Goal: Task Accomplishment & Management: Manage account settings

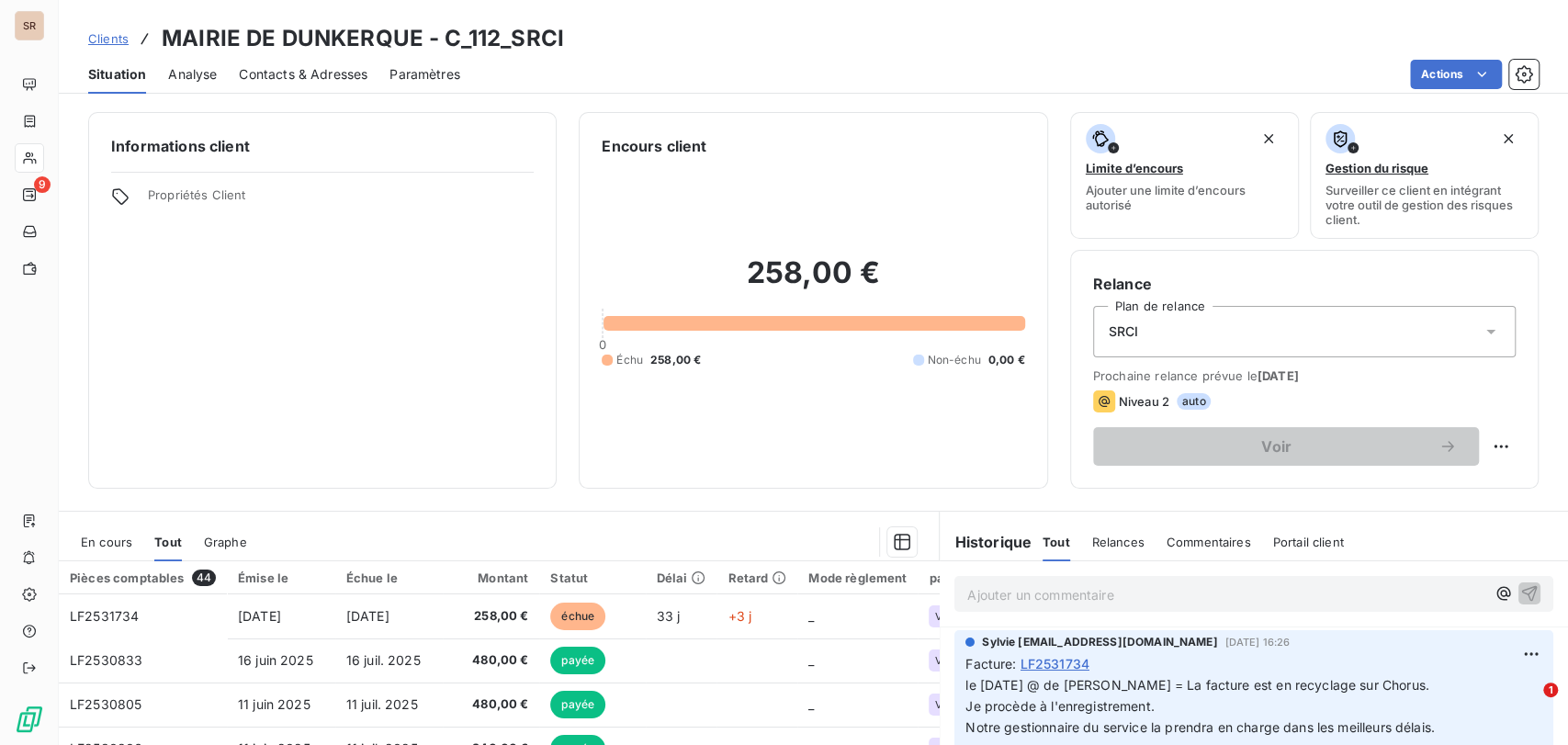
scroll to position [204, 0]
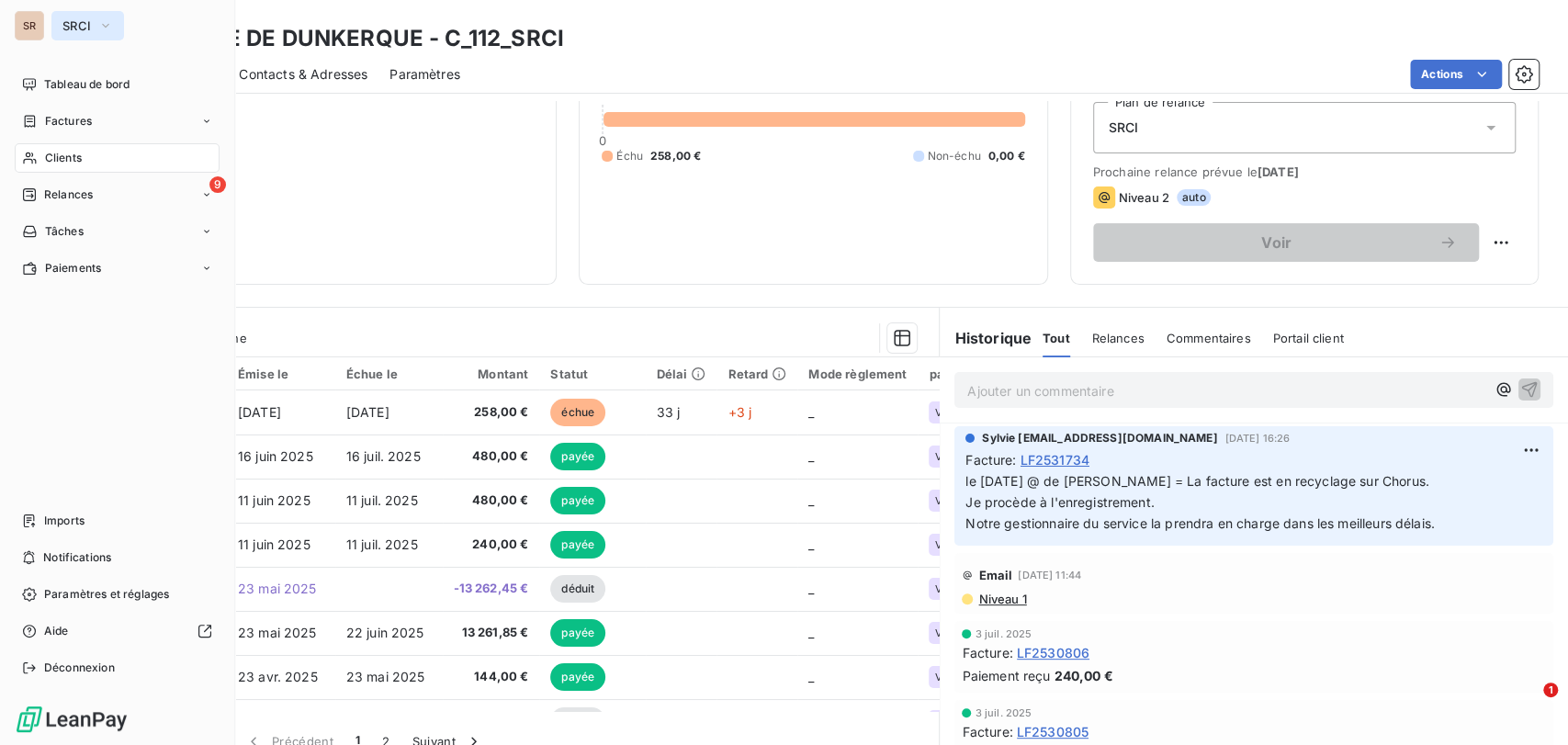
click at [110, 22] on icon "button" at bounding box center [106, 26] width 15 height 19
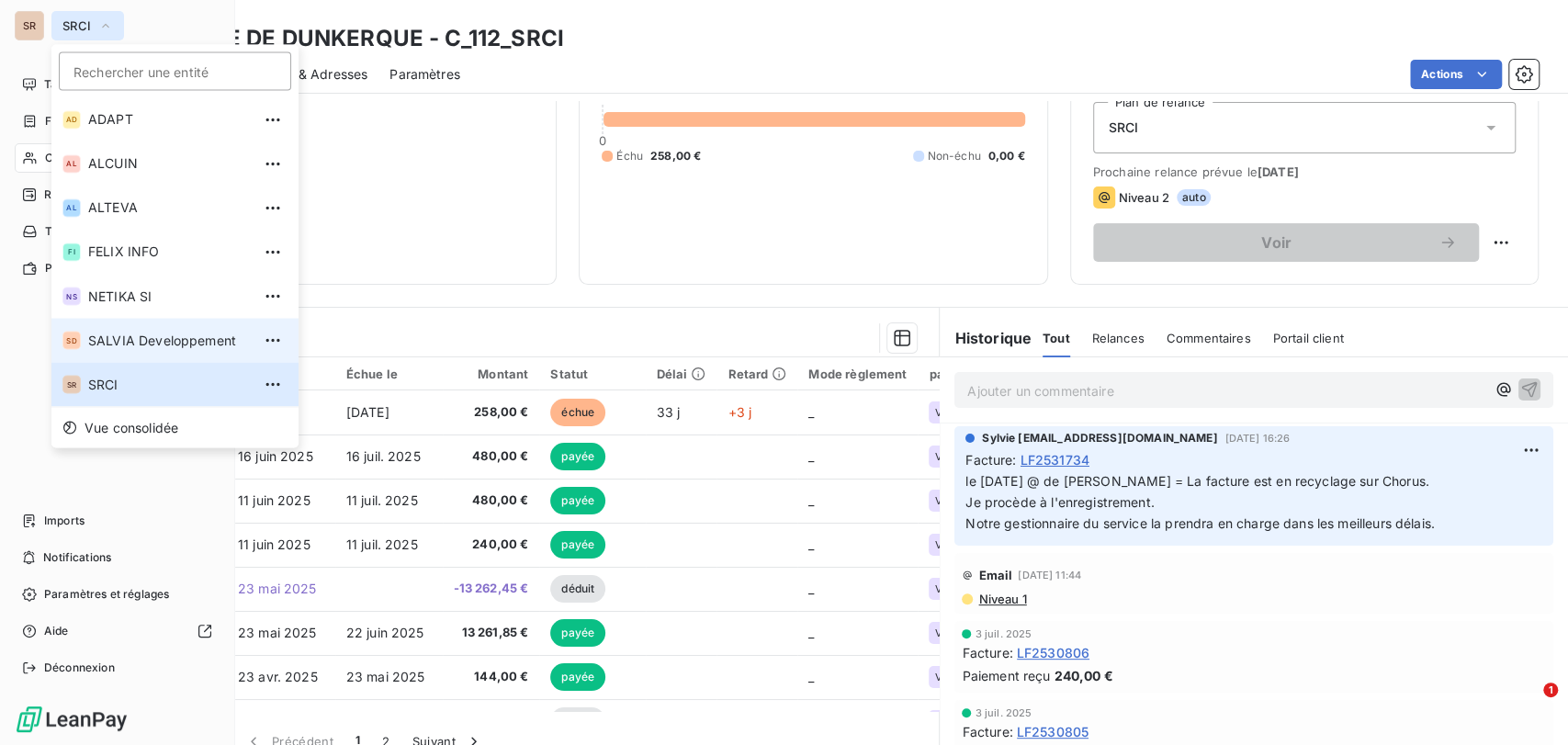
click at [133, 337] on span "SALVIA Developpement" at bounding box center [169, 340] width 162 height 19
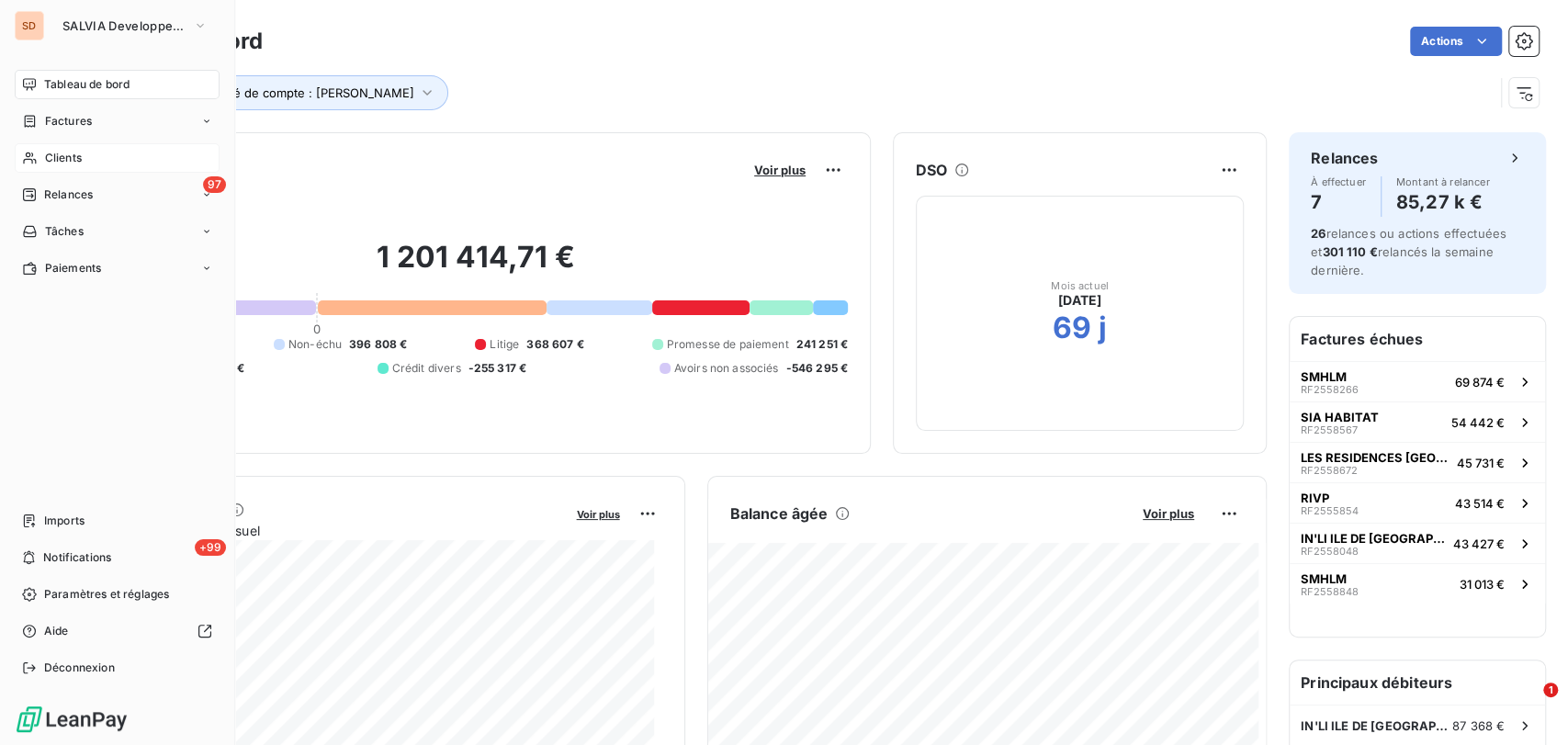
click at [55, 160] on span "Clients" at bounding box center [63, 159] width 37 height 17
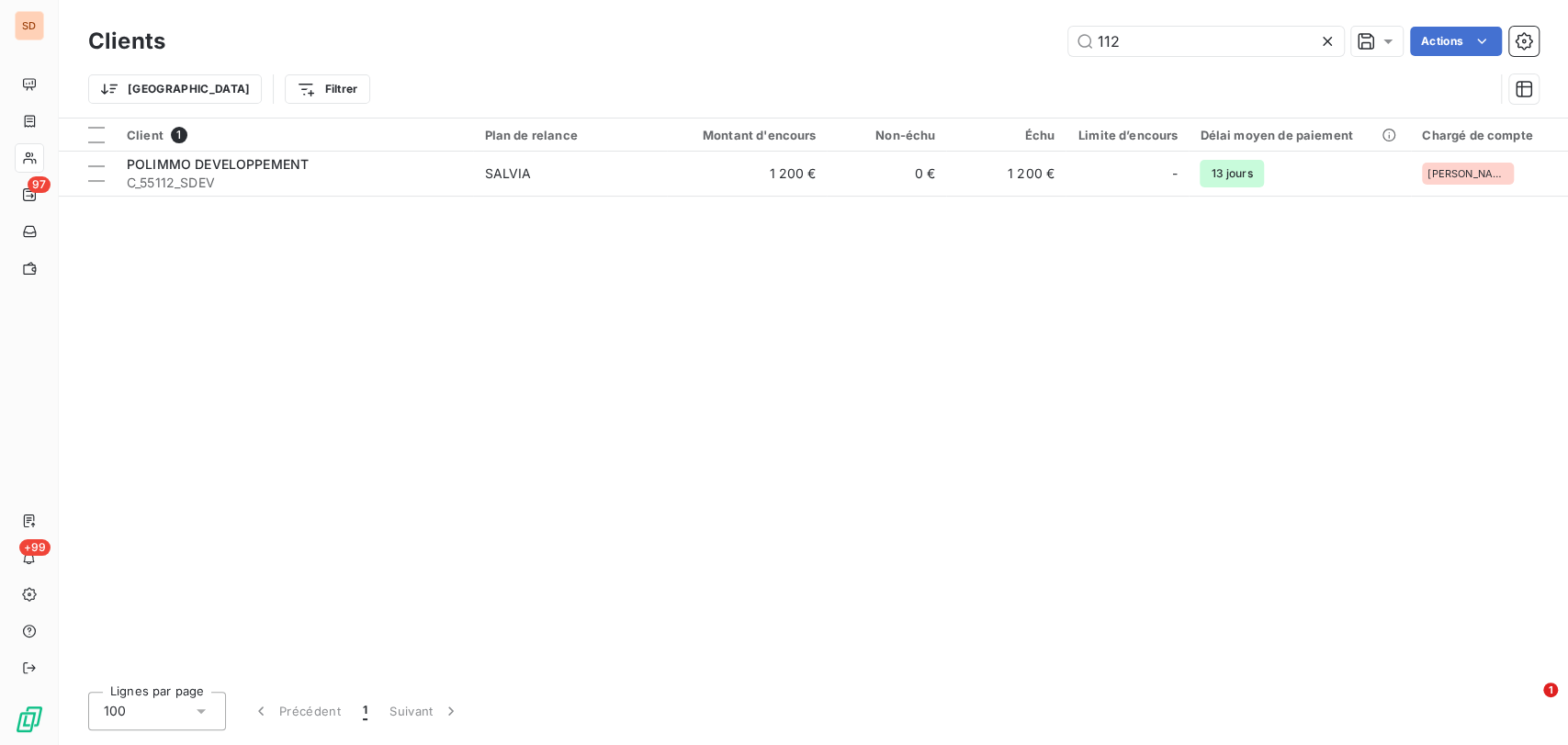
drag, startPoint x: 1058, startPoint y: 48, endPoint x: 1045, endPoint y: 46, distance: 13.2
click at [1053, 49] on div "112 Actions" at bounding box center [863, 40] width 1351 height 29
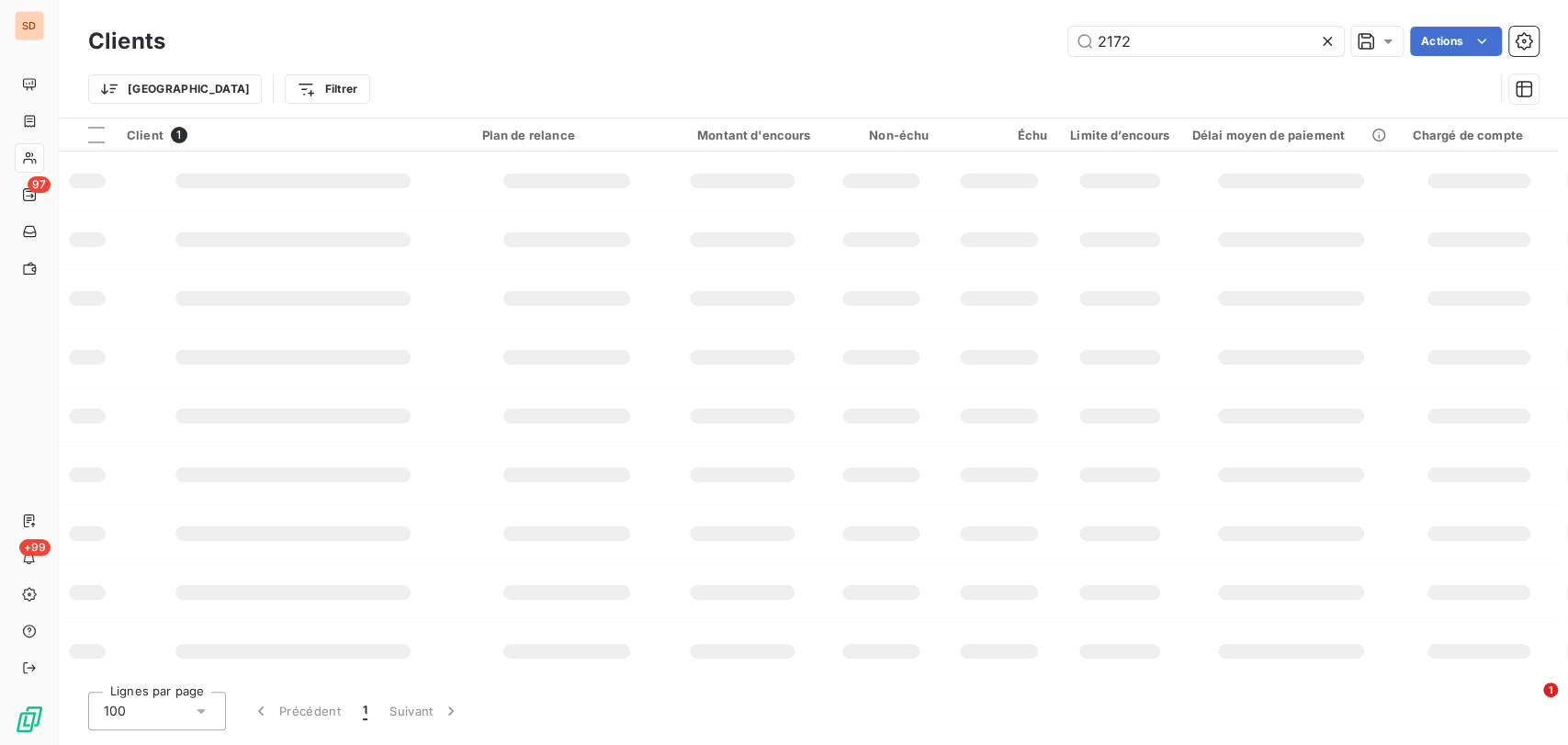
type input "2172"
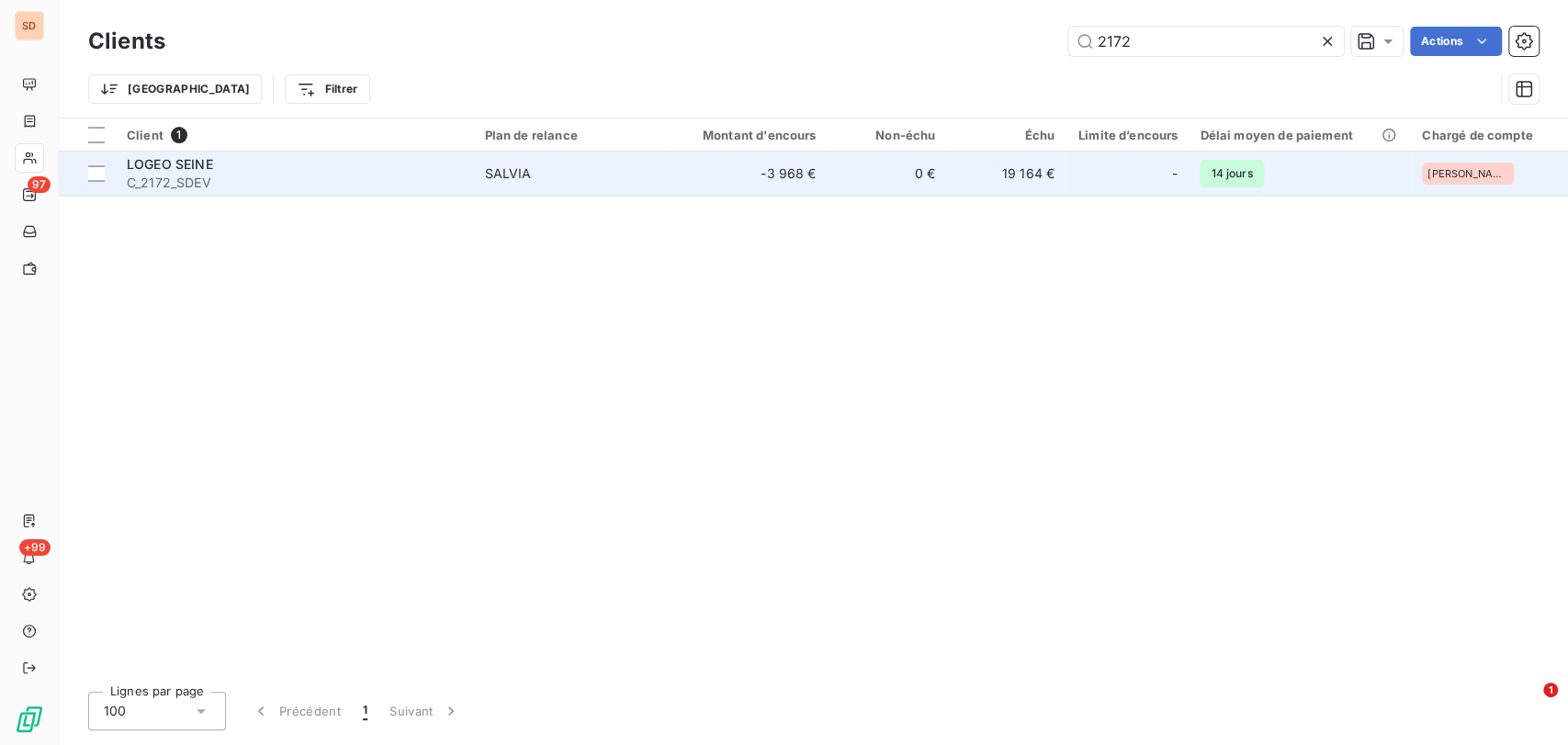
click at [169, 162] on span "LOGEO SEINE" at bounding box center [170, 163] width 86 height 16
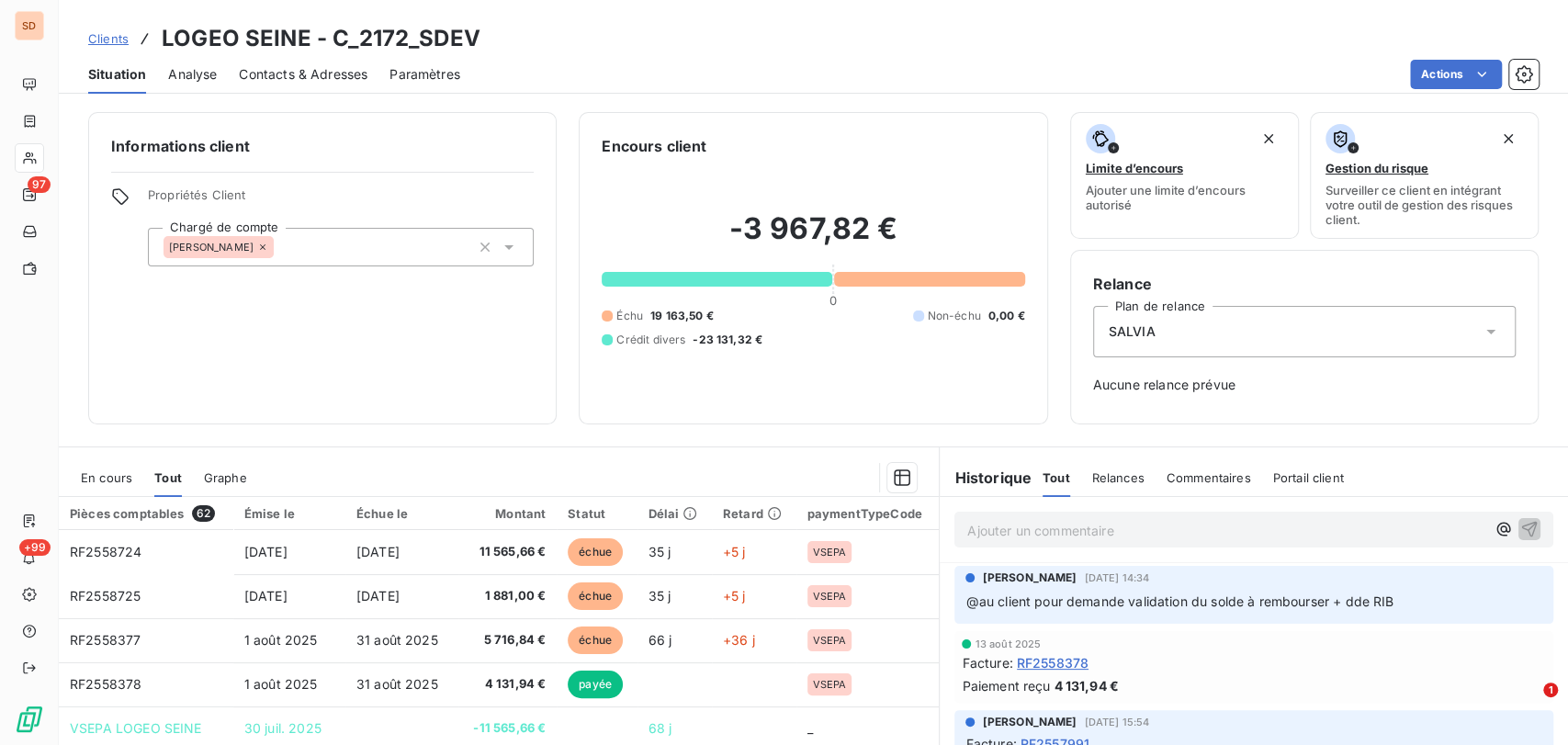
click at [82, 478] on span "En cours" at bounding box center [106, 478] width 52 height 15
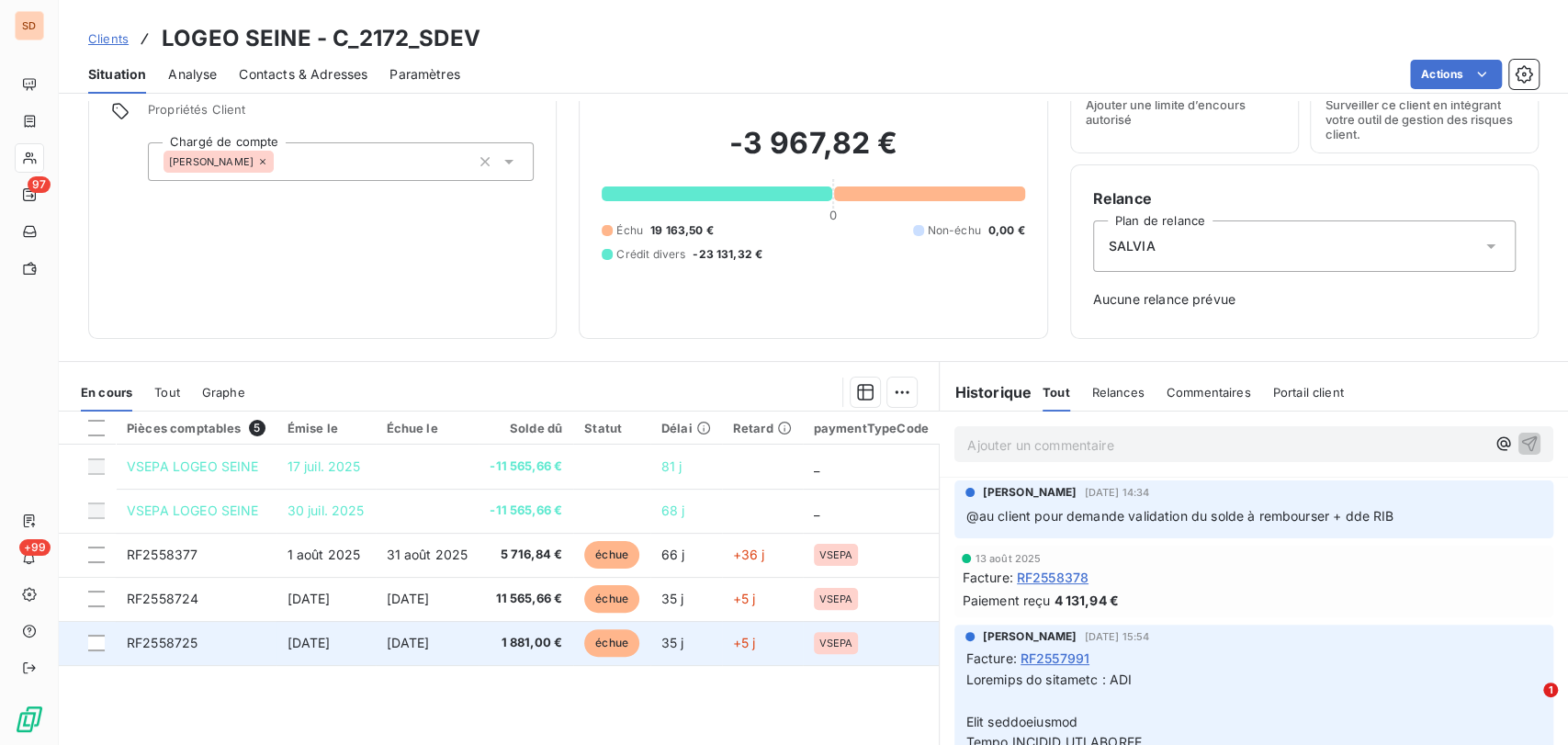
scroll to position [160, 0]
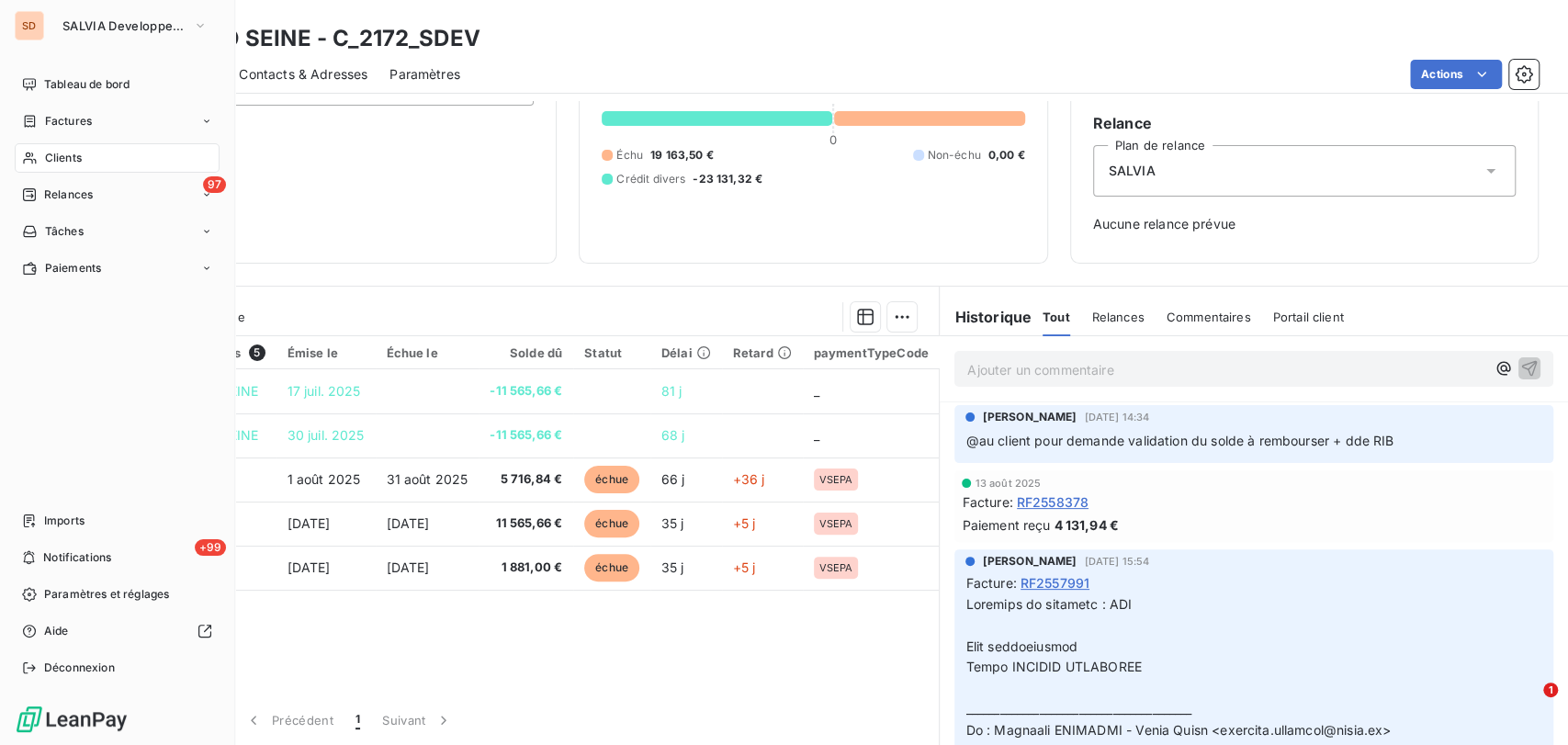
click at [39, 161] on div "Clients" at bounding box center [117, 158] width 205 height 29
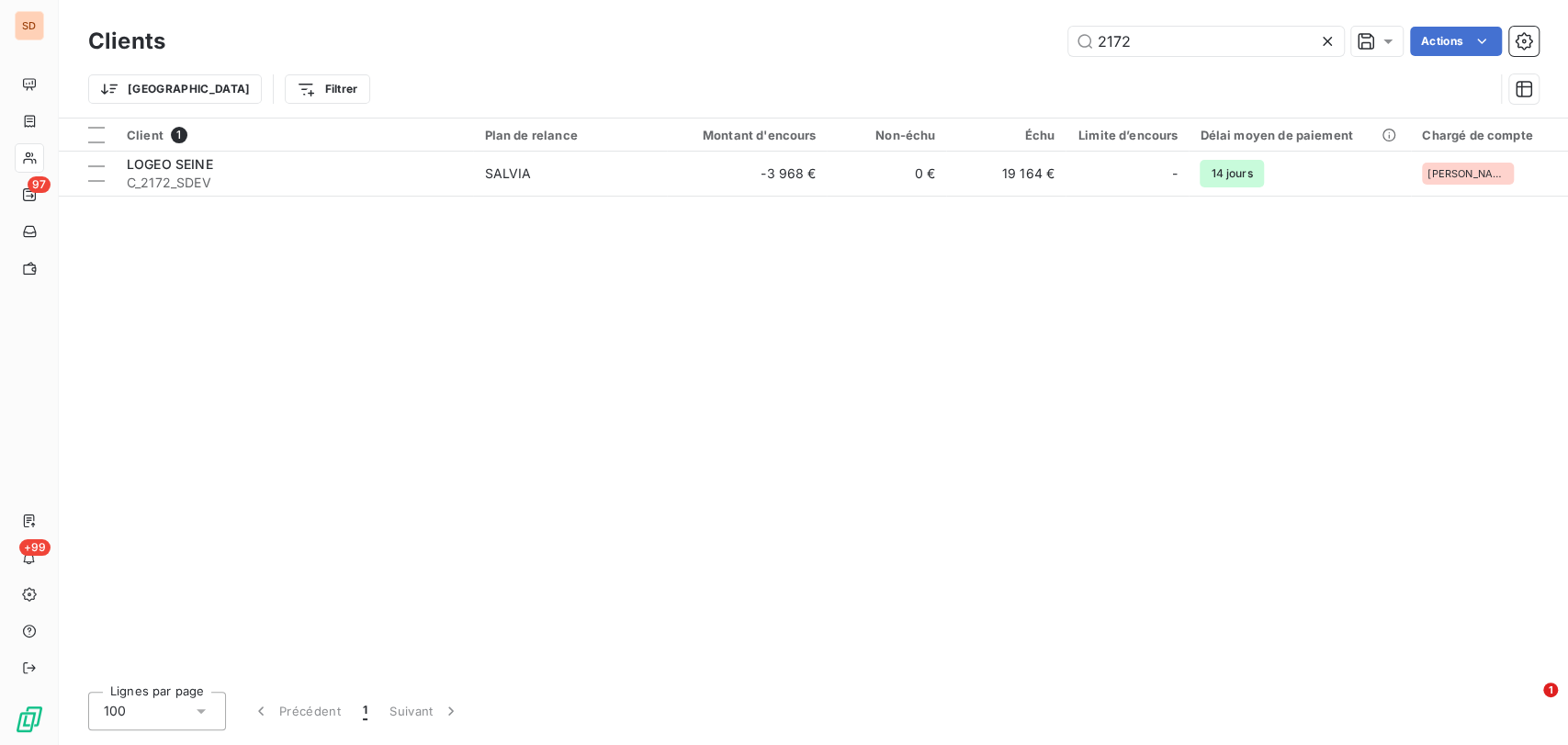
drag, startPoint x: 1146, startPoint y: 36, endPoint x: 1031, endPoint y: 53, distance: 116.2
click at [1032, 53] on div "2172 Actions" at bounding box center [863, 40] width 1351 height 29
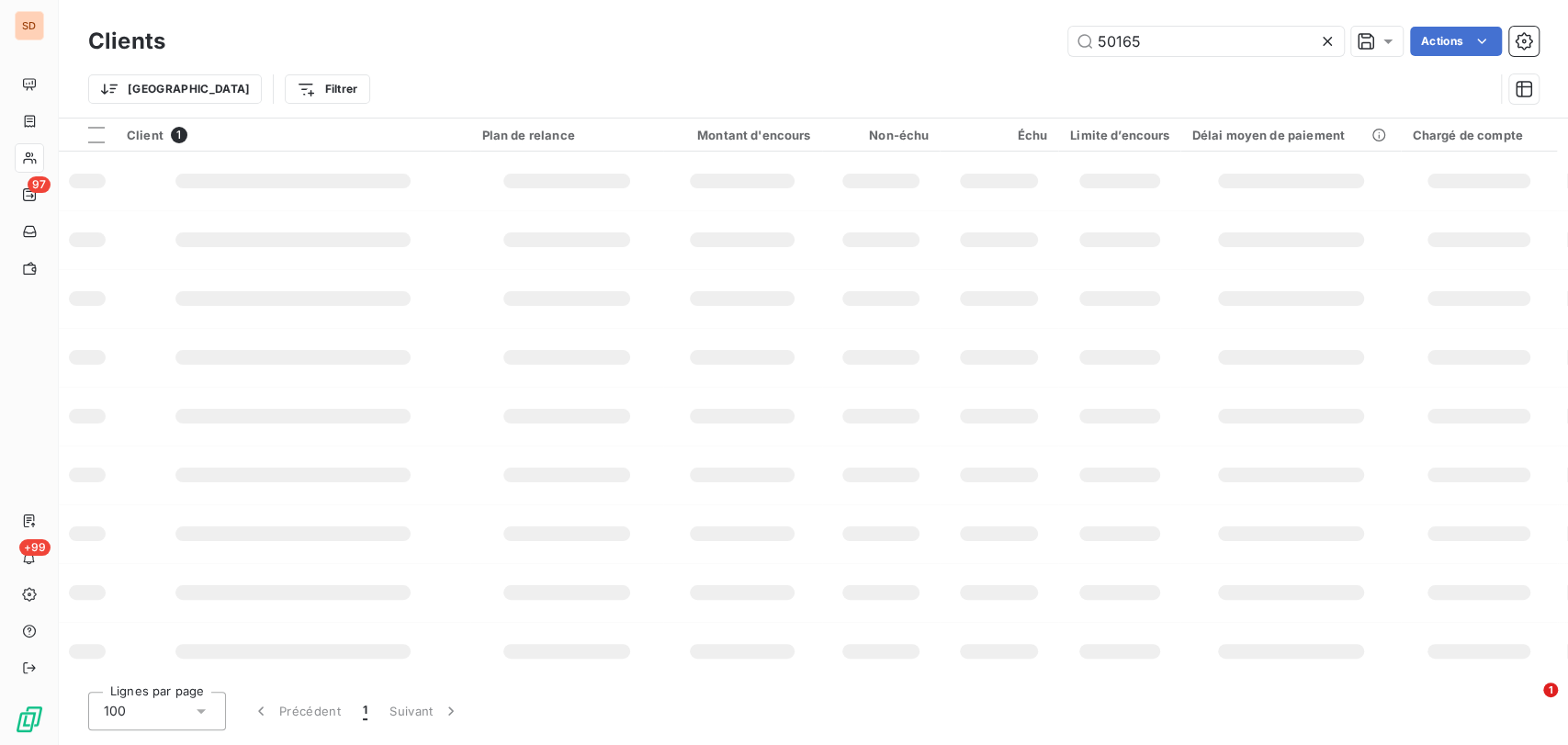
type input "50165"
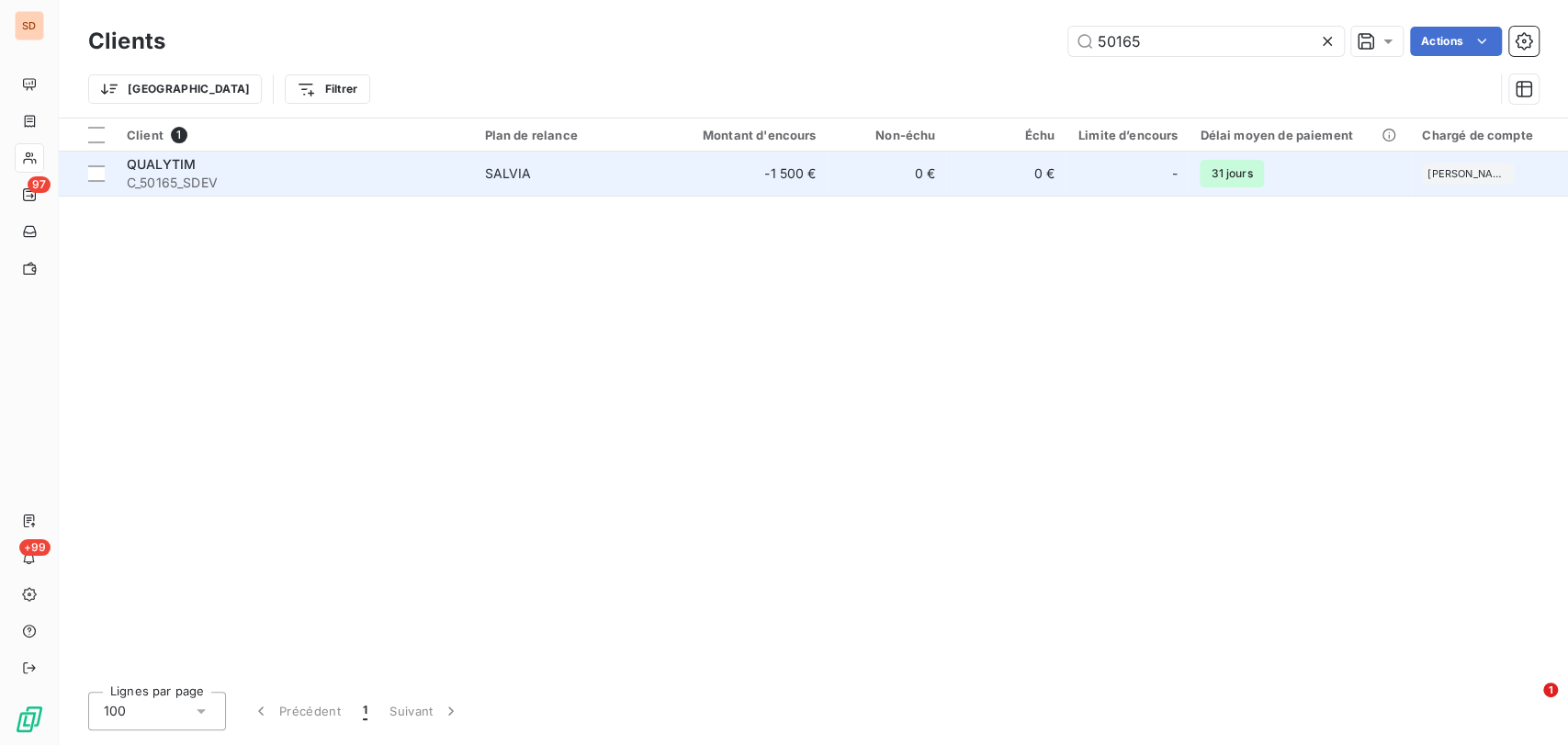
click at [148, 151] on td "QUALYTIM C_50165_SDEV" at bounding box center [294, 173] width 358 height 44
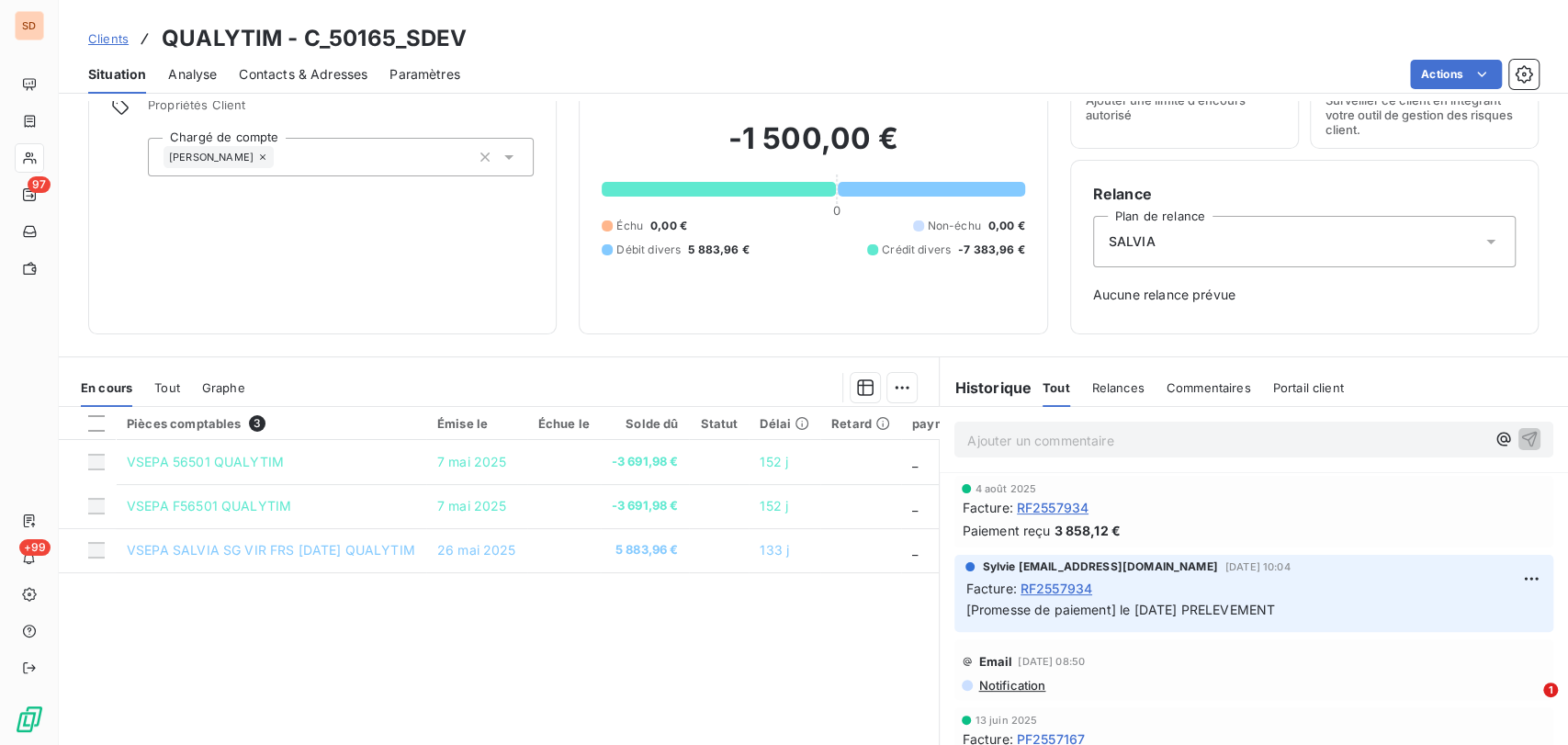
scroll to position [102, 0]
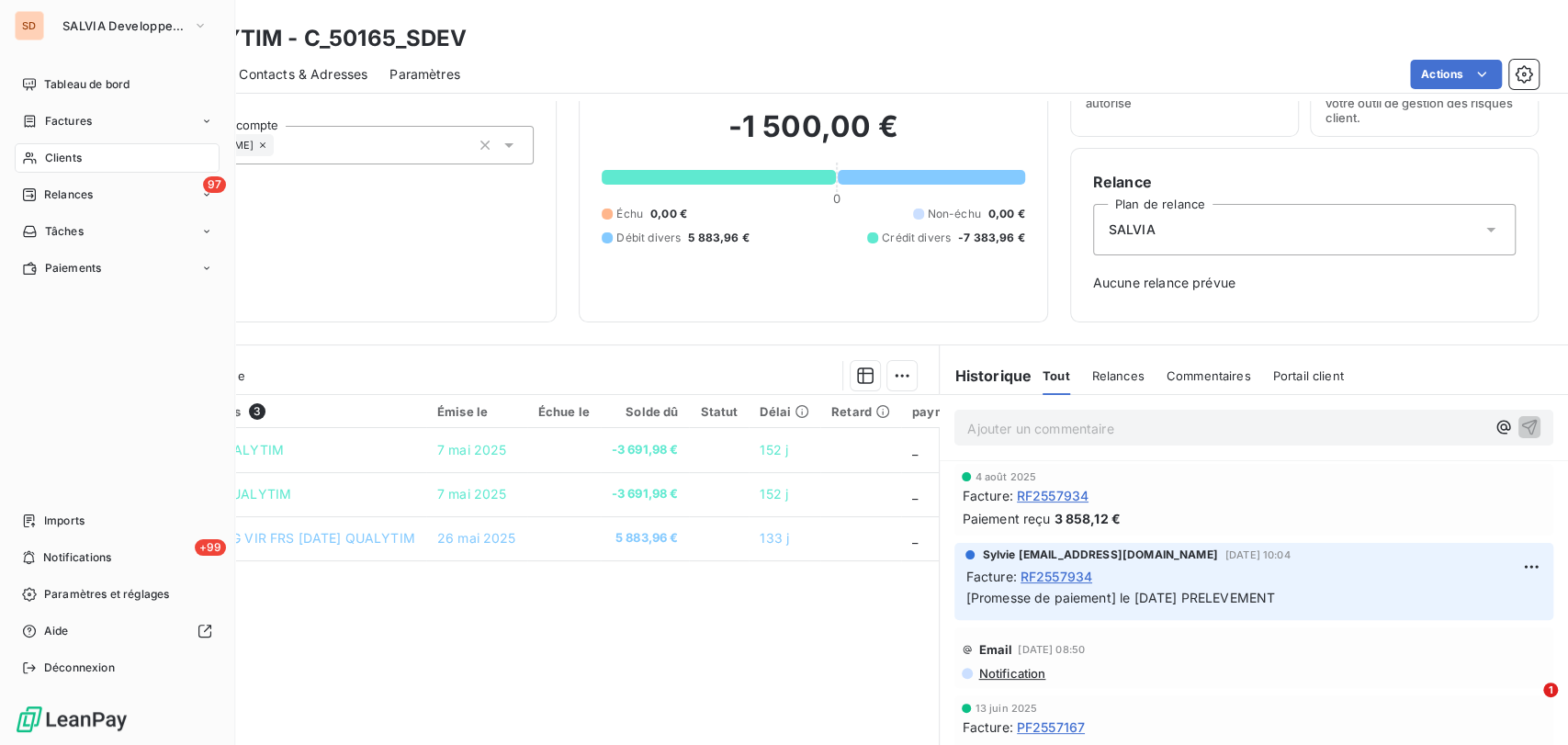
drag, startPoint x: 38, startPoint y: 151, endPoint x: 92, endPoint y: 155, distance: 54.1
click at [92, 155] on div "Clients" at bounding box center [117, 158] width 205 height 29
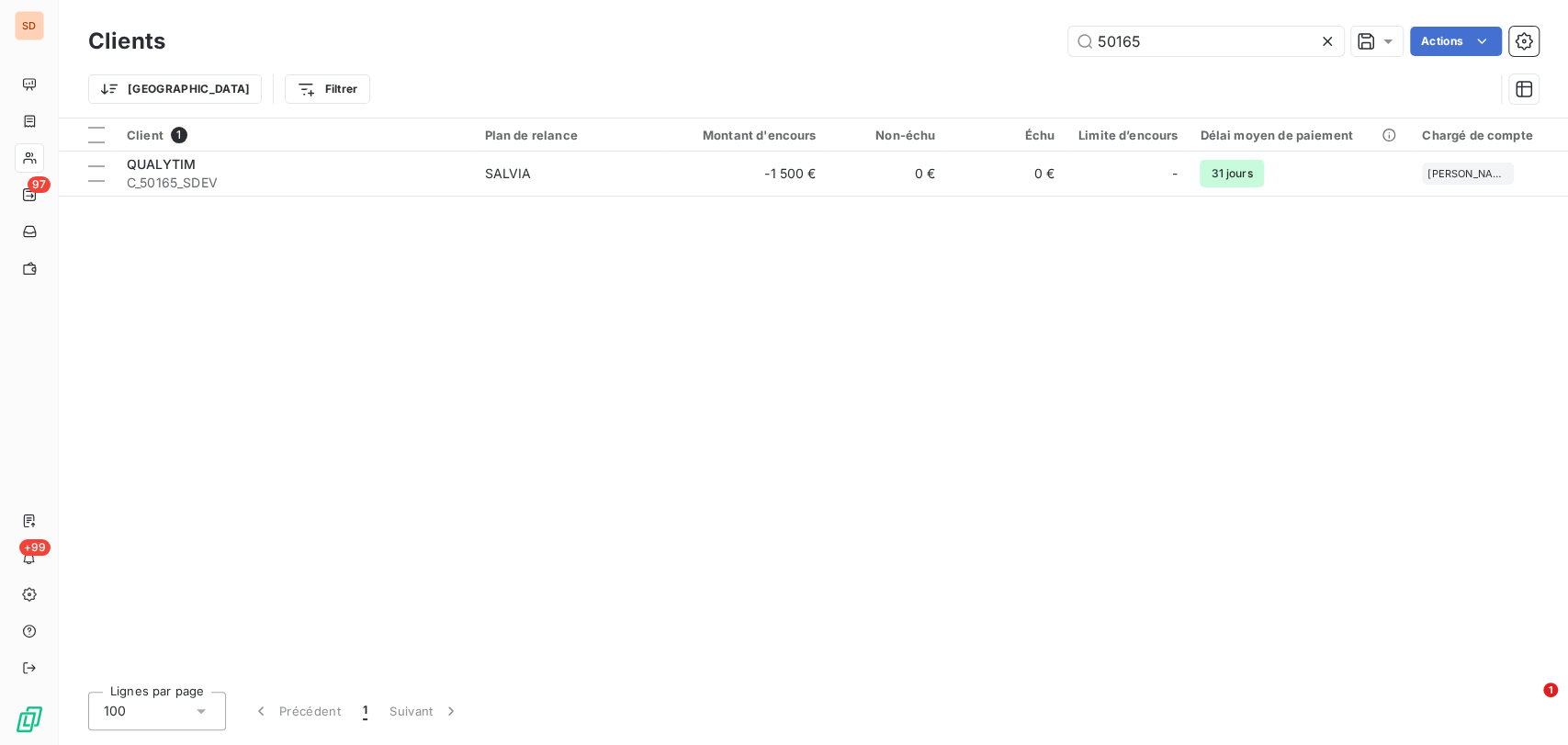
drag, startPoint x: 1176, startPoint y: 38, endPoint x: 1041, endPoint y: 46, distance: 135.2
click at [1041, 46] on div "50165 Actions" at bounding box center [863, 40] width 1351 height 29
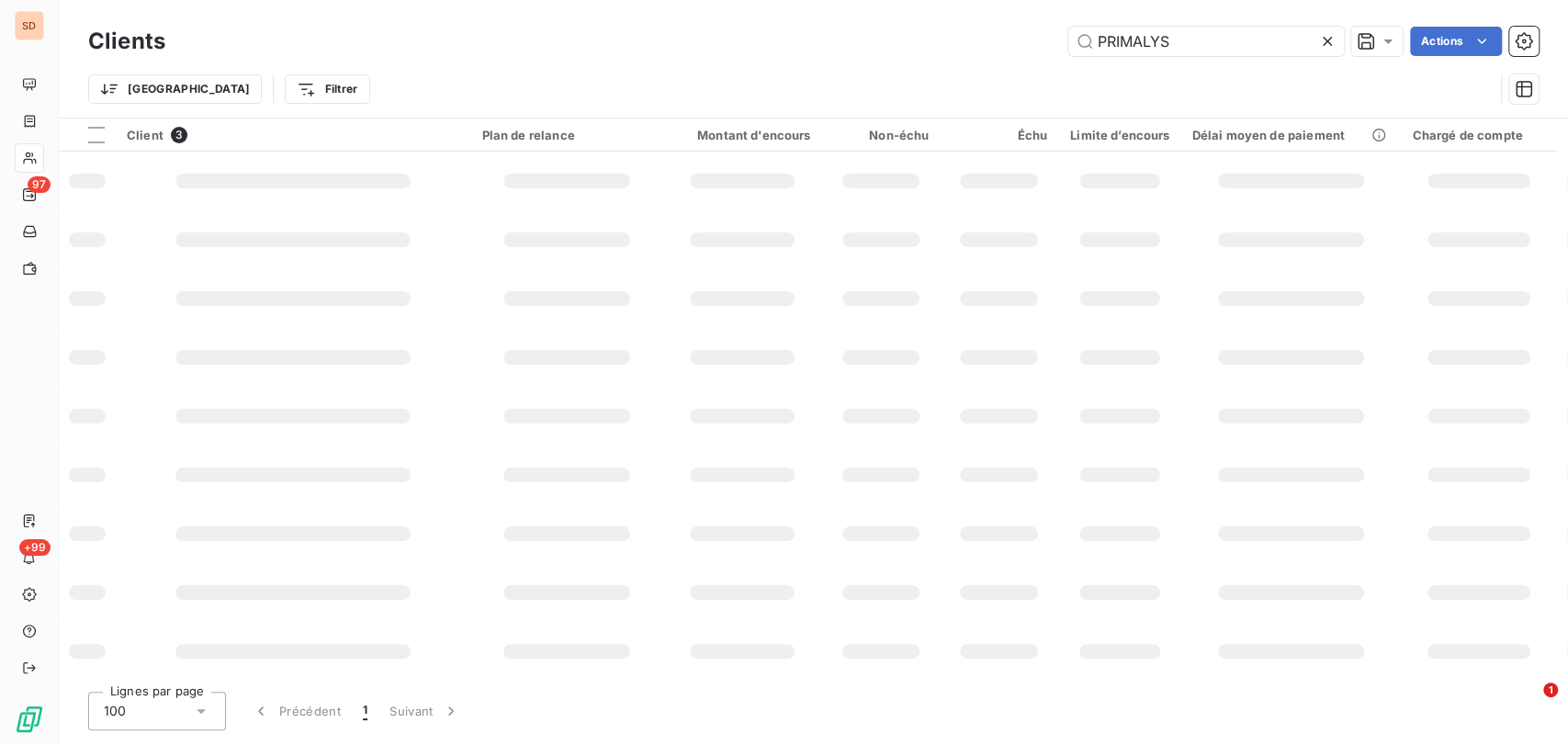
type input "PRIMALYS"
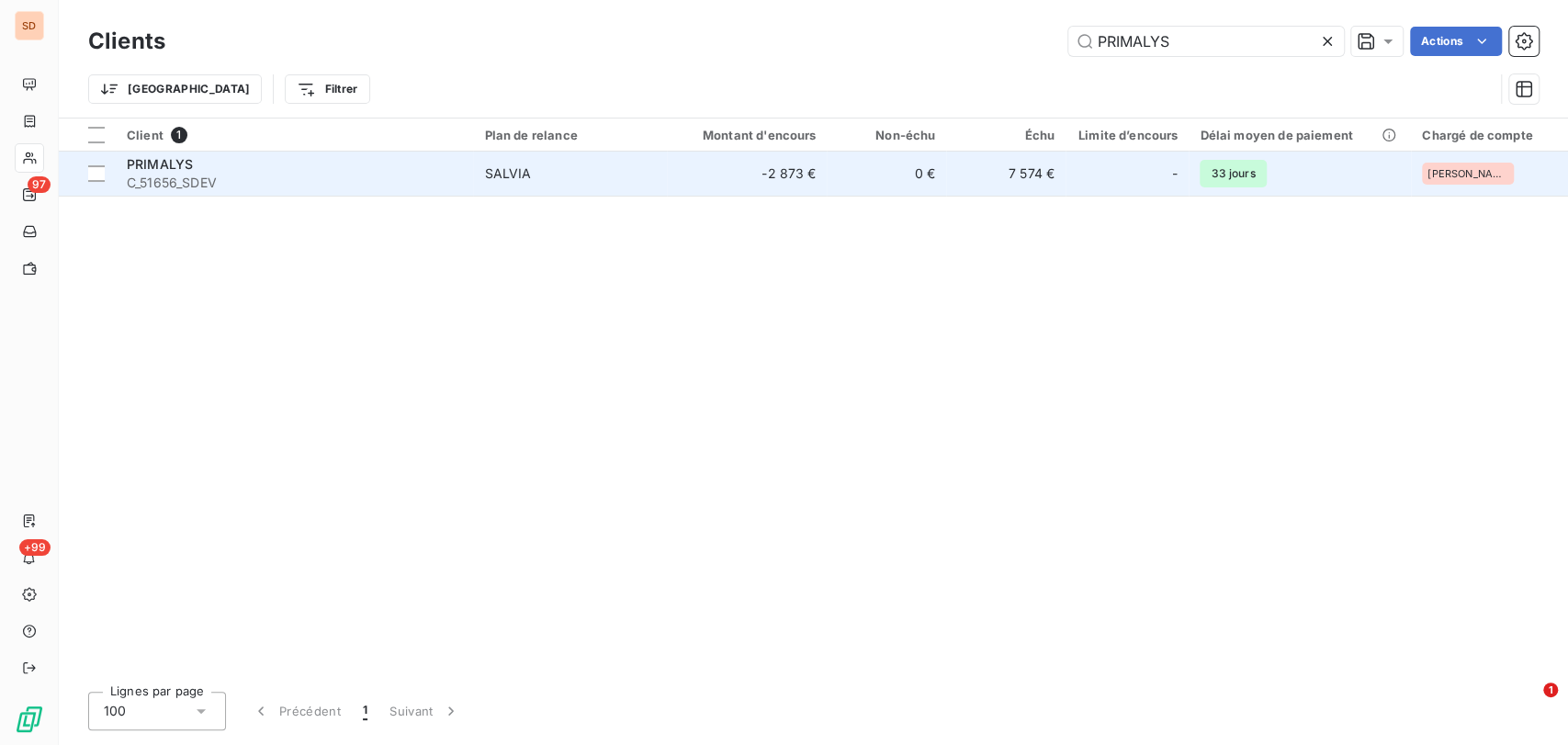
click at [154, 159] on span "PRIMALYS" at bounding box center [160, 163] width 66 height 16
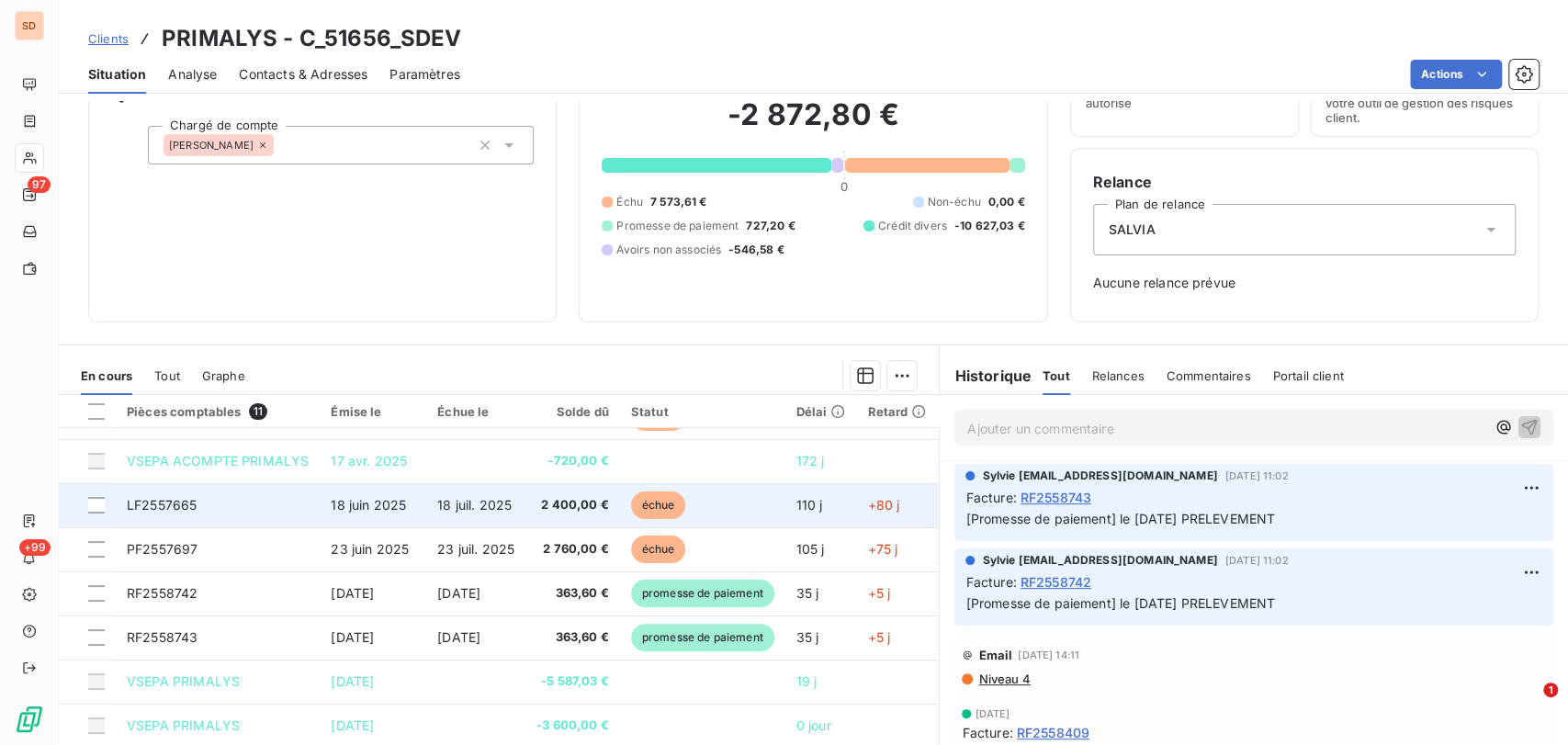
scroll to position [160, 0]
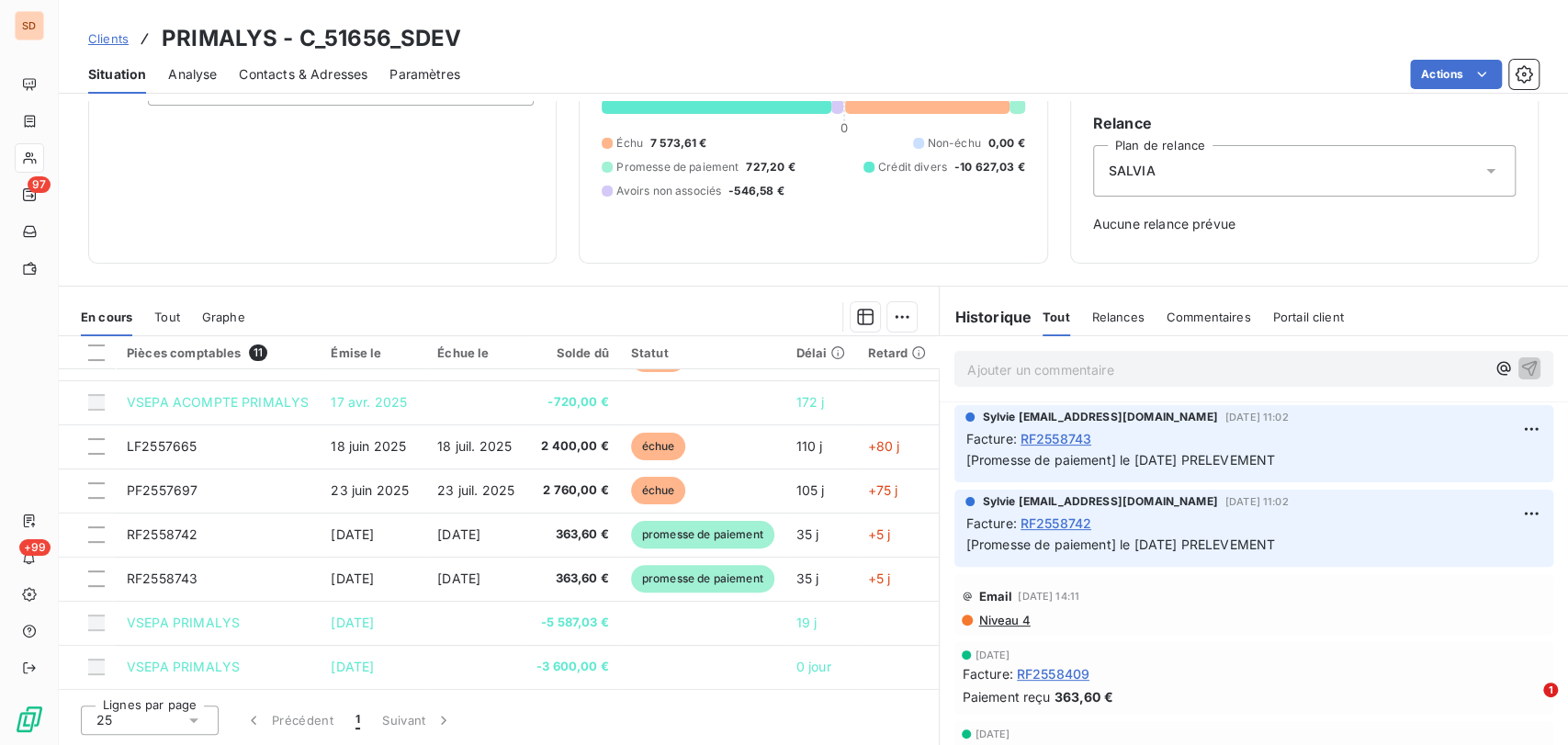
click at [198, 720] on icon at bounding box center [194, 720] width 19 height 19
click at [102, 656] on div at bounding box center [101, 652] width 19 height 19
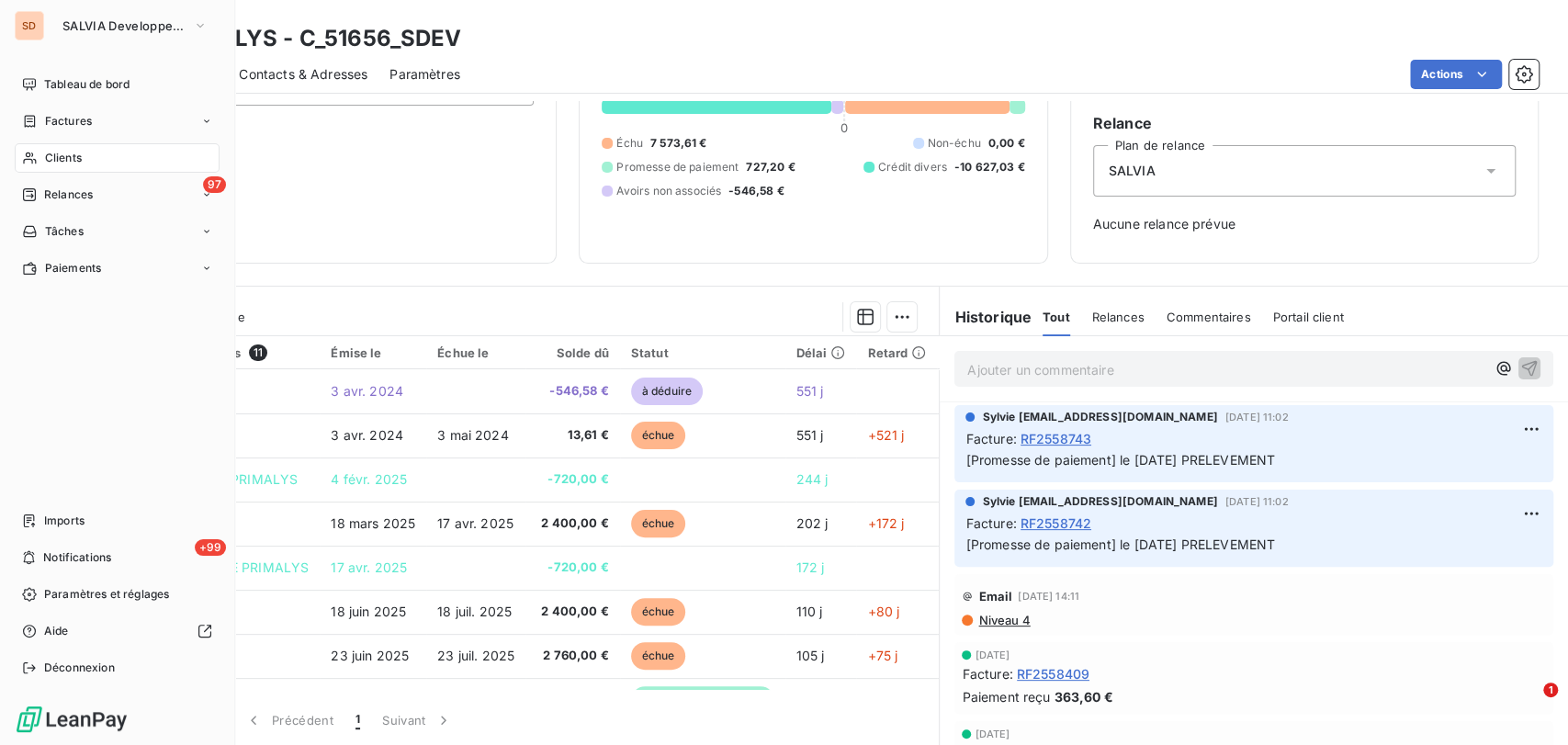
click at [45, 156] on span "Clients" at bounding box center [63, 159] width 37 height 17
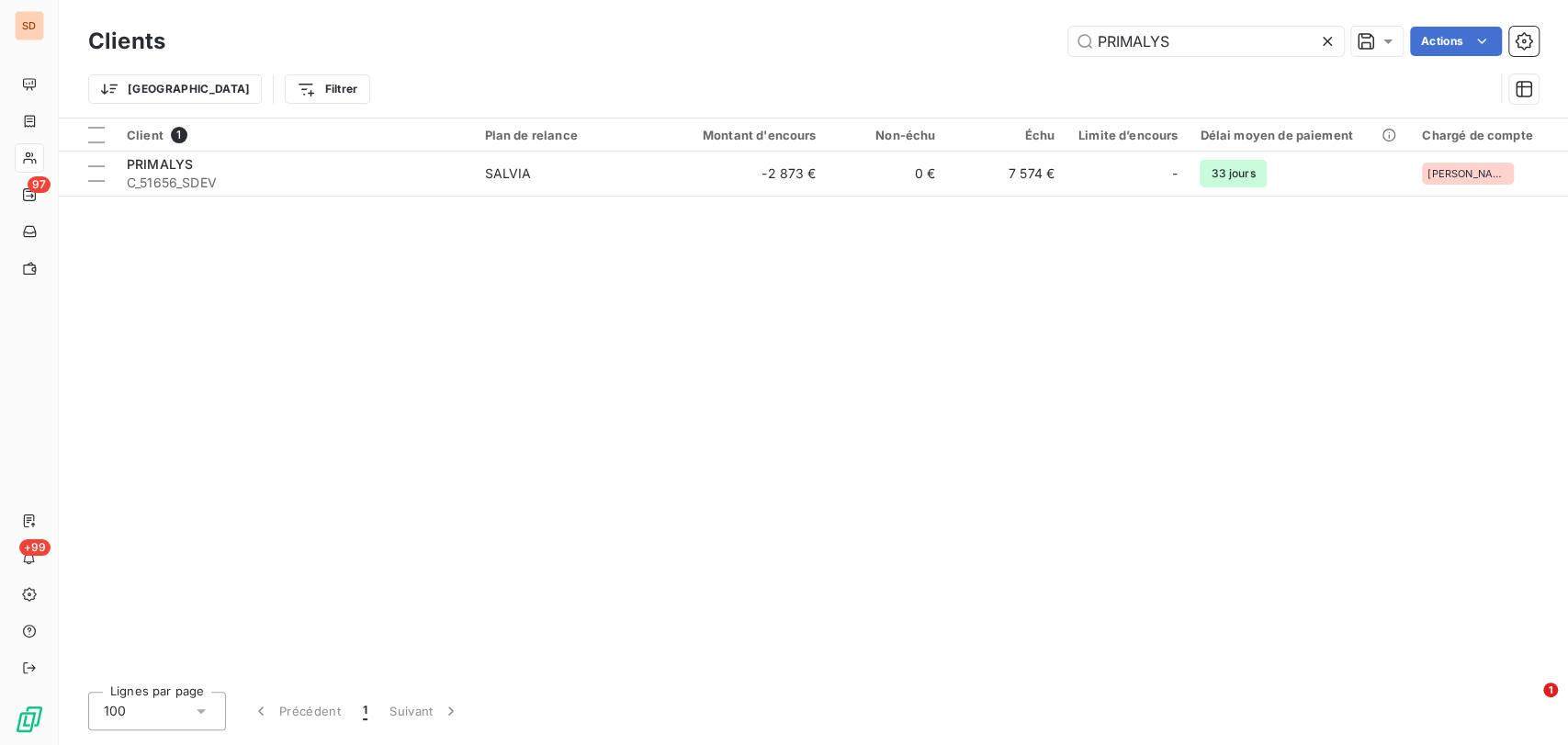
drag, startPoint x: 1073, startPoint y: 41, endPoint x: 1046, endPoint y: 40, distance: 27.0
click at [1048, 44] on div "PRIMALYS Actions" at bounding box center [863, 40] width 1351 height 29
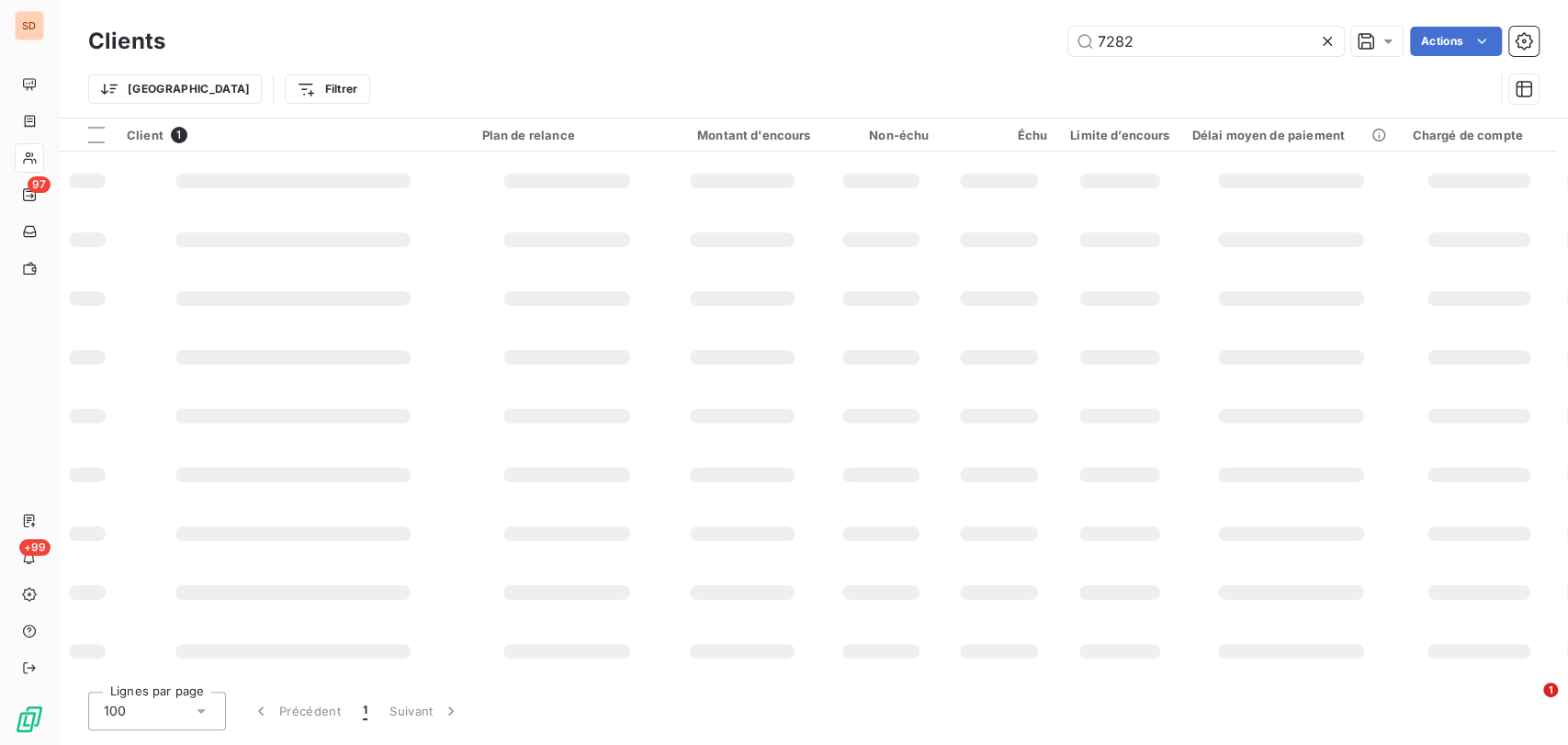
type input "7282"
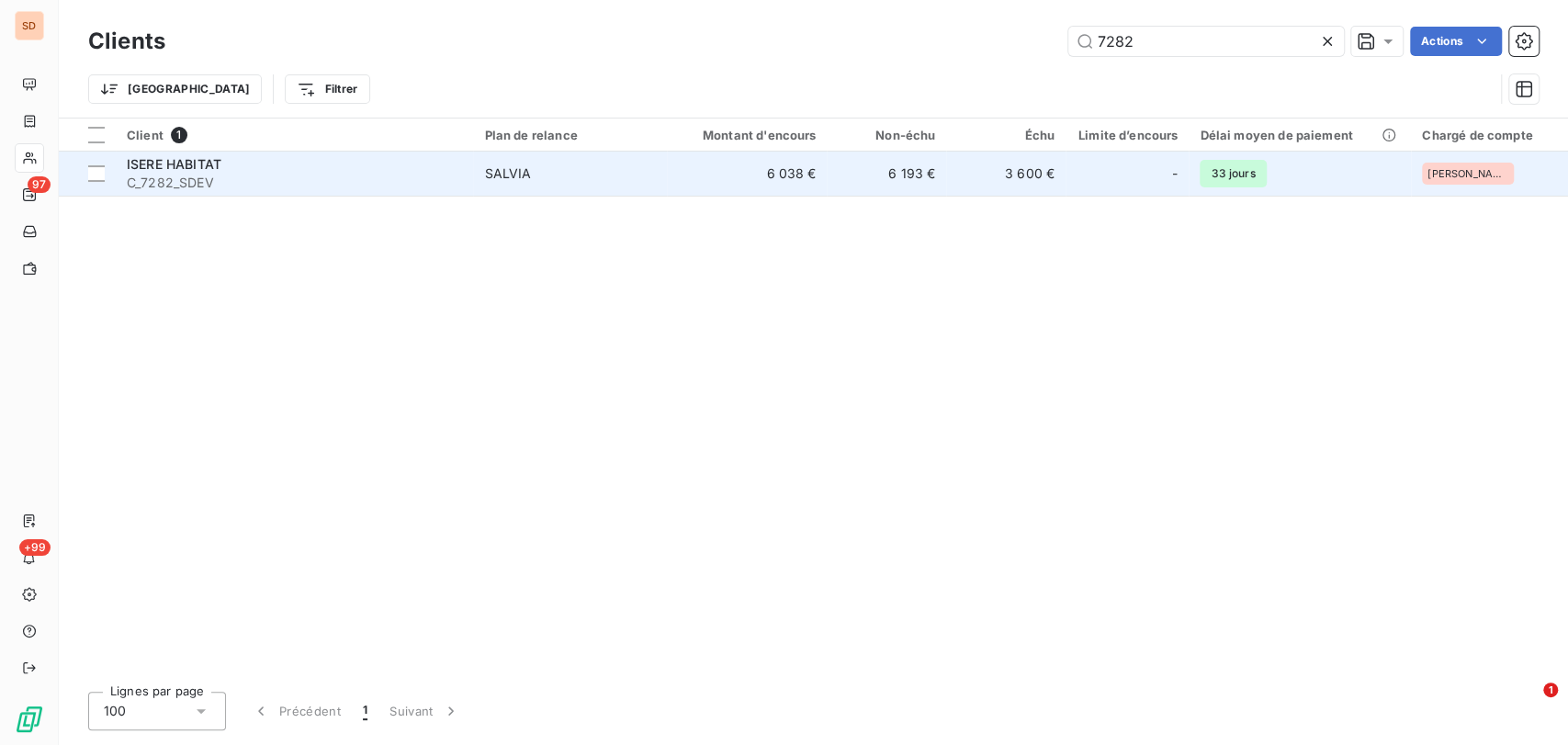
click at [194, 178] on span "C_7282_SDEV" at bounding box center [294, 183] width 335 height 19
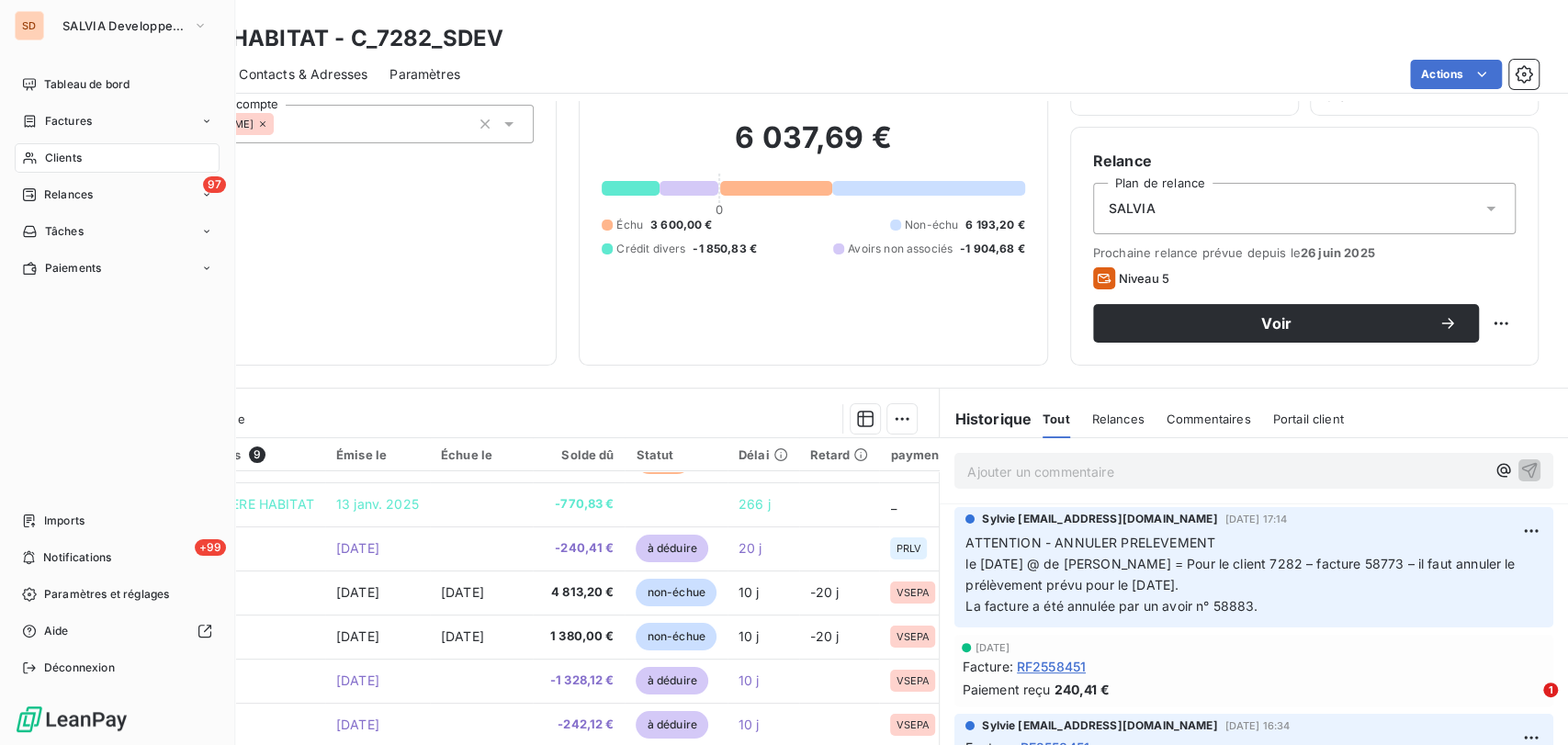
drag, startPoint x: 44, startPoint y: 155, endPoint x: 154, endPoint y: 171, distance: 111.2
click at [45, 155] on span "Clients" at bounding box center [63, 159] width 37 height 17
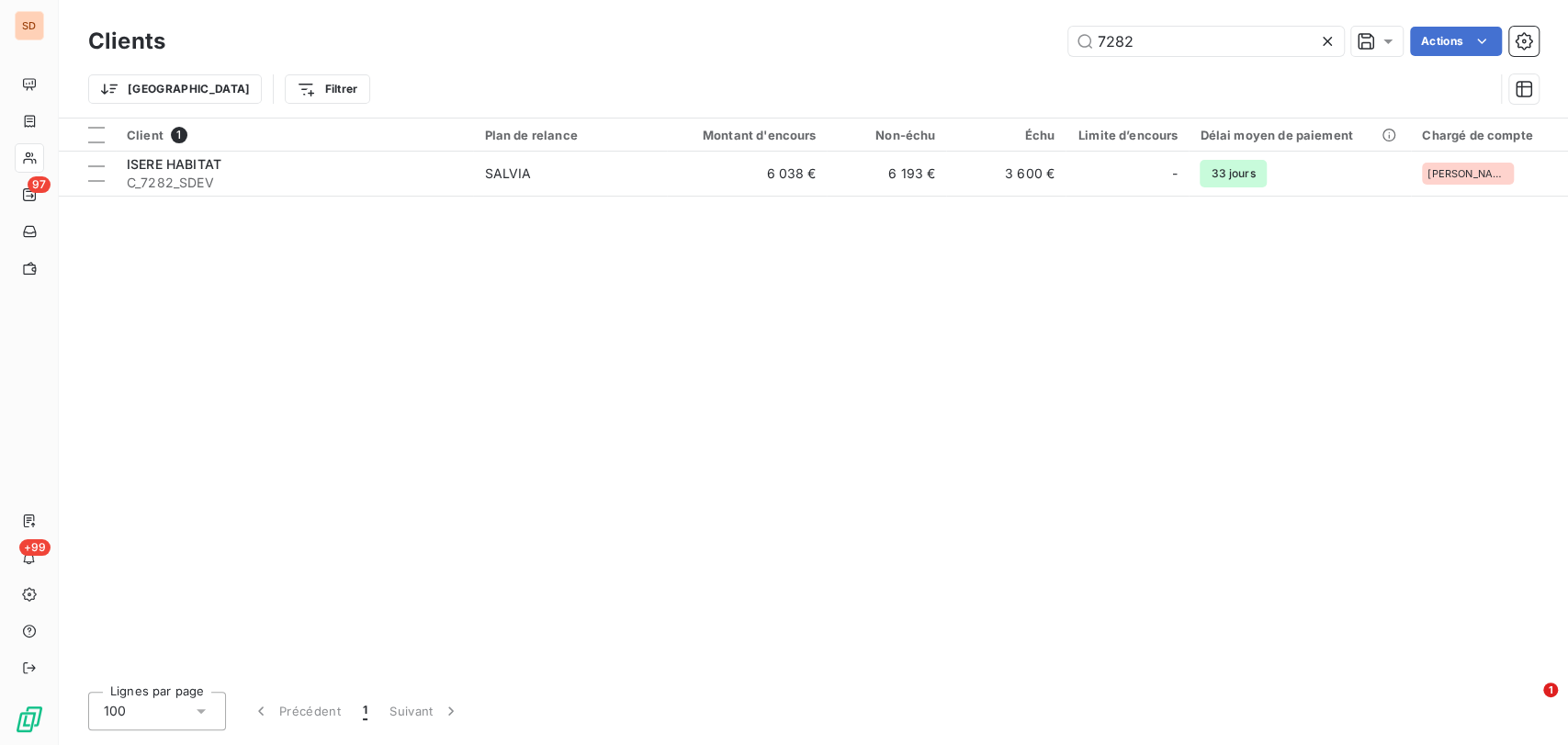
drag, startPoint x: 1149, startPoint y: 26, endPoint x: 988, endPoint y: 25, distance: 161.0
click at [988, 24] on div "Clients 7282 Actions" at bounding box center [813, 40] width 1450 height 38
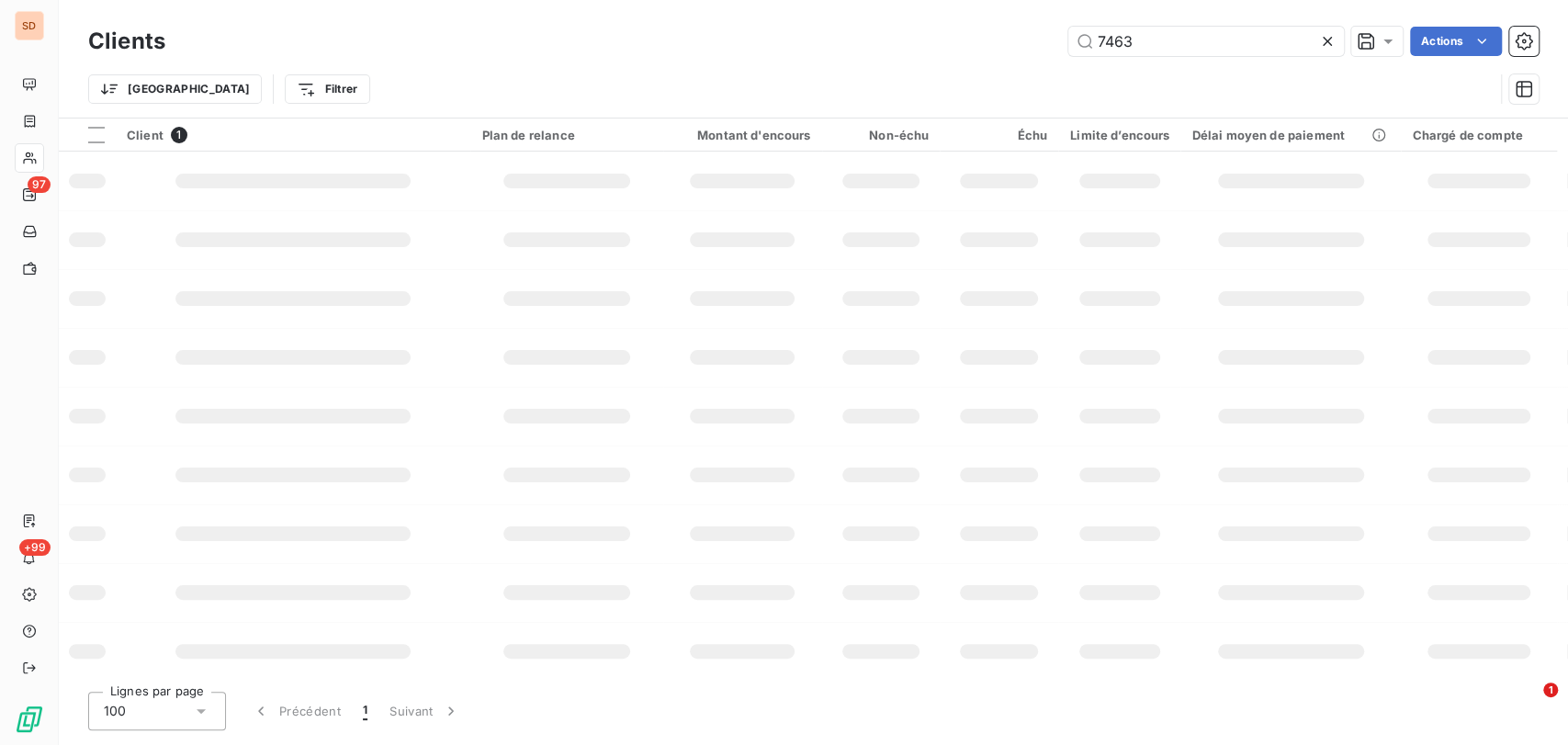
type input "7463"
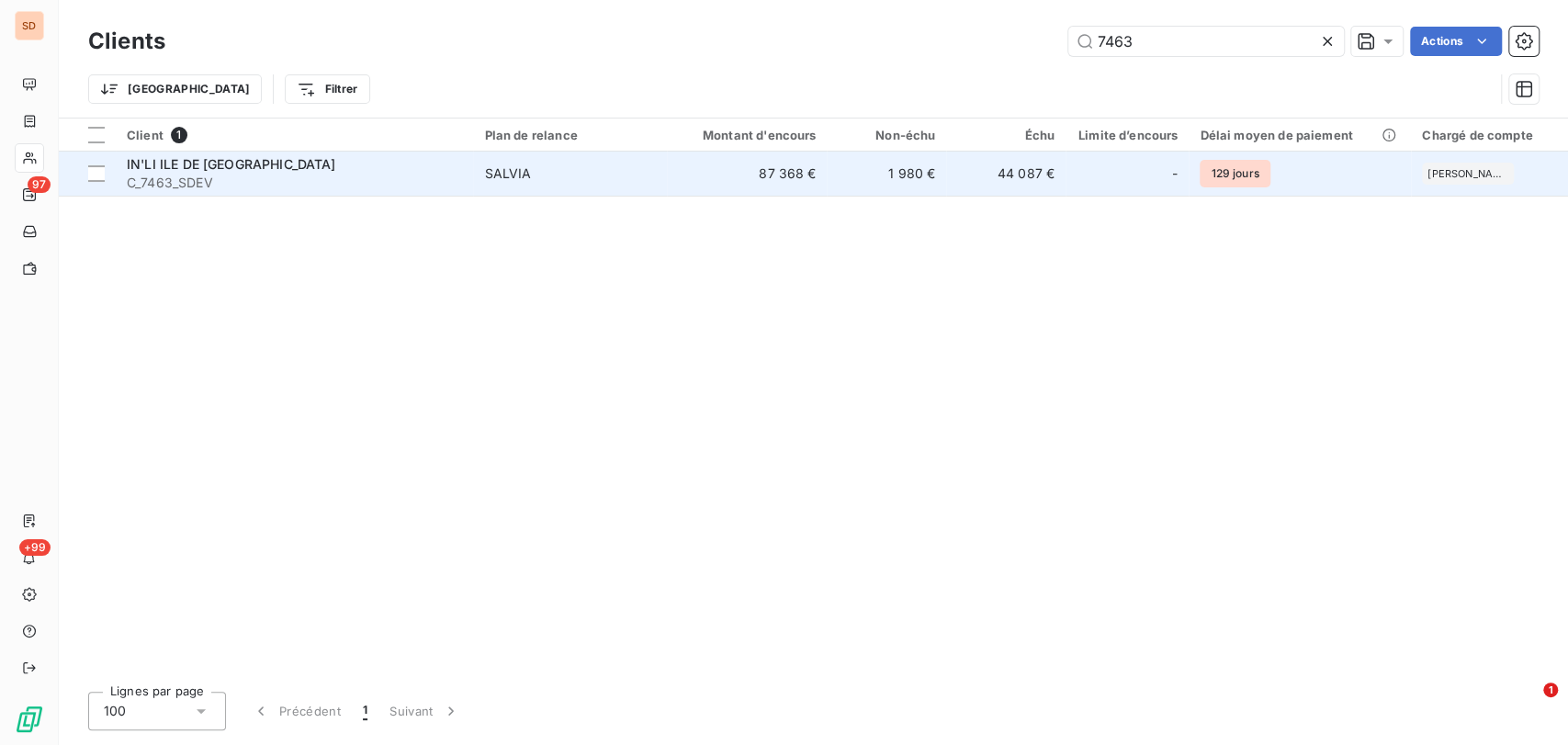
click at [176, 164] on span "IN'LI ILE DE FRANCE" at bounding box center [231, 163] width 209 height 16
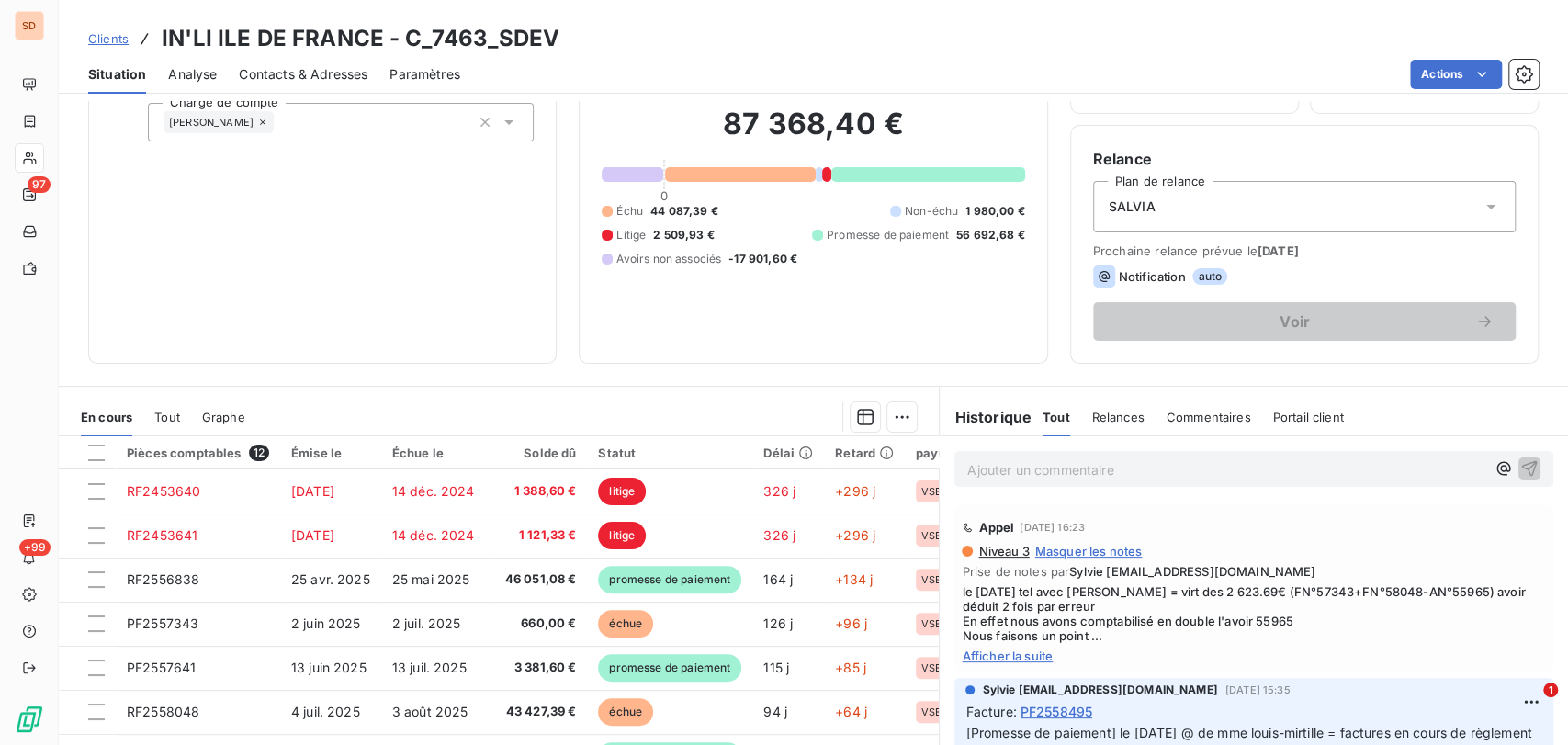
scroll to position [127, 0]
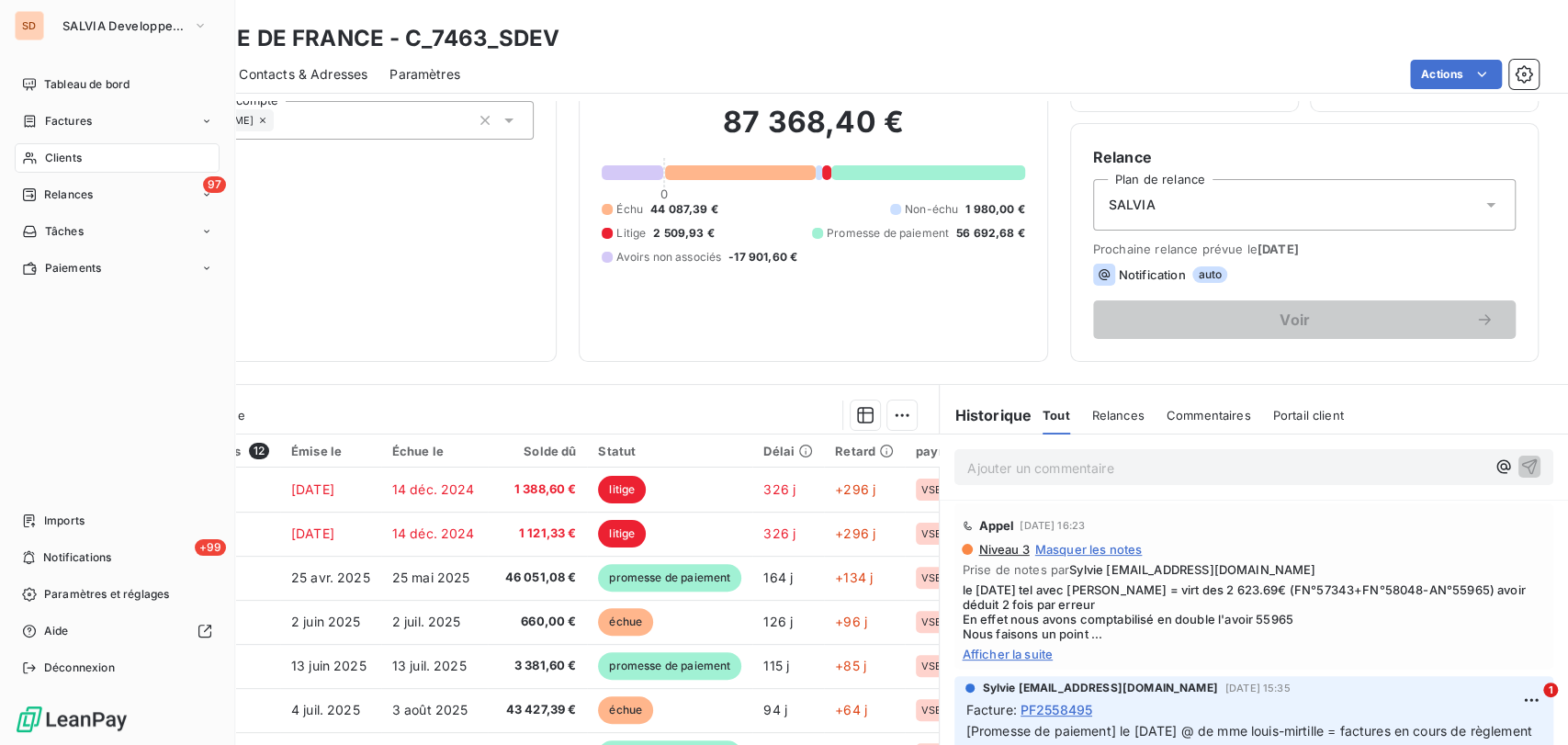
click at [48, 162] on span "Clients" at bounding box center [63, 159] width 37 height 17
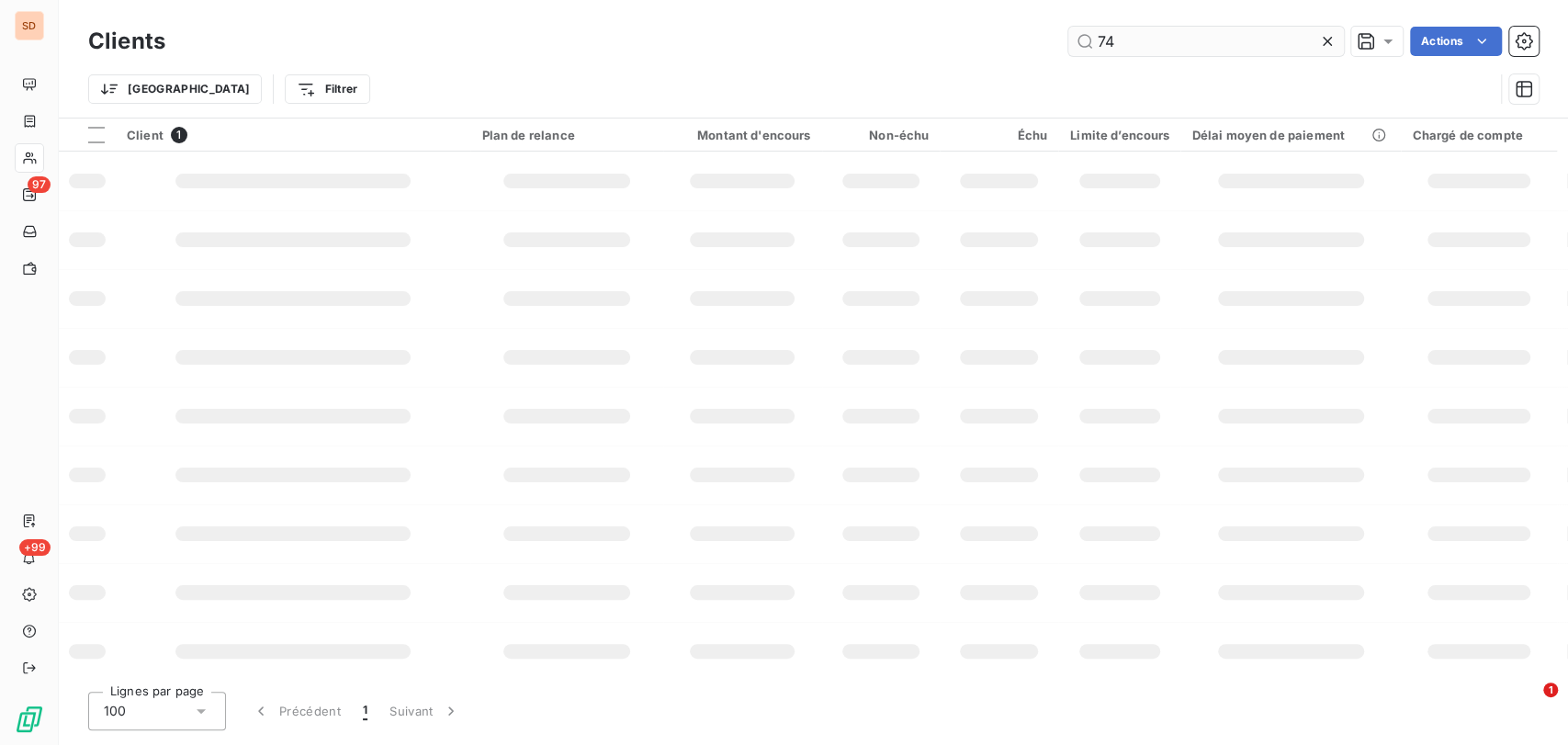
type input "7"
type input "7782"
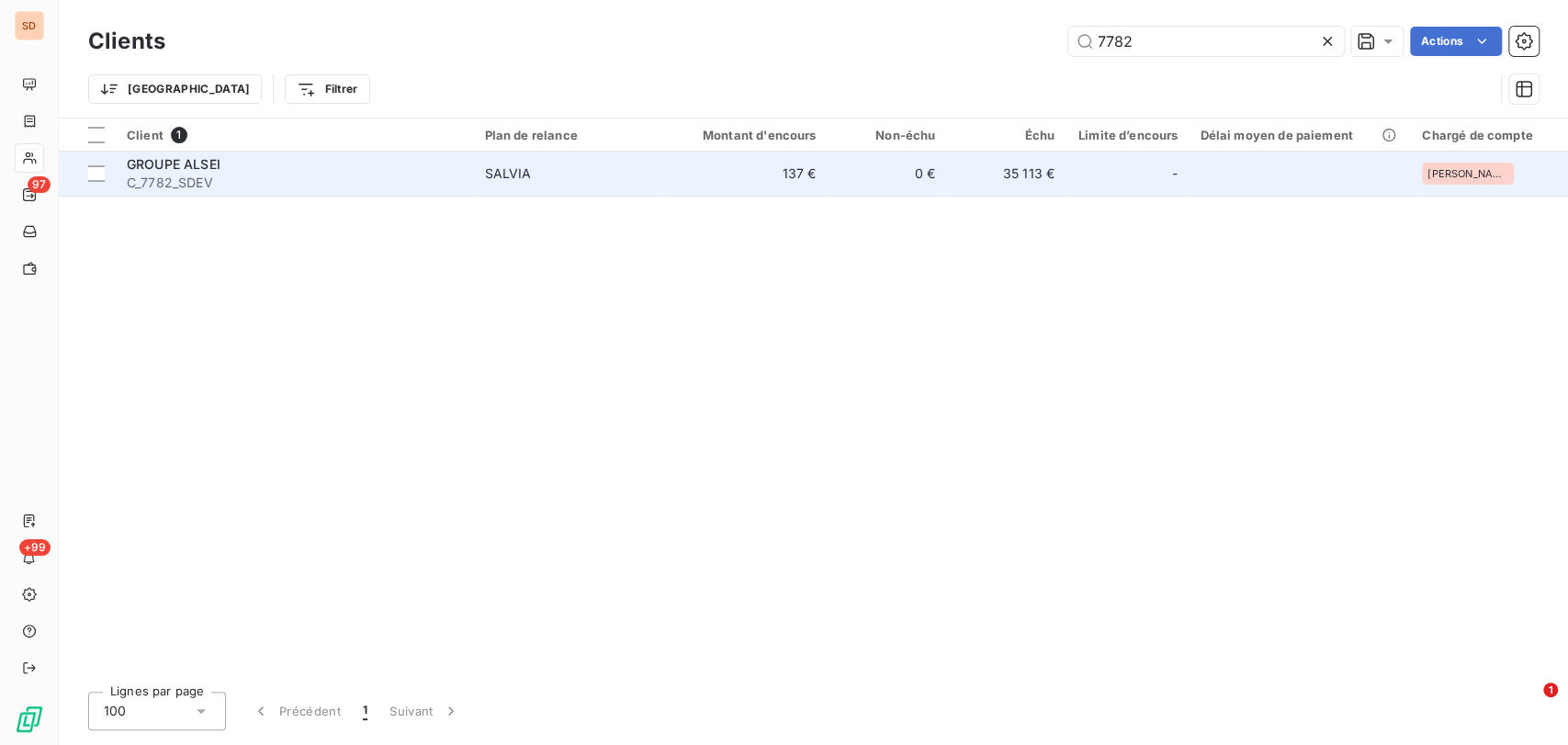
click at [135, 169] on span "GROUPE ALSEI" at bounding box center [174, 163] width 94 height 16
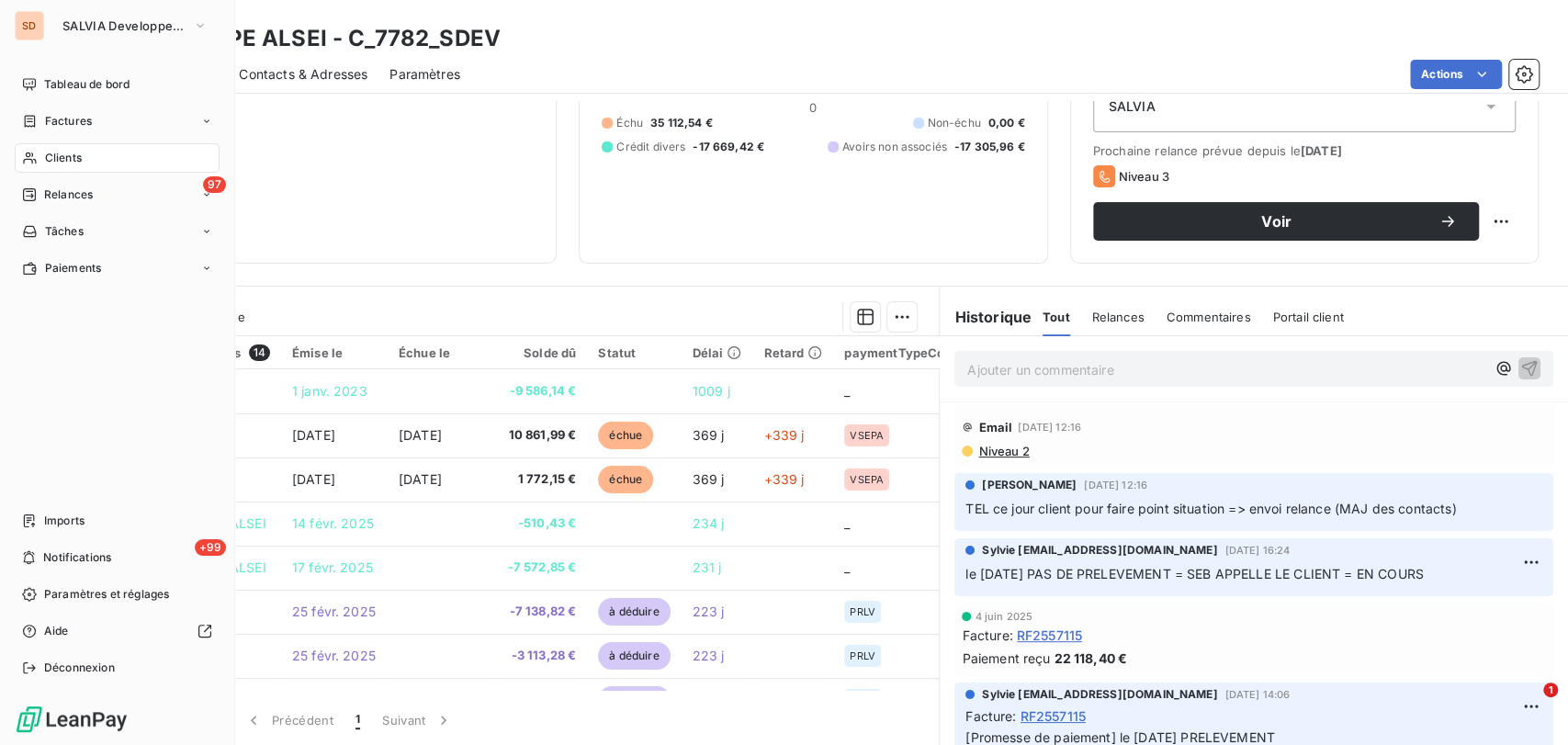
click at [49, 157] on span "Clients" at bounding box center [63, 159] width 37 height 17
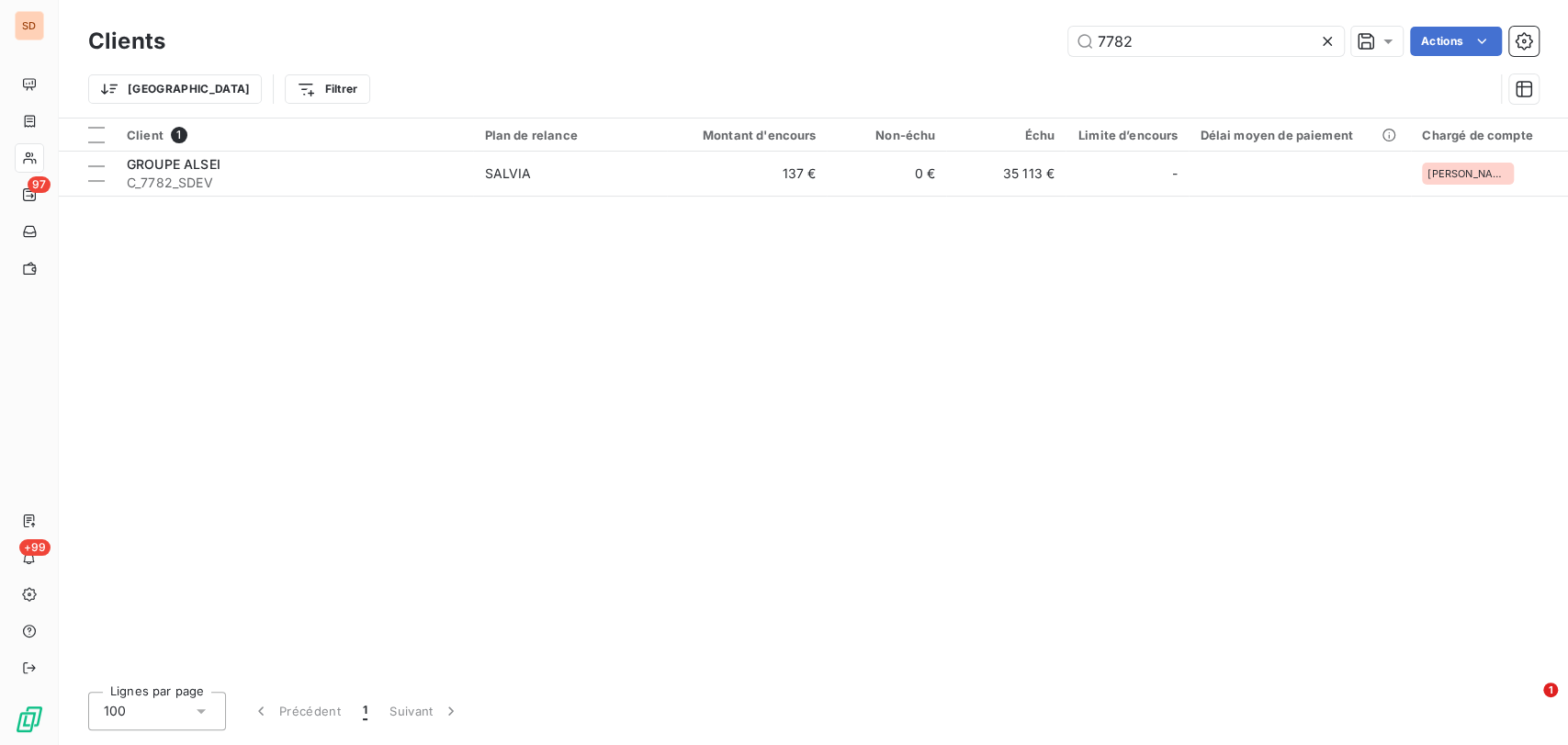
drag, startPoint x: 1132, startPoint y: 35, endPoint x: 973, endPoint y: 29, distance: 159.1
click at [975, 31] on div "7782 Actions" at bounding box center [863, 40] width 1351 height 29
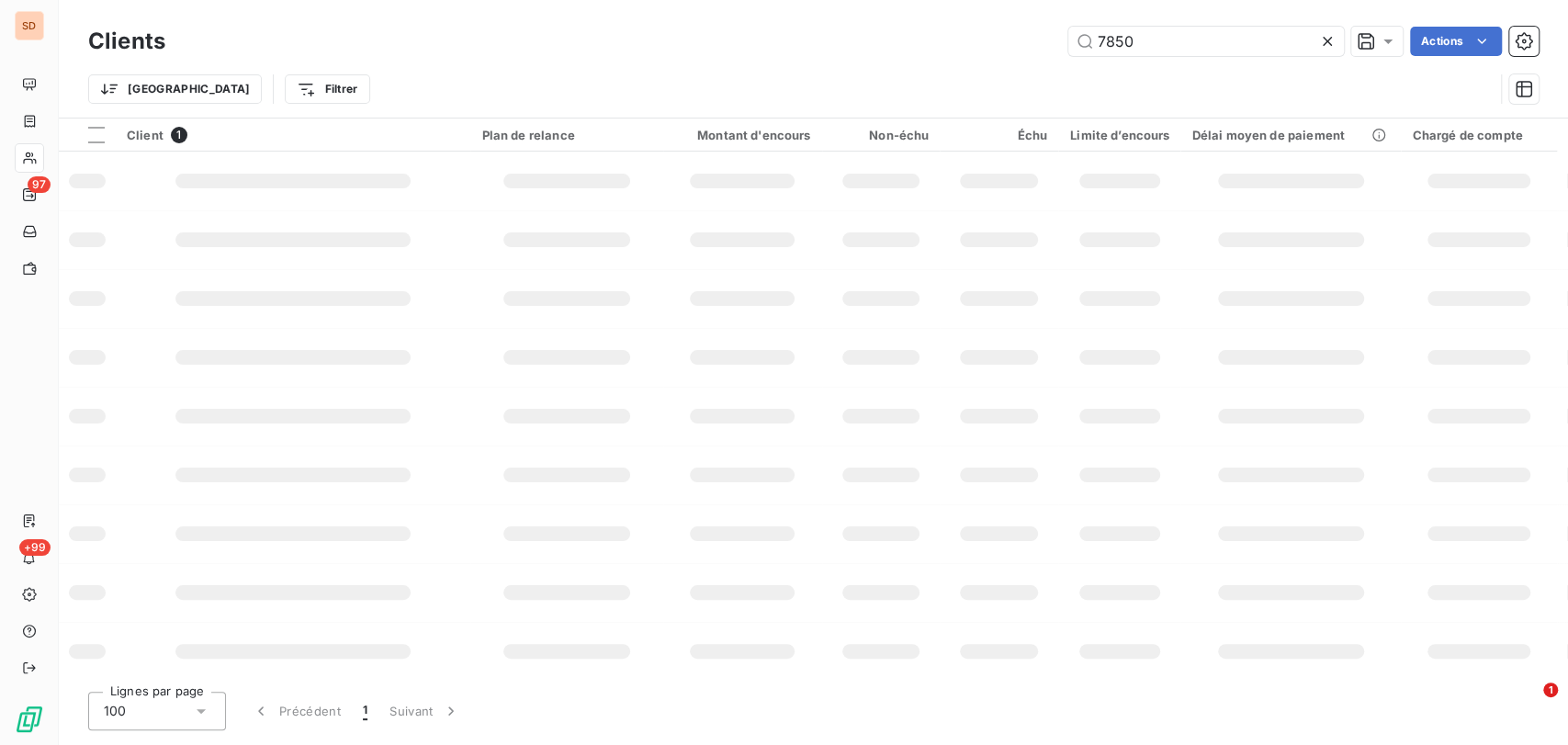
type input "7850"
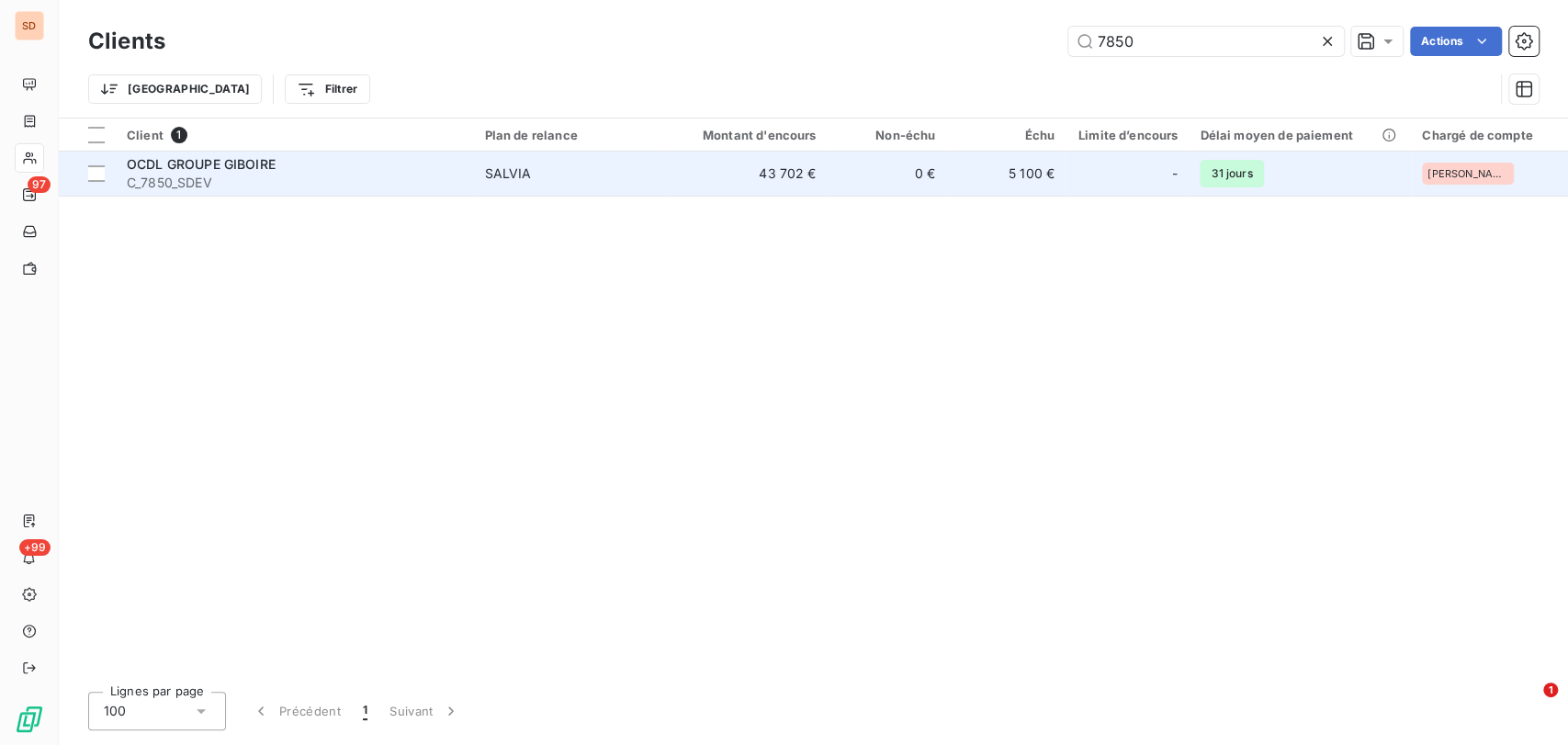
click at [186, 174] on span "C_7850_SDEV" at bounding box center [294, 183] width 335 height 19
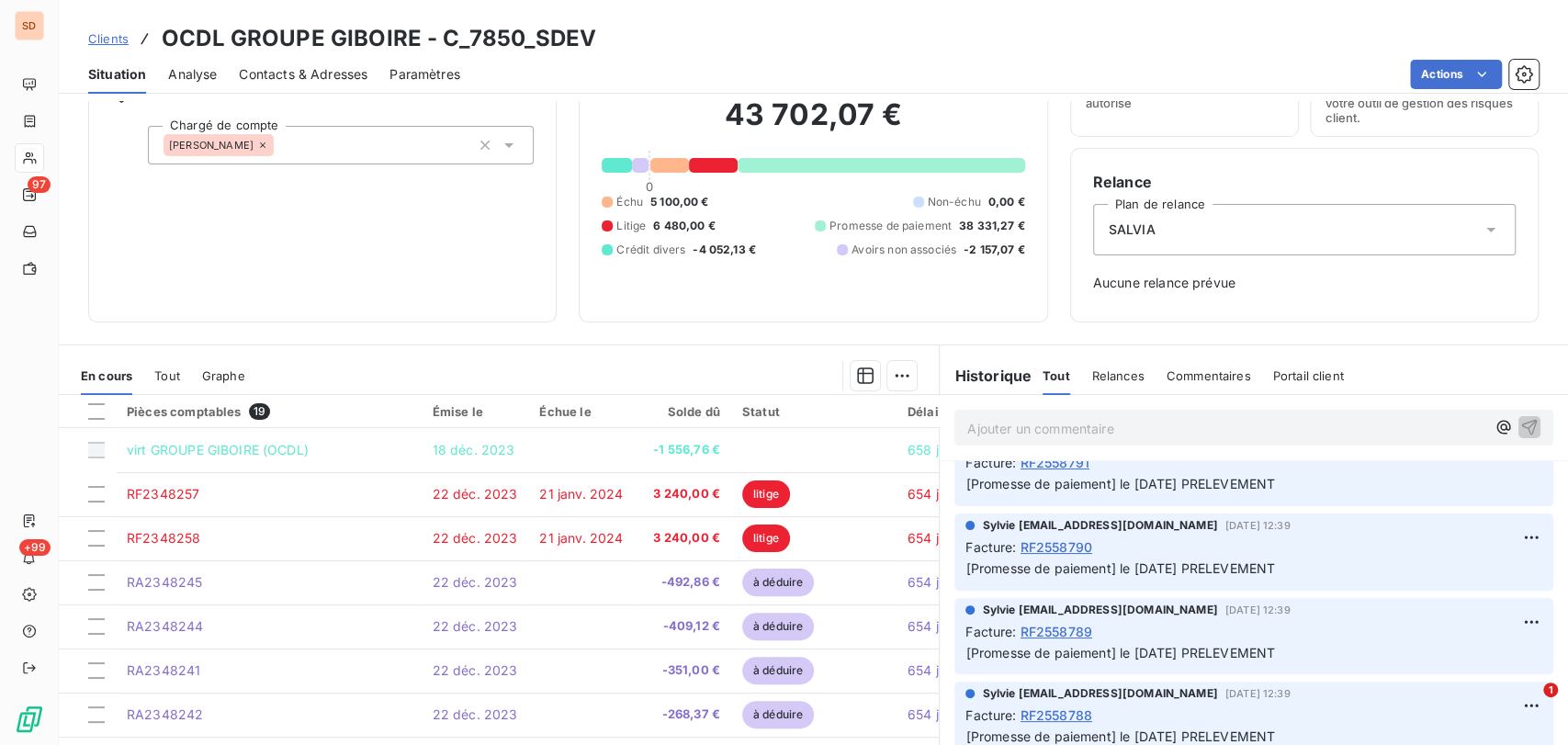
scroll to position [306, 0]
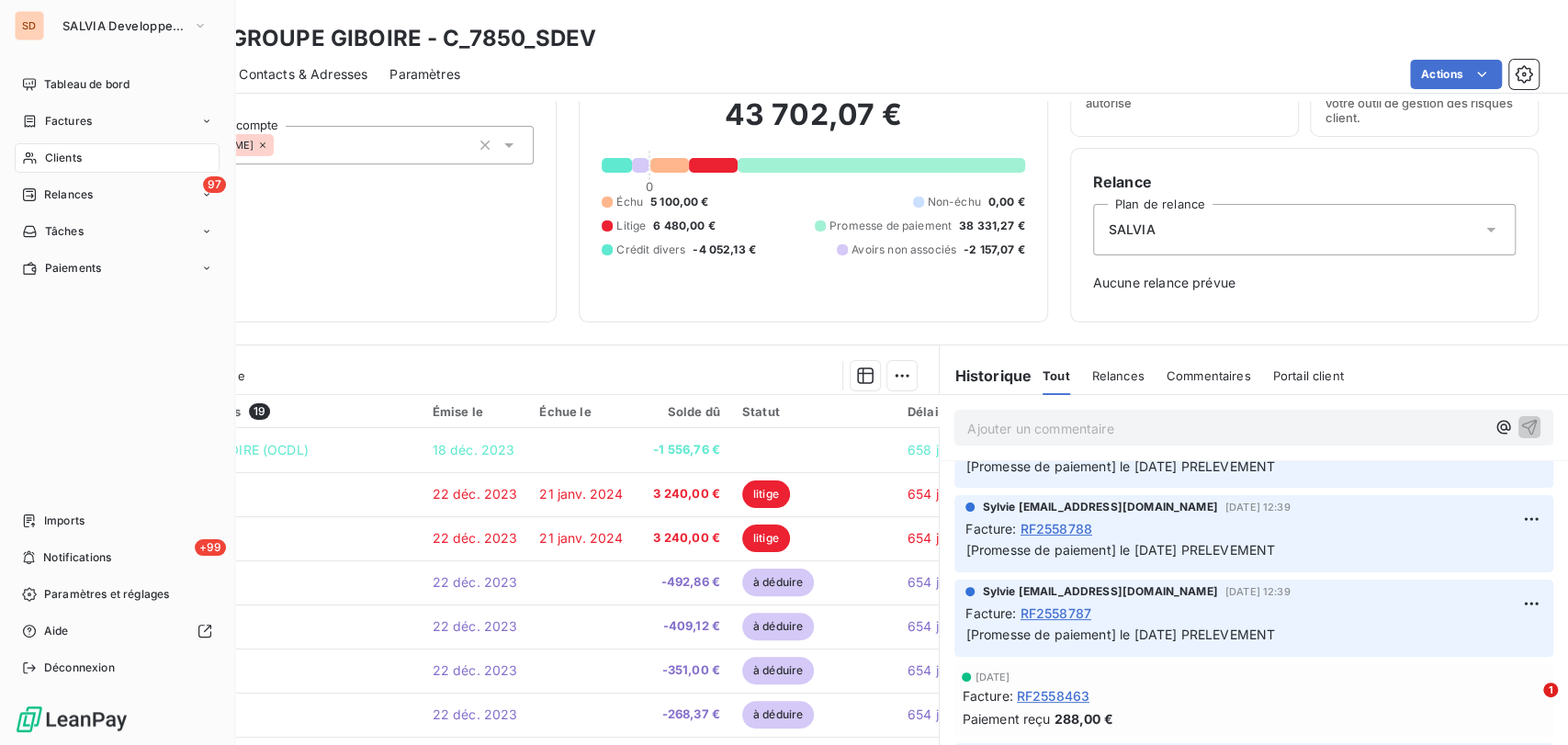
click at [68, 165] on span "Clients" at bounding box center [63, 159] width 37 height 17
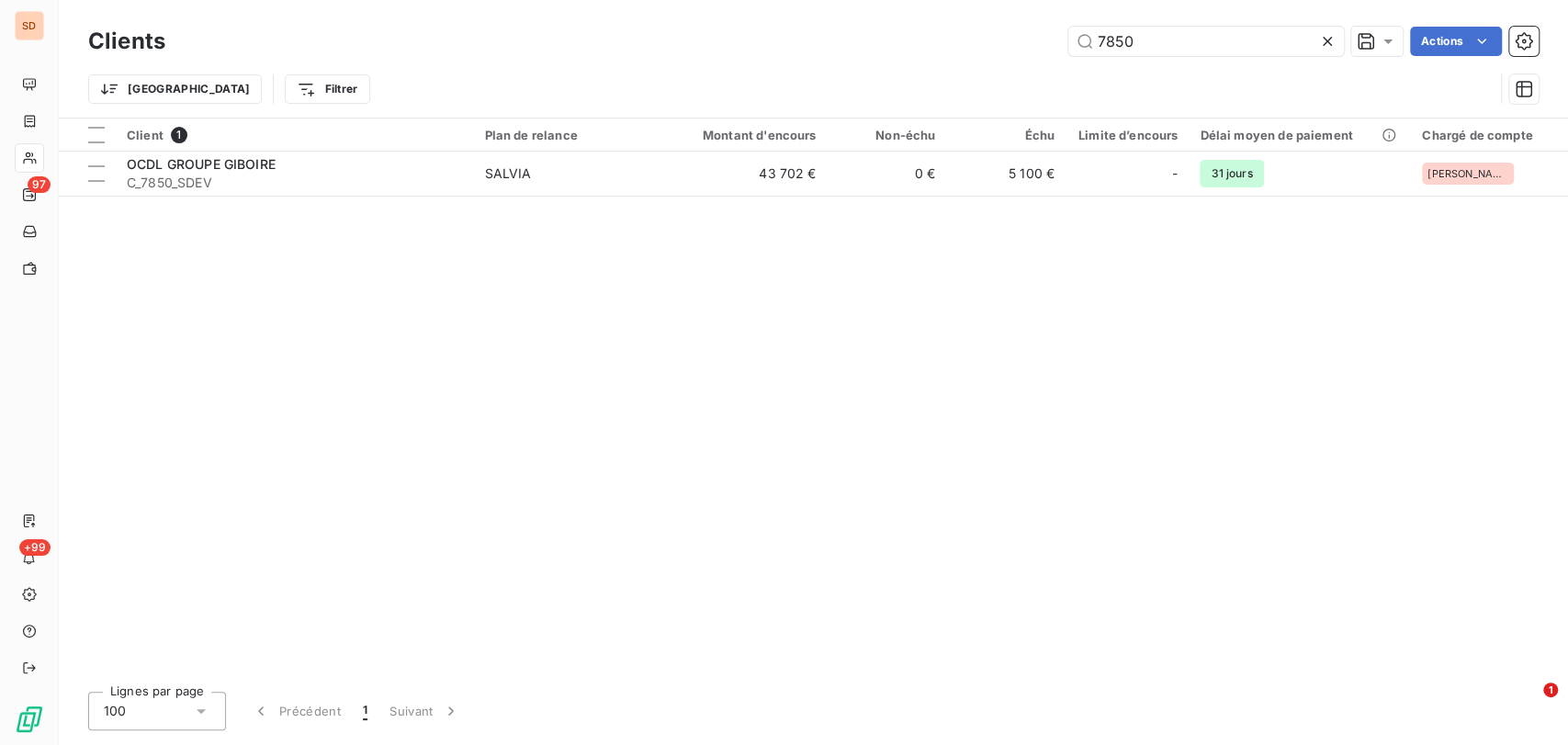
drag, startPoint x: 1145, startPoint y: 38, endPoint x: 1054, endPoint y: 41, distance: 91.0
click at [1054, 41] on div "7850 Actions" at bounding box center [863, 40] width 1351 height 29
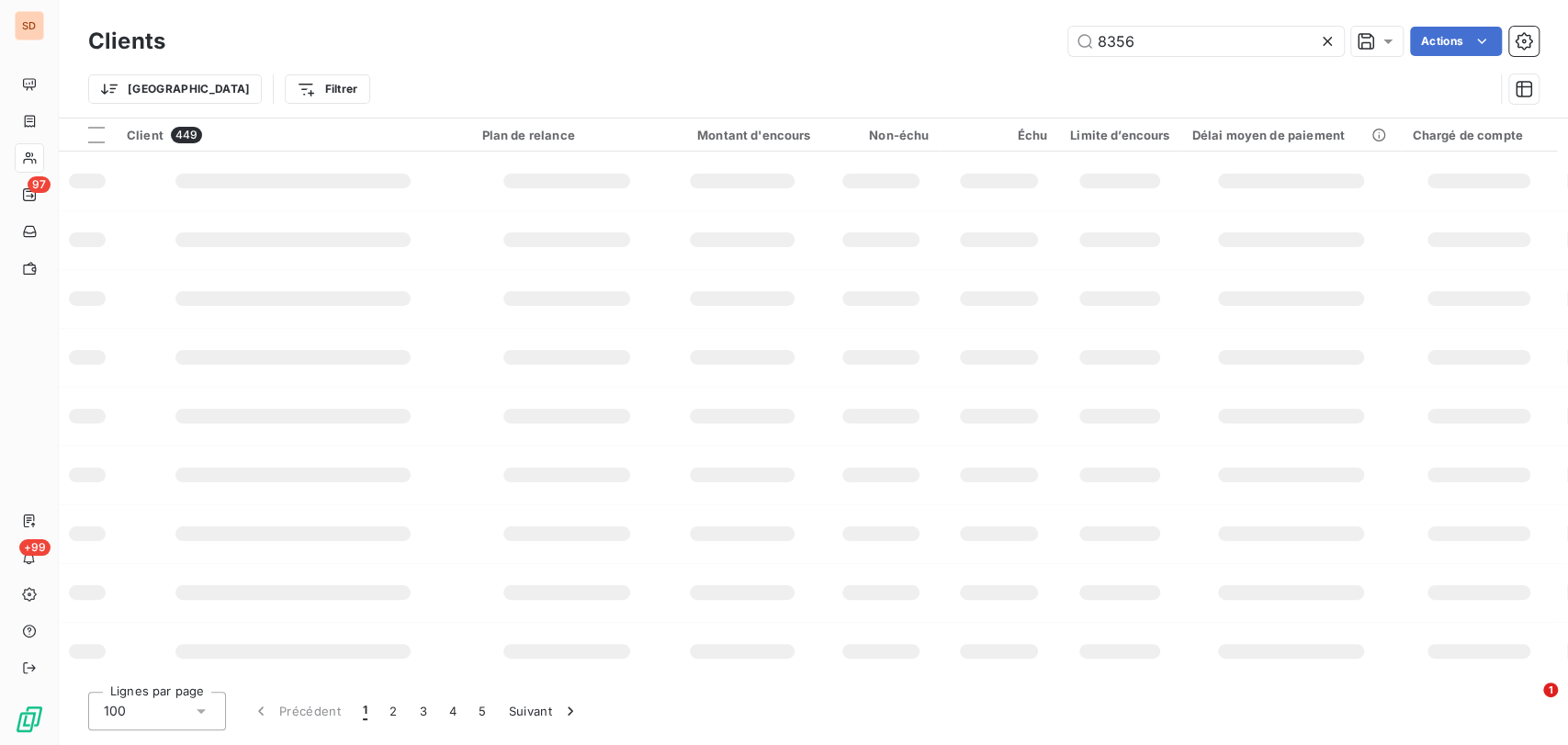
type input "8356"
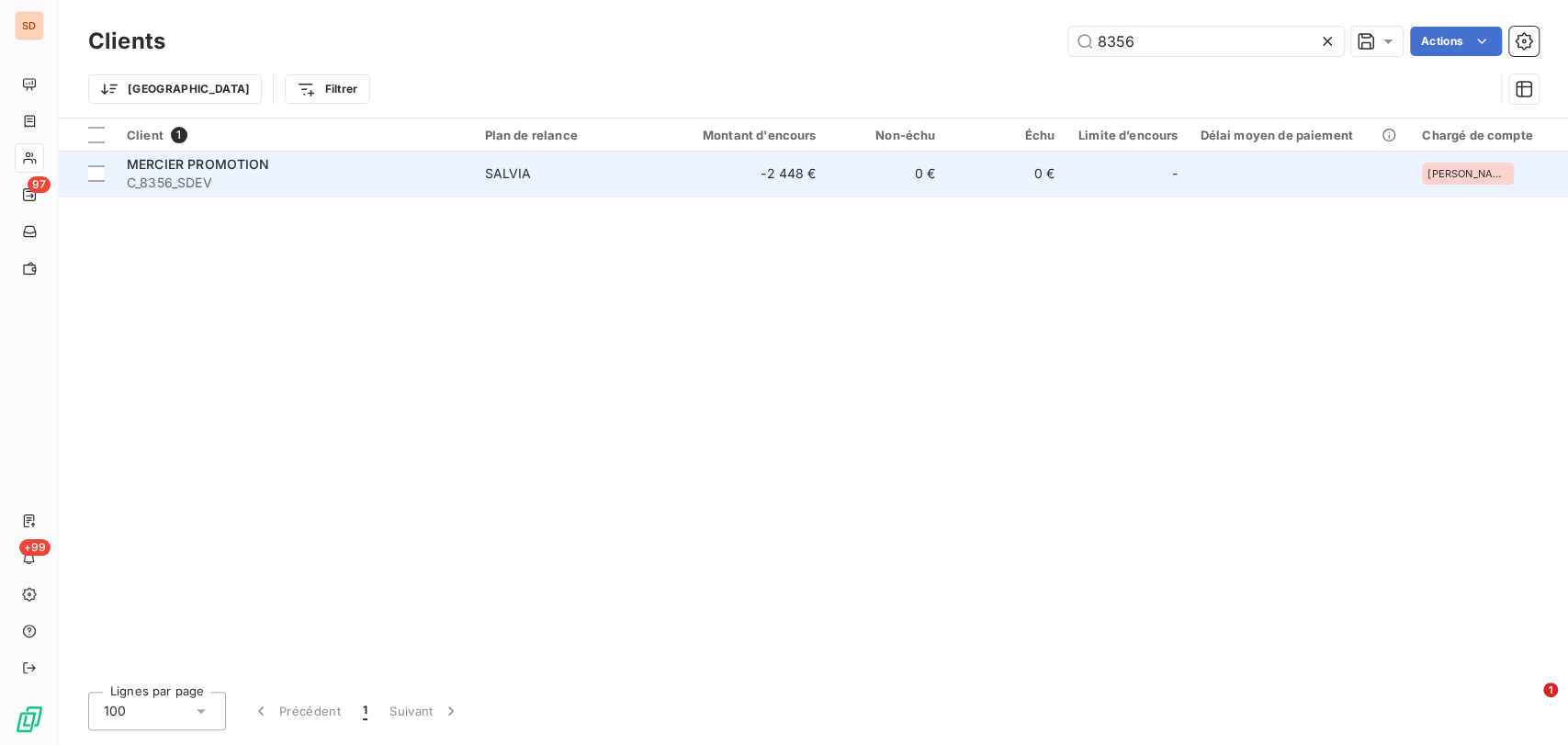
click at [145, 170] on span "MERCIER PROMOTION" at bounding box center [198, 163] width 144 height 16
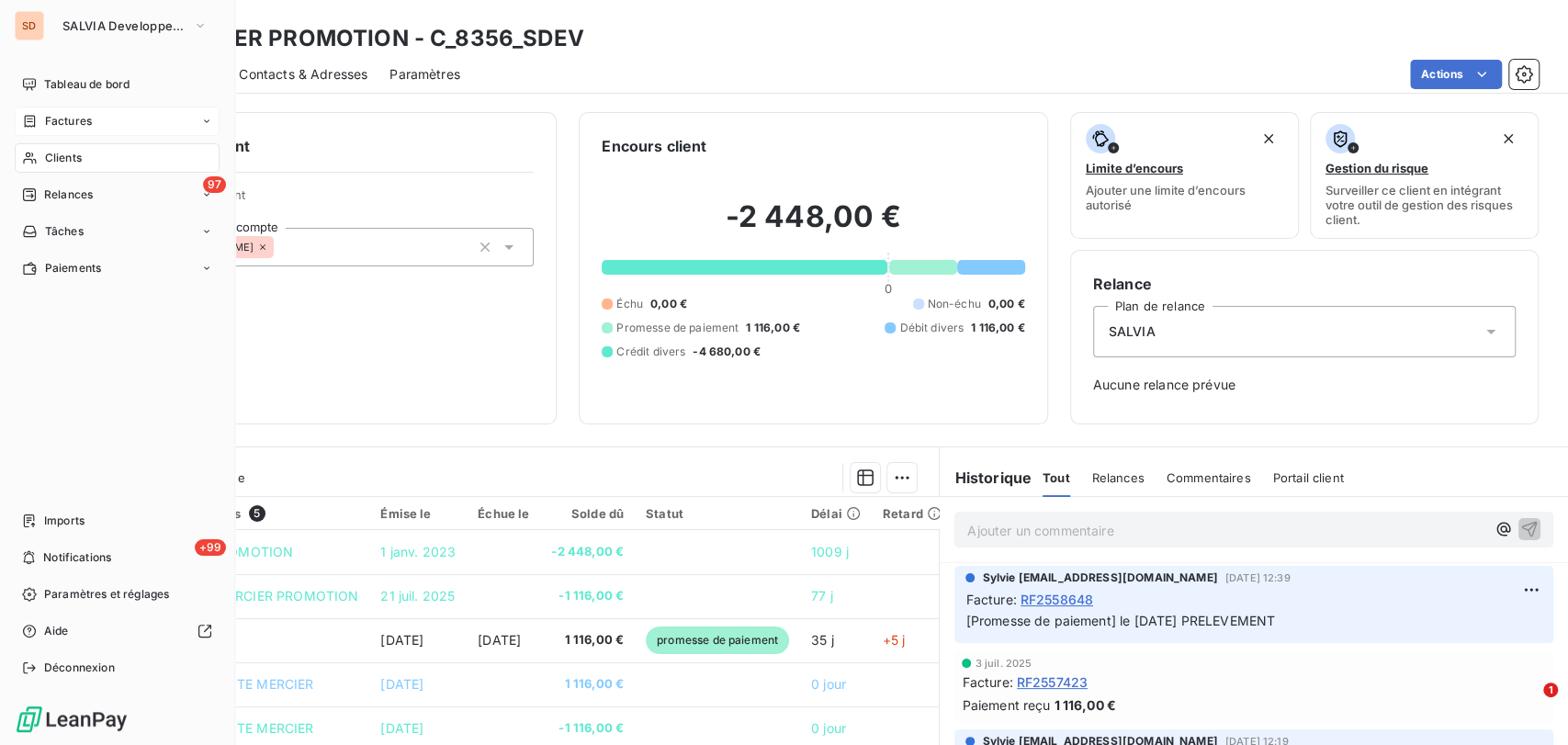
click at [63, 127] on span "Factures" at bounding box center [69, 121] width 47 height 17
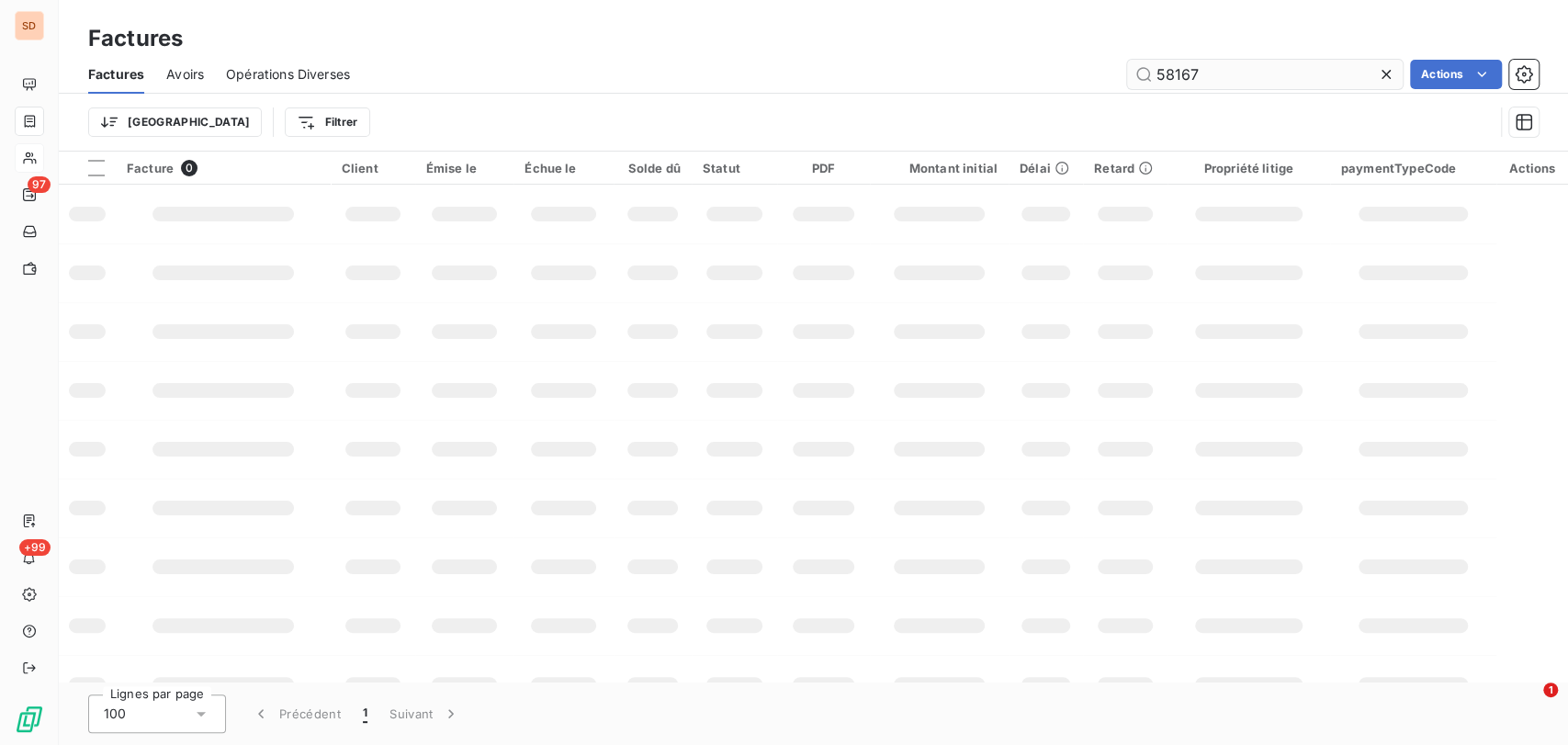
type input "58167"
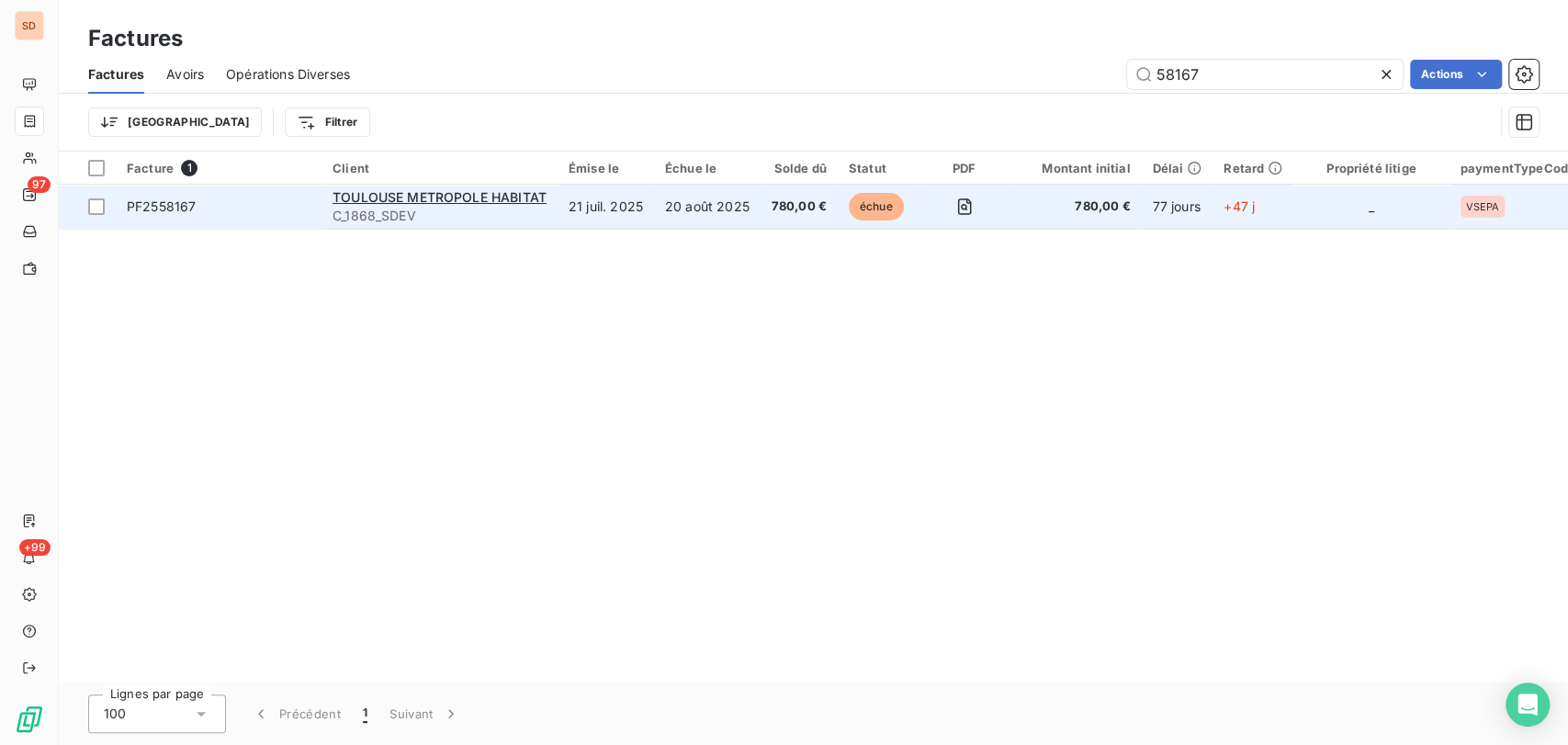
click at [166, 203] on span "PF2558167" at bounding box center [160, 205] width 69 height 16
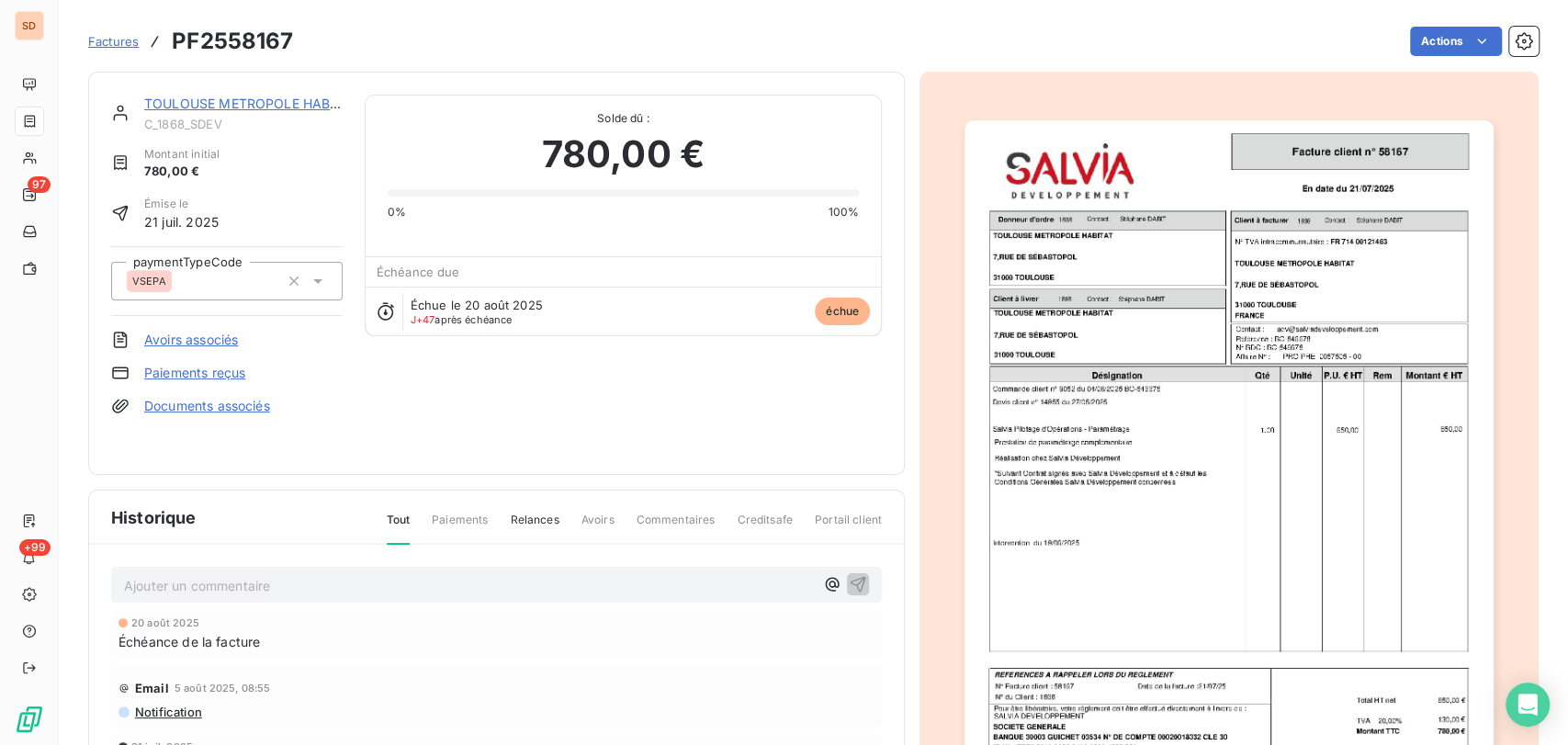
click at [194, 574] on p "Ajouter un commentaire ﻿" at bounding box center [468, 585] width 690 height 23
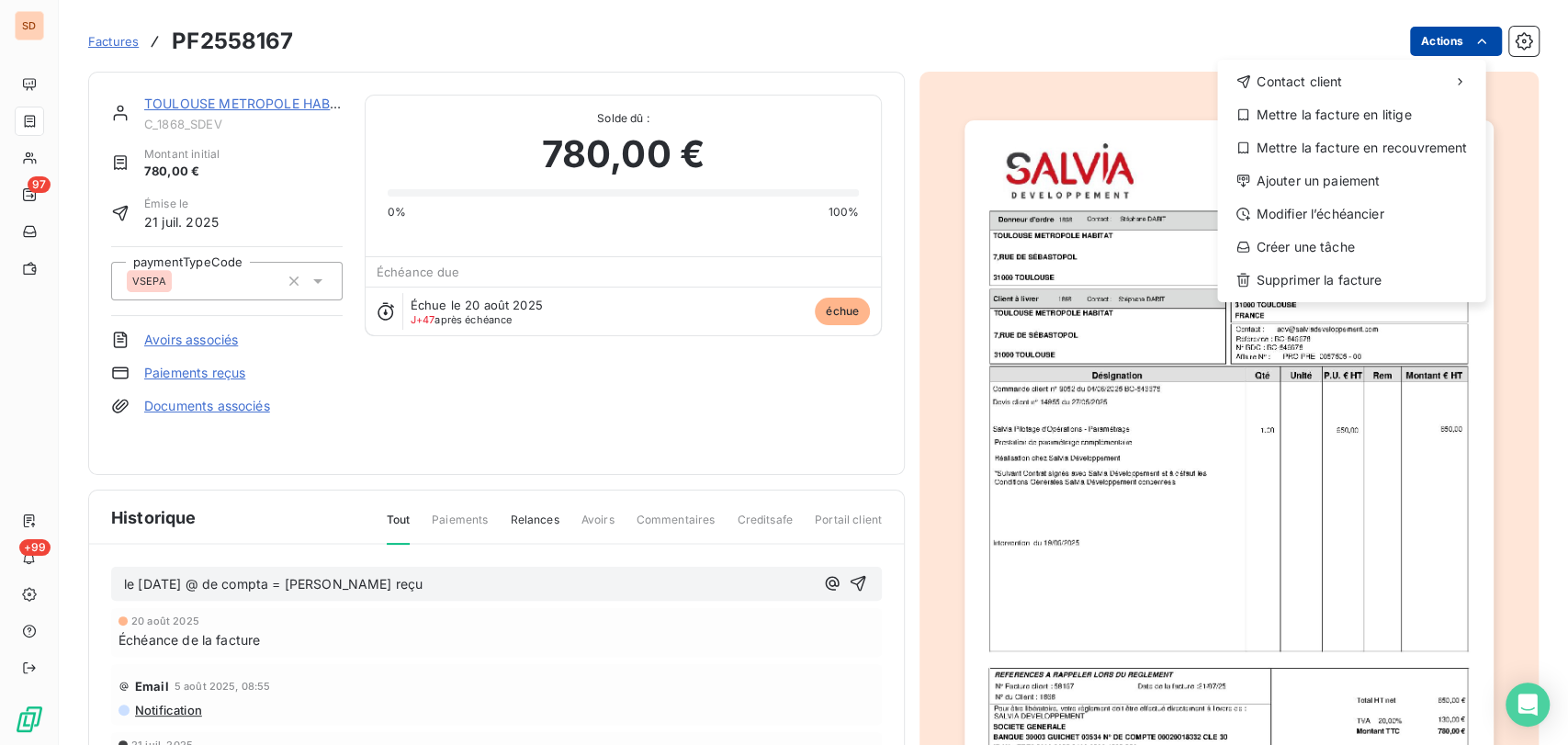
click at [1409, 41] on html "SD 97 +99 Factures PF2558167 Actions Contact client Mettre la facture en litige…" at bounding box center [784, 372] width 1568 height 745
click at [1314, 179] on div "Ajouter un paiement" at bounding box center [1351, 180] width 253 height 29
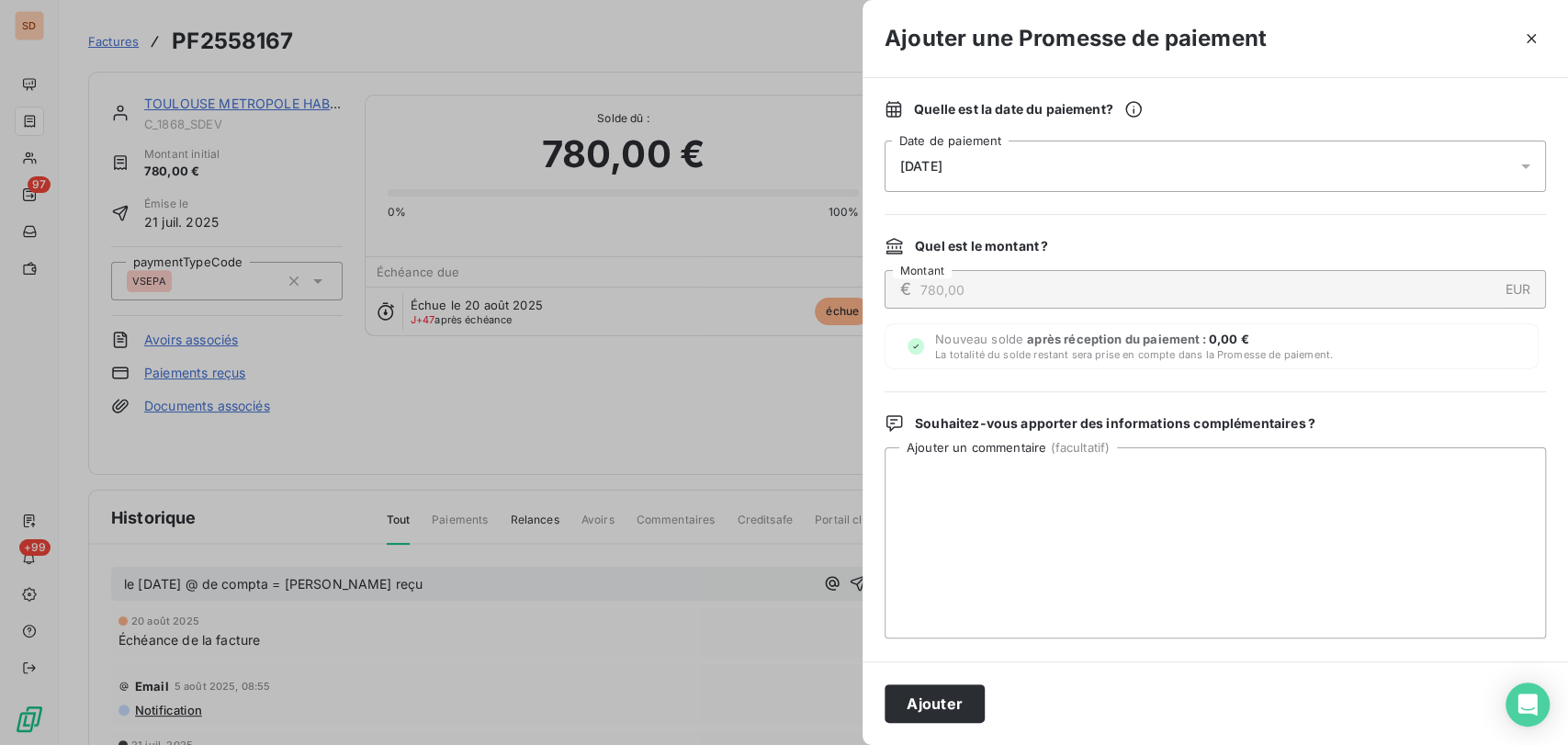
click at [1516, 170] on icon at bounding box center [1526, 166] width 19 height 19
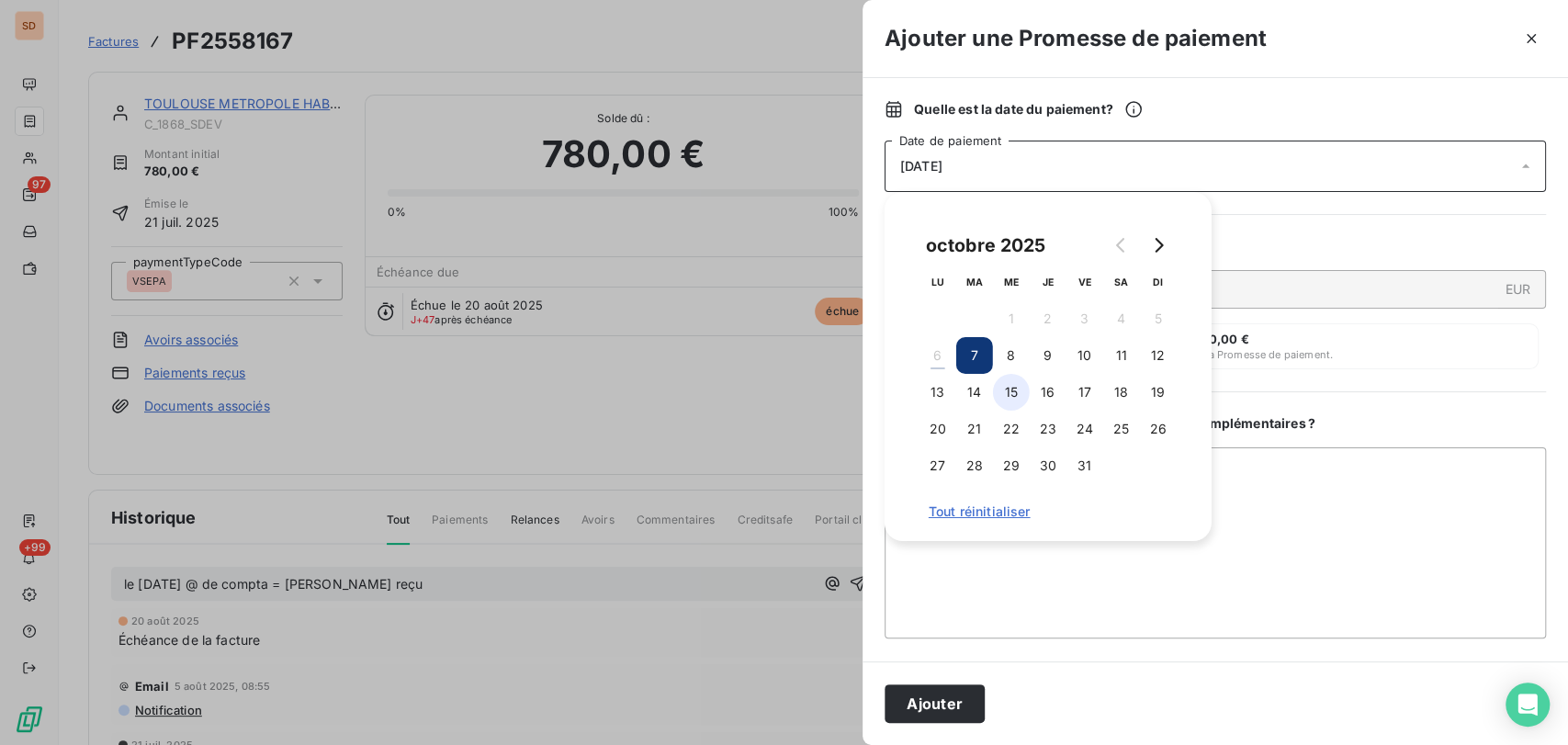
click at [1018, 392] on button "15" at bounding box center [1011, 391] width 37 height 37
click at [921, 709] on button "Ajouter" at bounding box center [934, 703] width 100 height 38
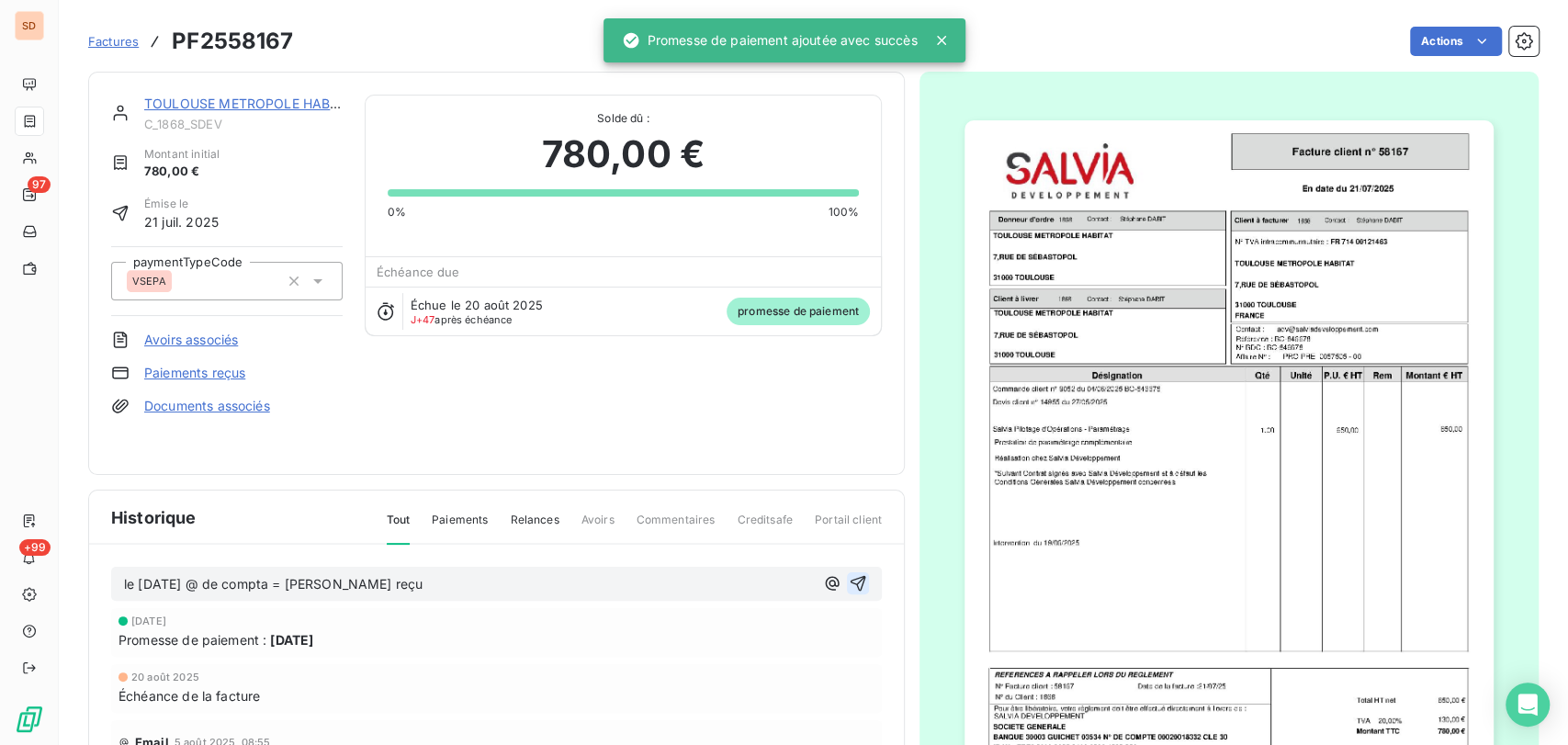
click at [848, 574] on icon "button" at bounding box center [858, 584] width 19 height 19
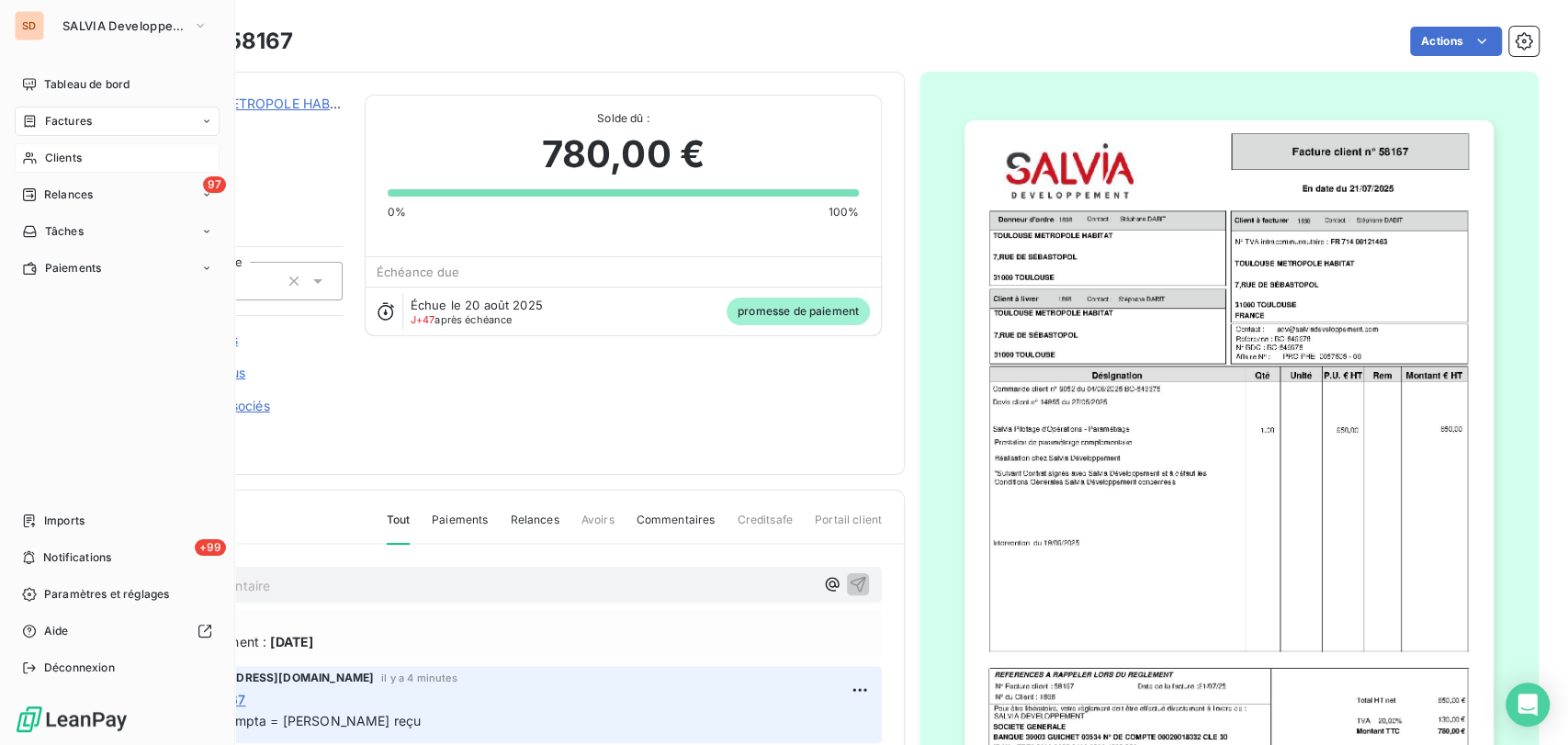
click at [60, 154] on span "Clients" at bounding box center [63, 159] width 37 height 17
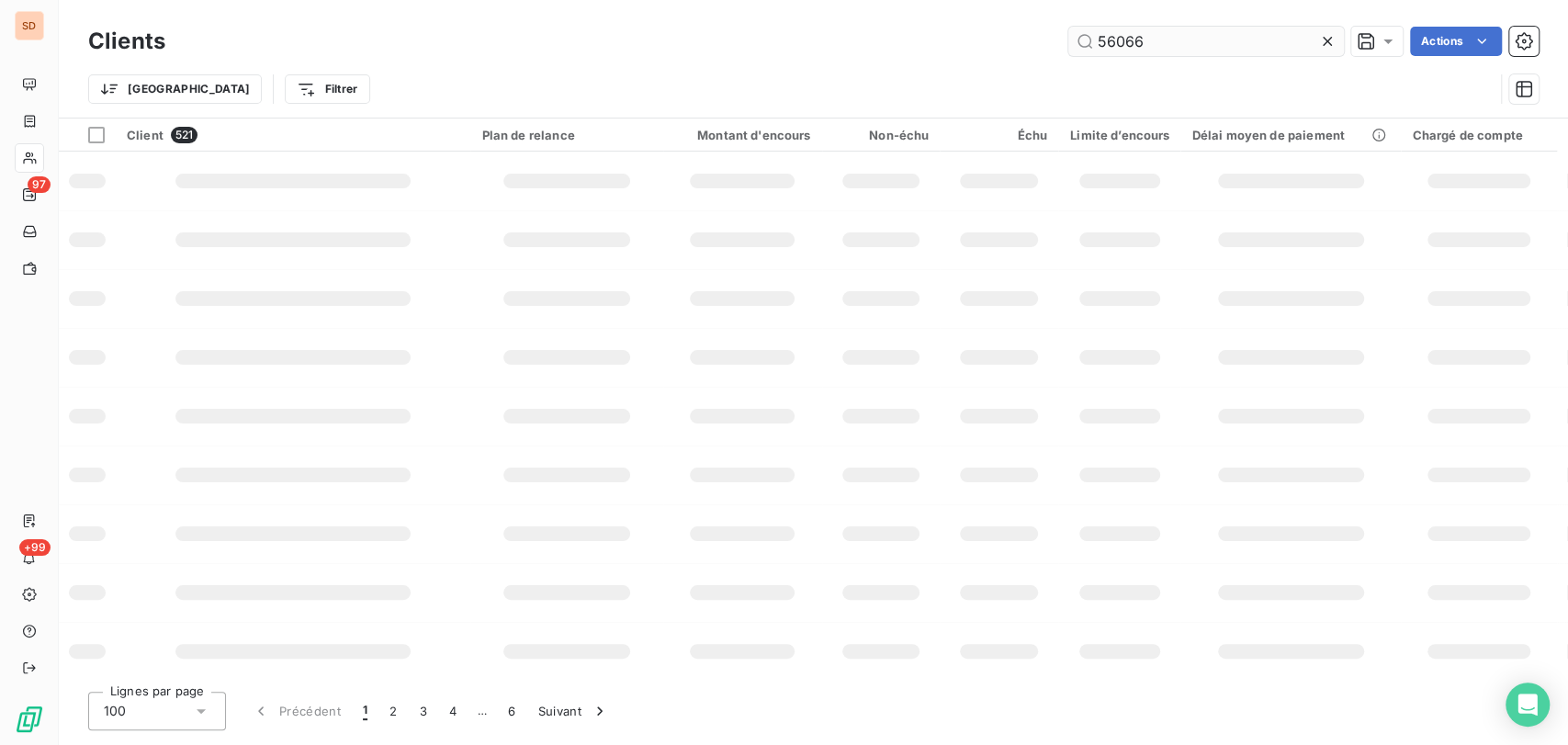
type input "56066"
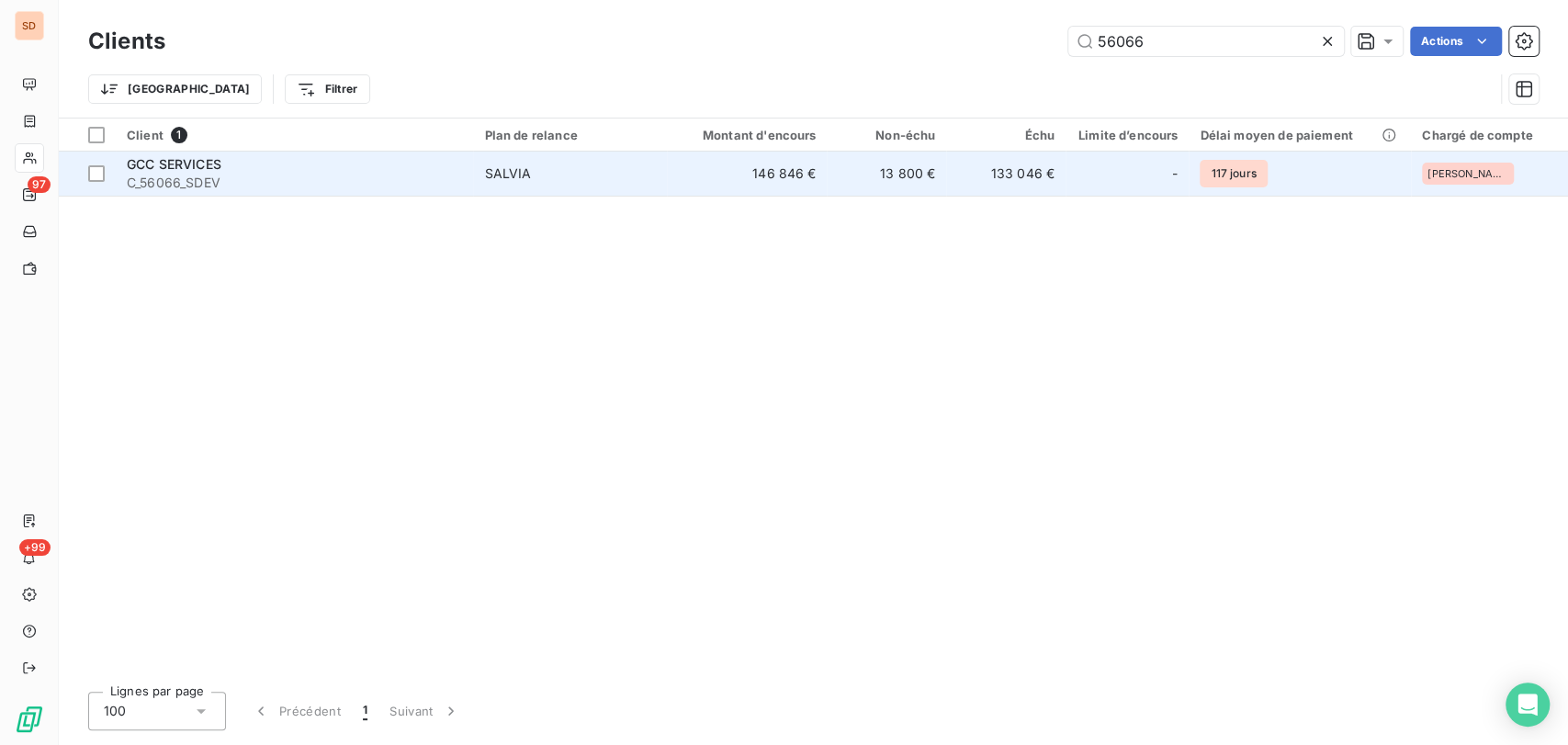
click at [129, 163] on span "GCC SERVICES" at bounding box center [174, 163] width 95 height 16
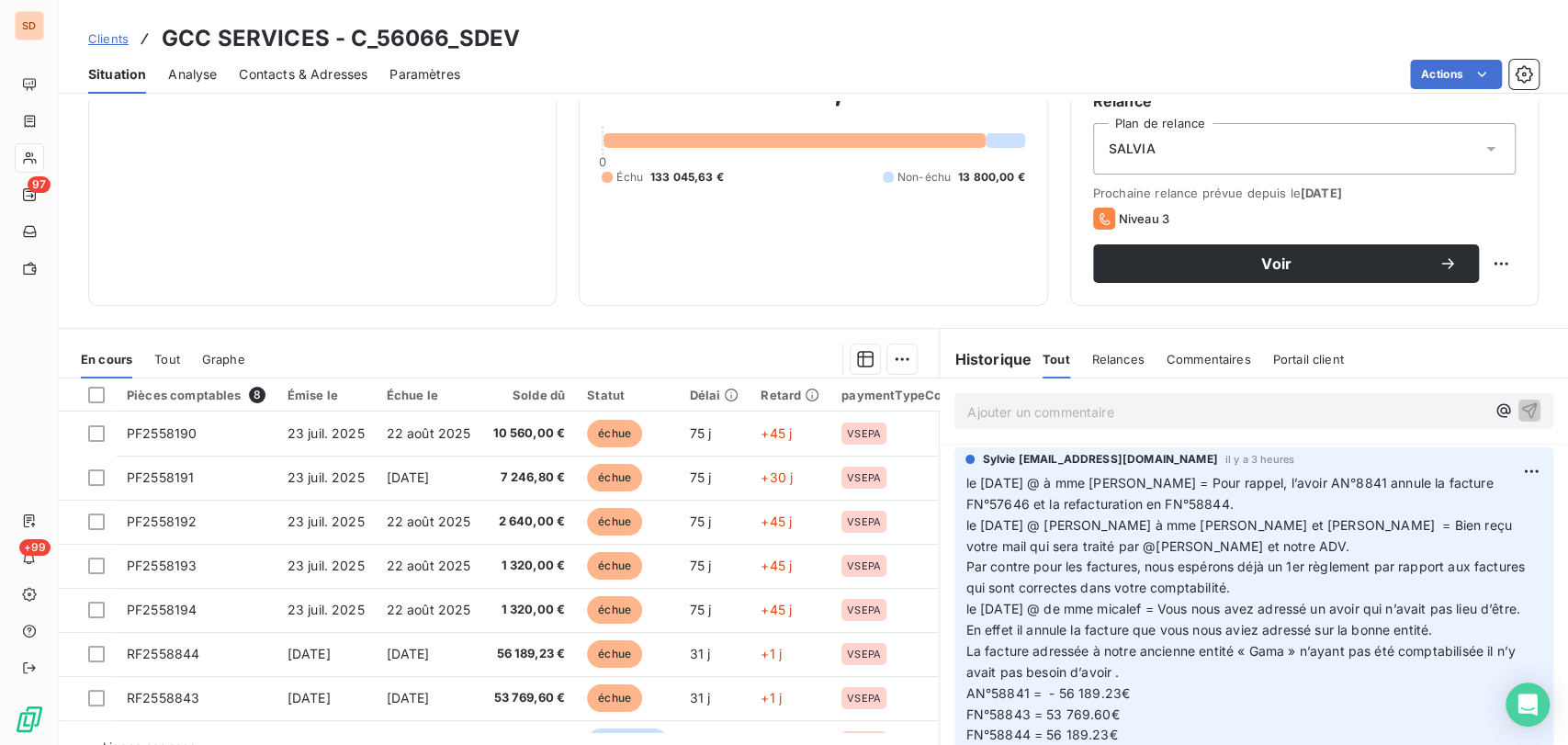
scroll to position [225, 0]
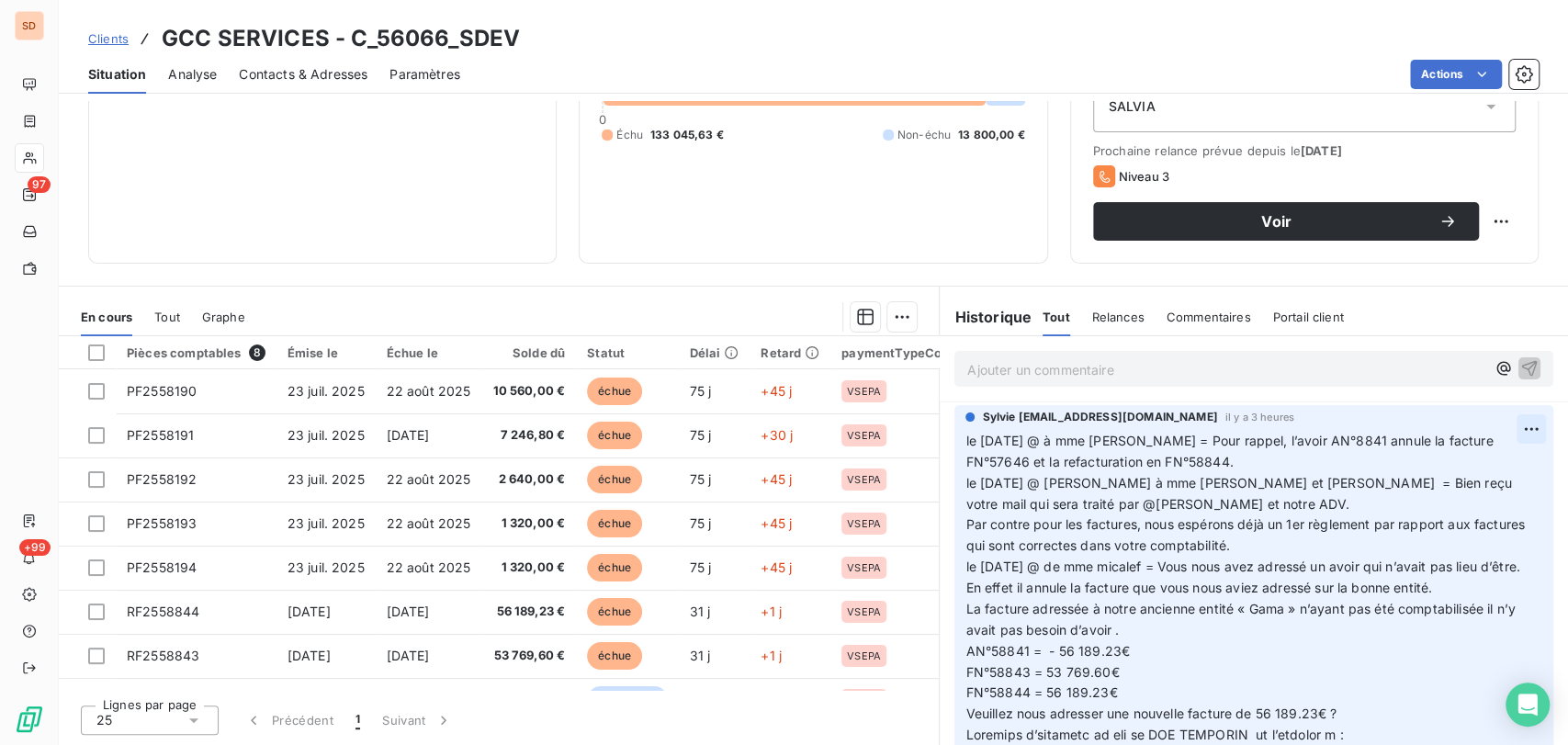
click at [1494, 433] on html "SD 97 +99 Clients GCC SERVICES - C_56066_SDEV Situation Analyse Contacts & Adre…" at bounding box center [784, 372] width 1568 height 745
click at [1433, 465] on div "Editer" at bounding box center [1455, 467] width 103 height 29
click at [1298, 437] on span "le [DATE] @ à mme [PERSON_NAME] = Pour rappel, l’avoir AN°8841 annule la factur…" at bounding box center [1240, 472] width 549 height 79
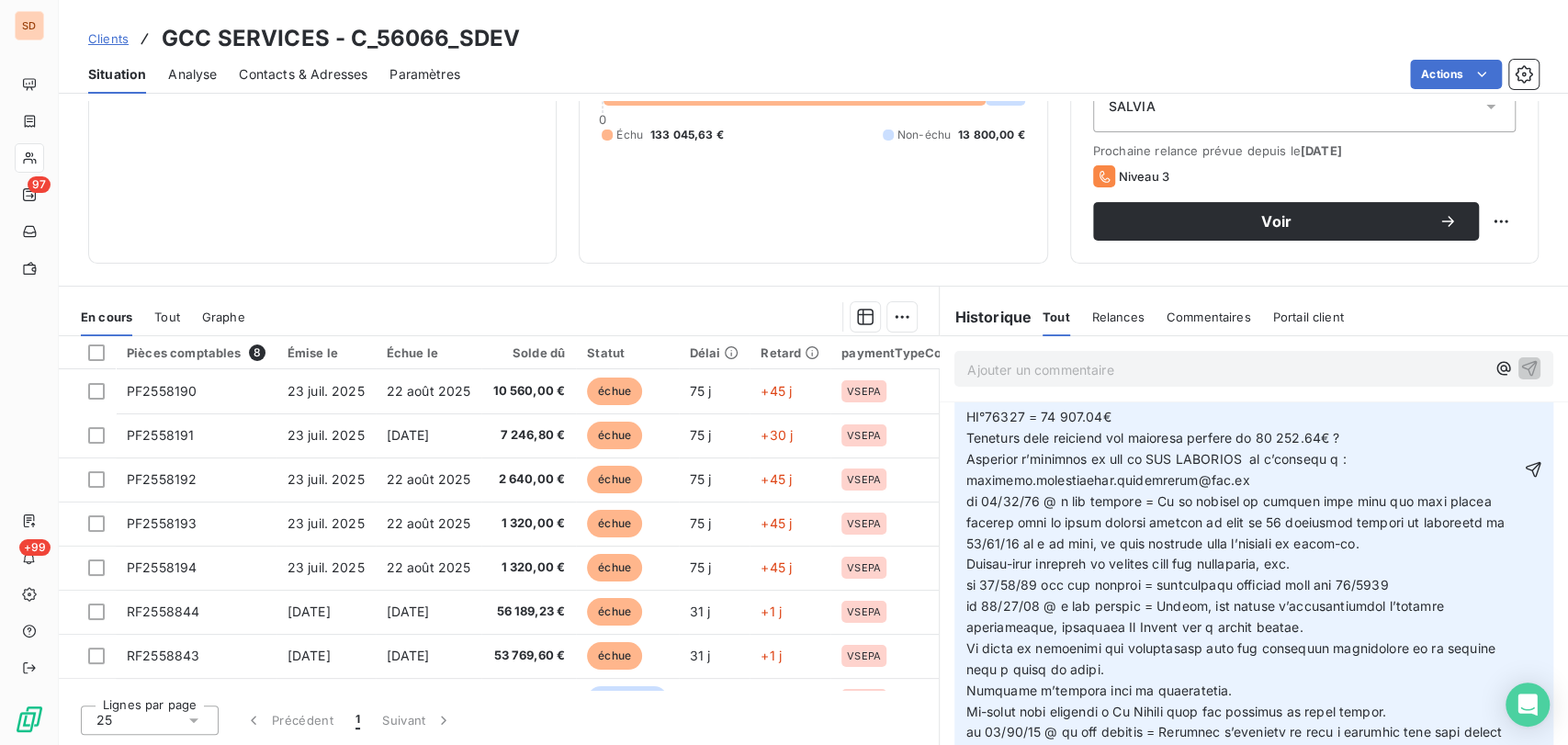
scroll to position [290, 0]
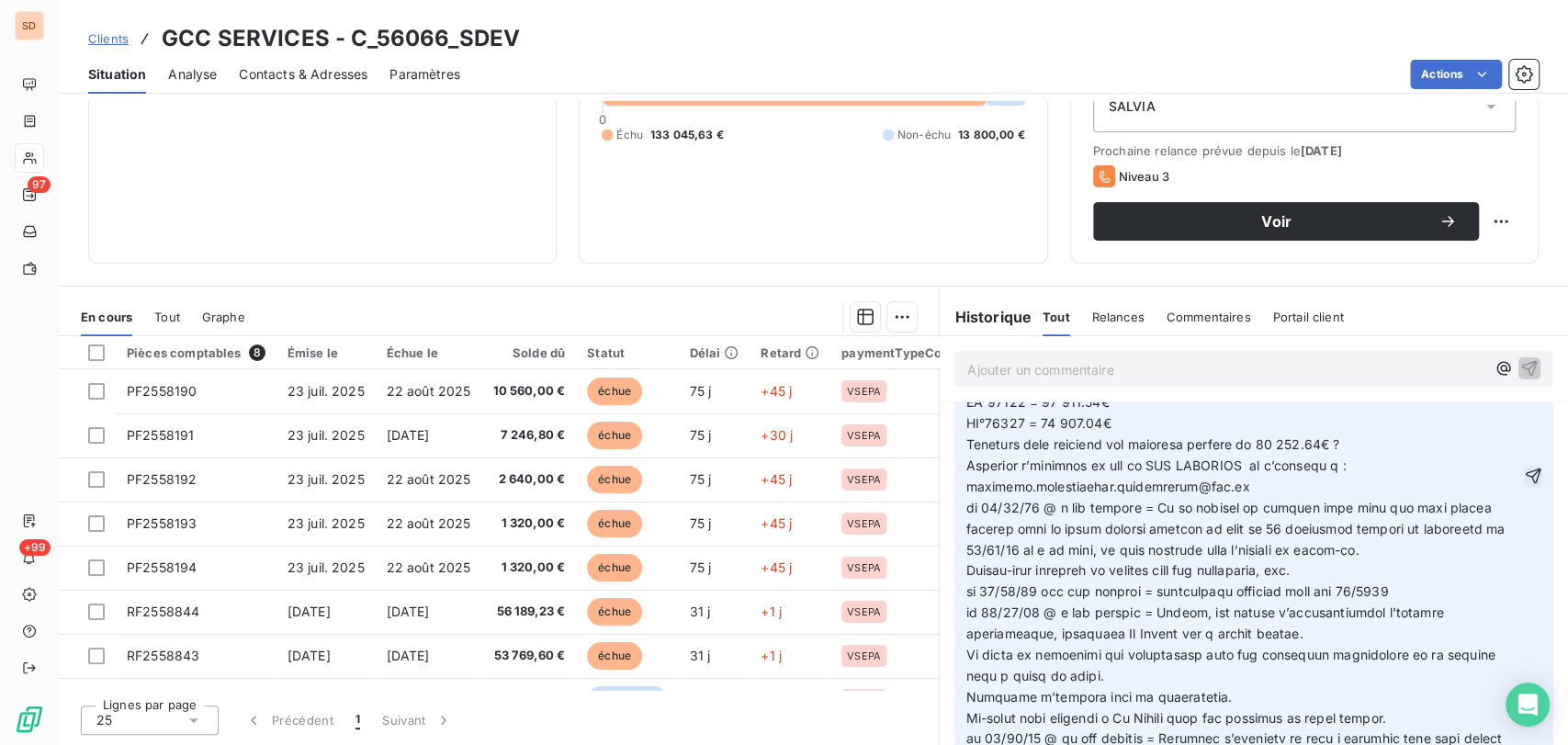
click at [1526, 471] on icon "button" at bounding box center [1533, 476] width 16 height 16
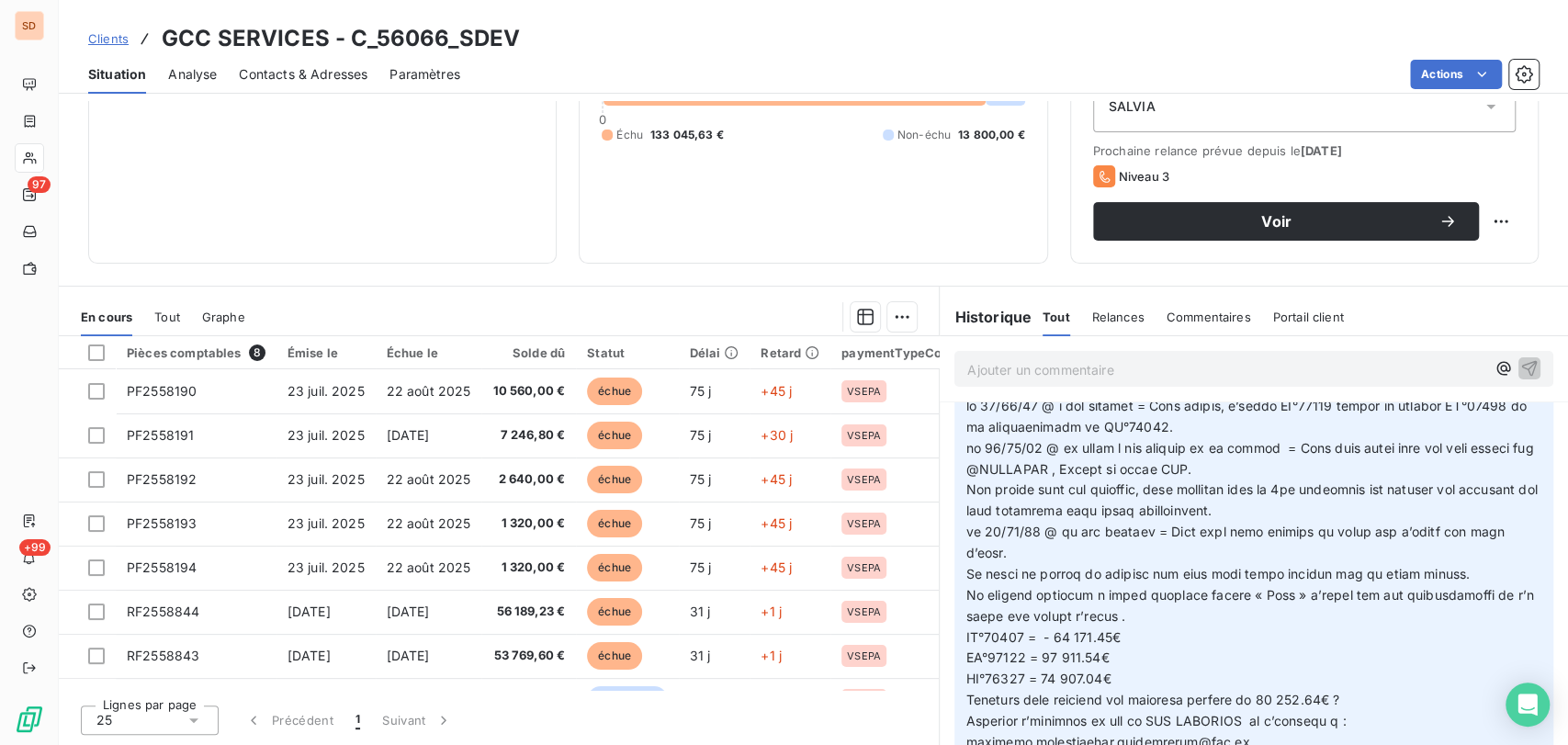
scroll to position [0, 0]
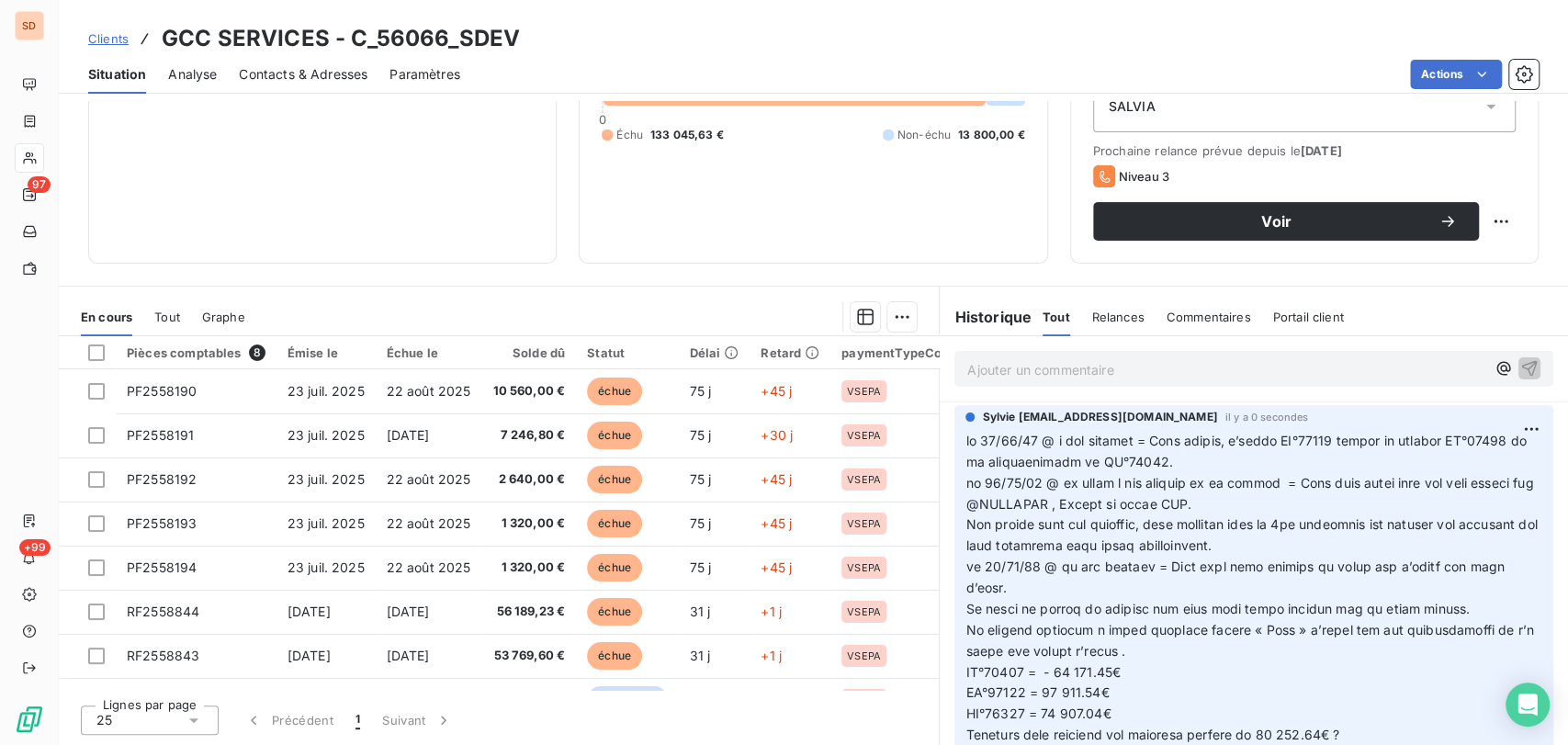
click at [280, 71] on span "Contacts & Adresses" at bounding box center [302, 74] width 129 height 19
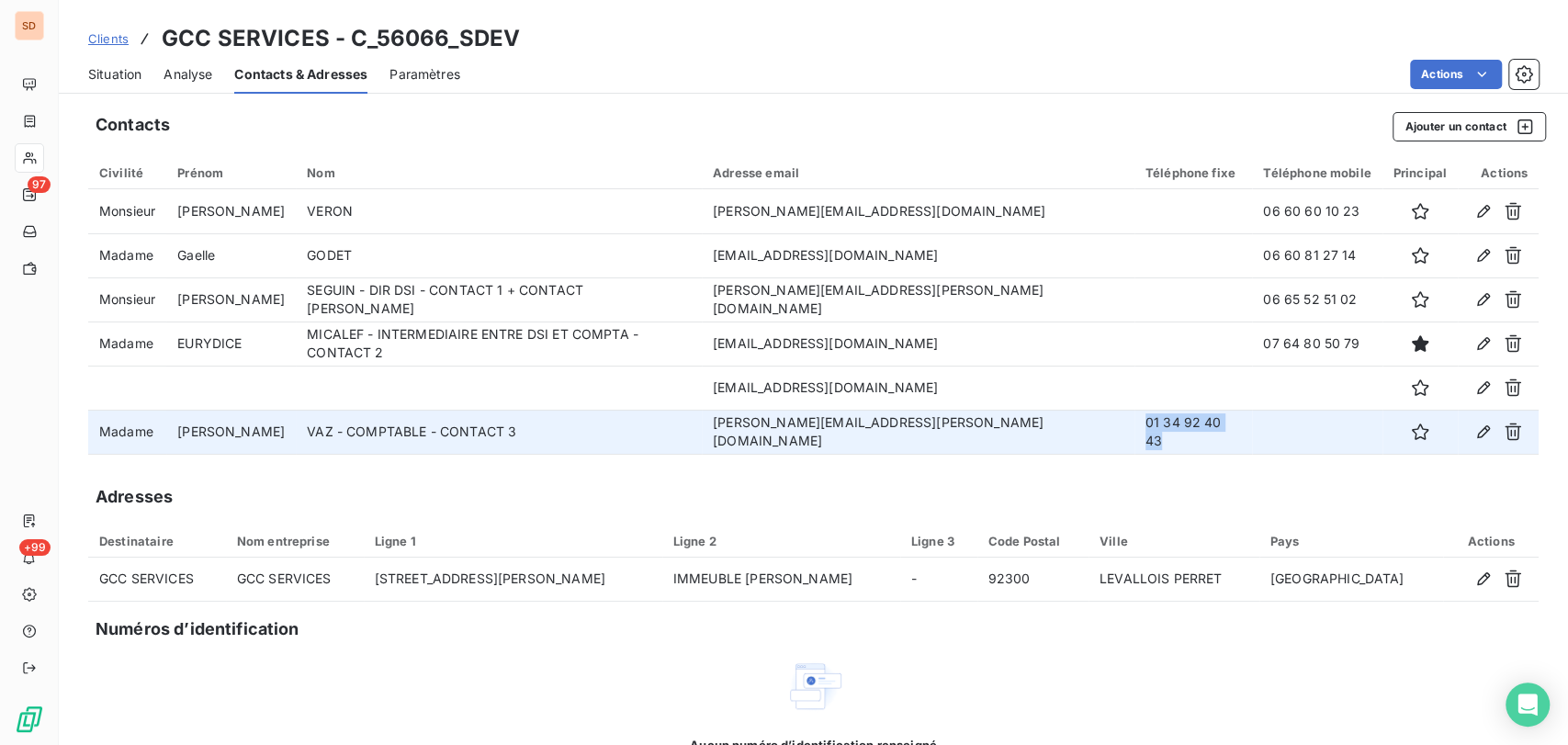
drag, startPoint x: 1182, startPoint y: 433, endPoint x: 1076, endPoint y: 438, distance: 106.1
click at [1134, 438] on td "01 34 92 40 43" at bounding box center [1193, 431] width 117 height 44
copy td "01 34 92 40 43"
drag, startPoint x: 844, startPoint y: 428, endPoint x: 666, endPoint y: 431, distance: 178.0
click at [666, 431] on tr "Madame [PERSON_NAME] - COMPTABLE - CONTACT 3 [PERSON_NAME][EMAIL_ADDRESS][PERSO…" at bounding box center [813, 431] width 1450 height 44
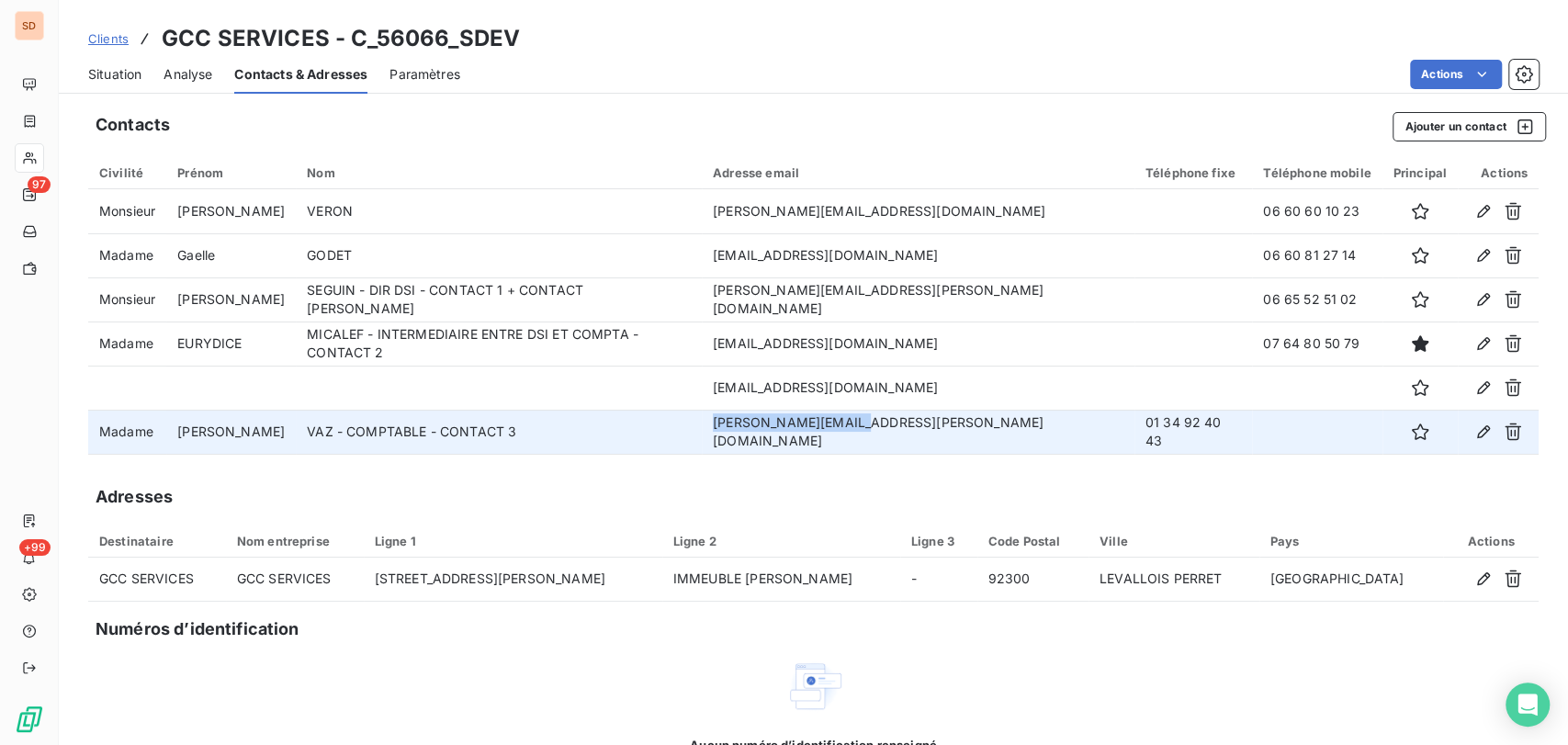
copy tr "[PERSON_NAME][EMAIL_ADDRESS][PERSON_NAME][DOMAIN_NAME]"
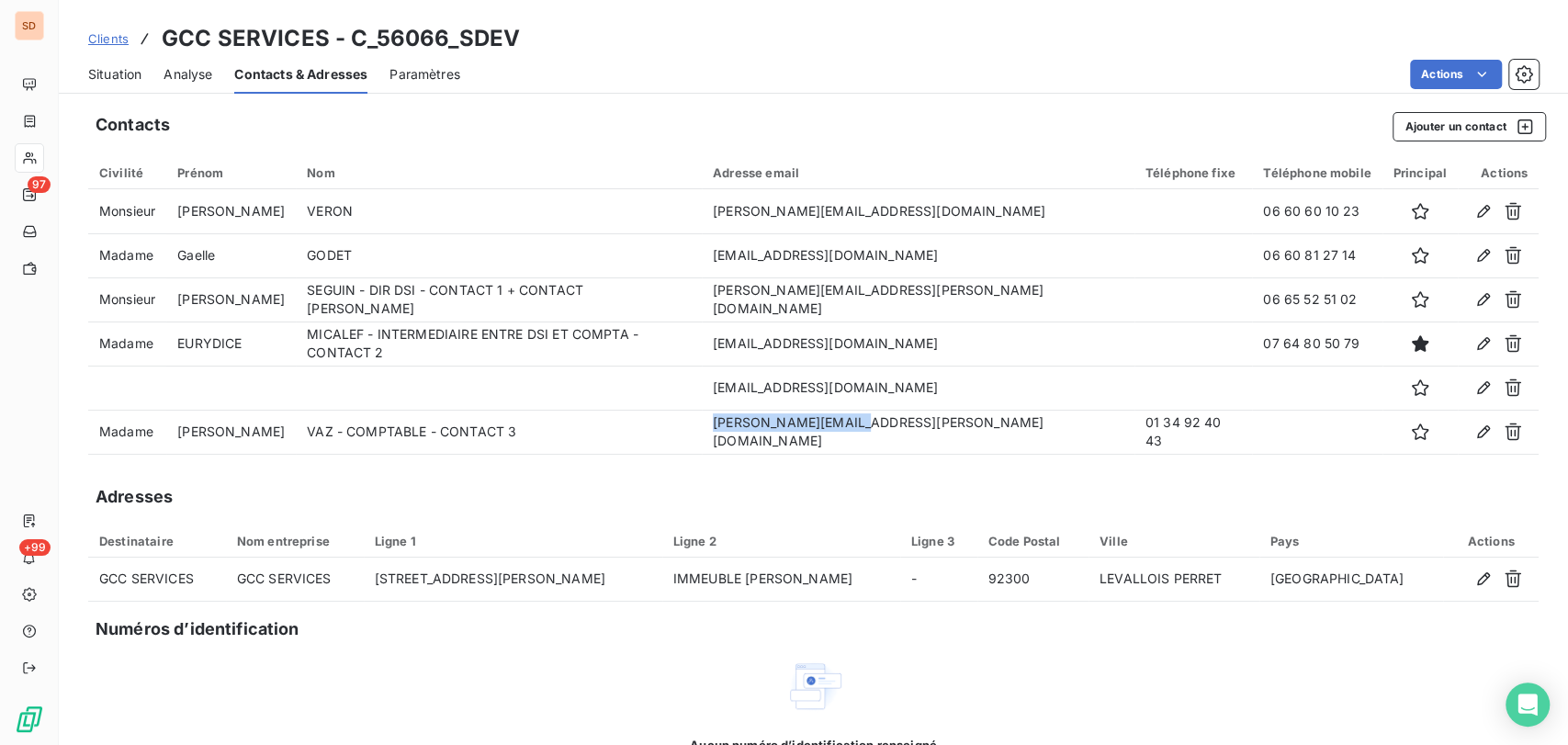
click at [122, 64] on div "Situation" at bounding box center [114, 74] width 53 height 38
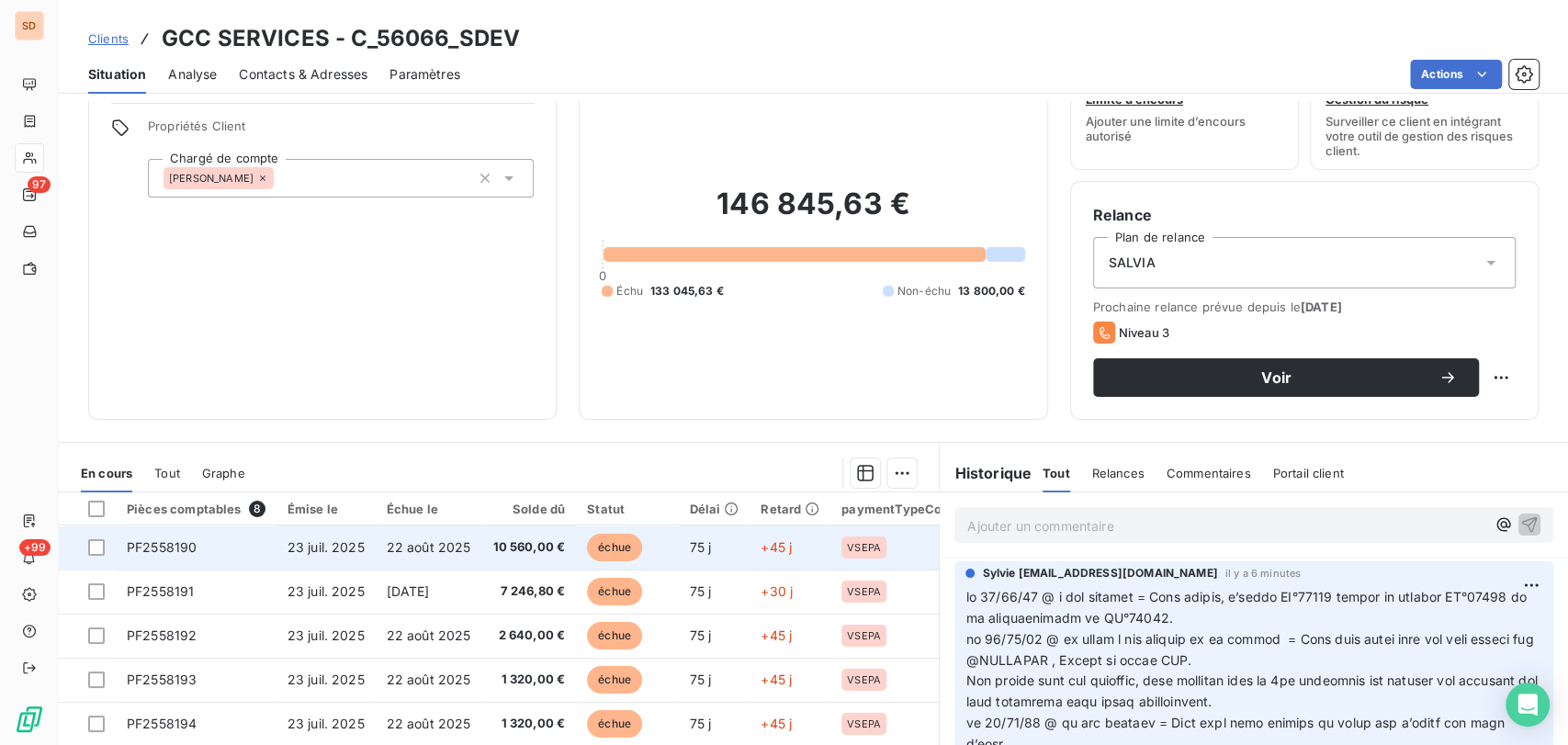
scroll to position [102, 0]
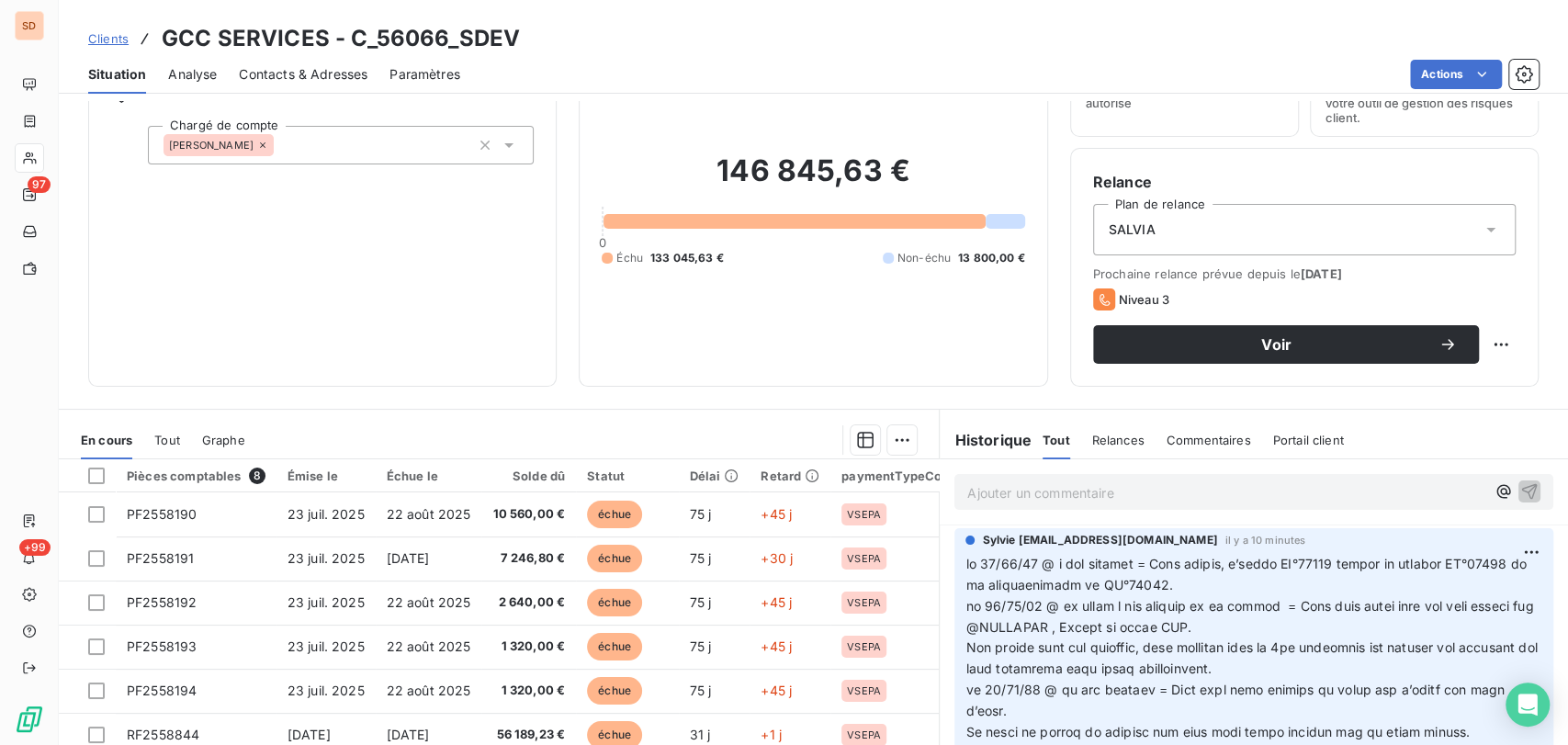
click at [288, 77] on span "Contacts & Adresses" at bounding box center [302, 74] width 129 height 19
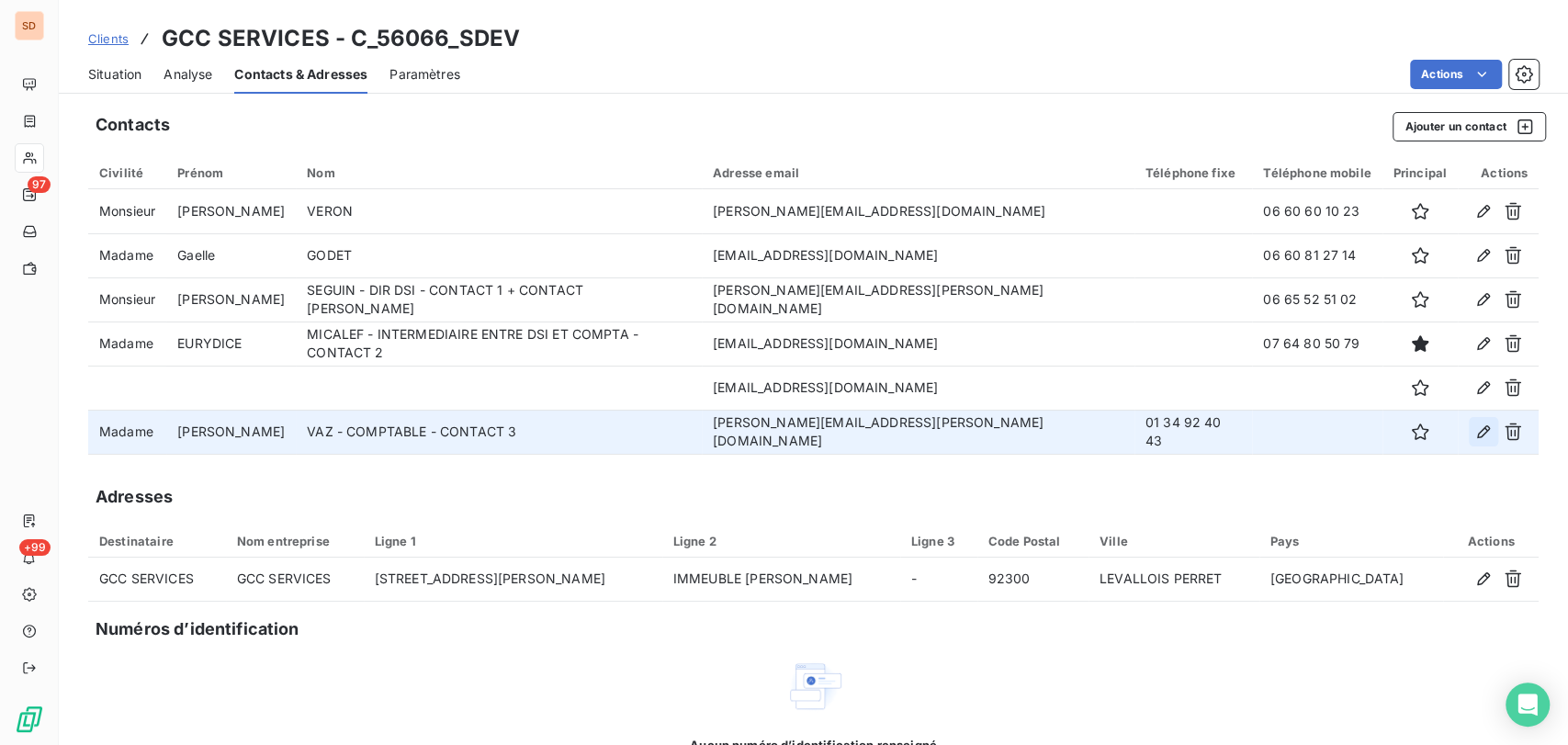
click at [1474, 435] on icon "button" at bounding box center [1484, 432] width 19 height 19
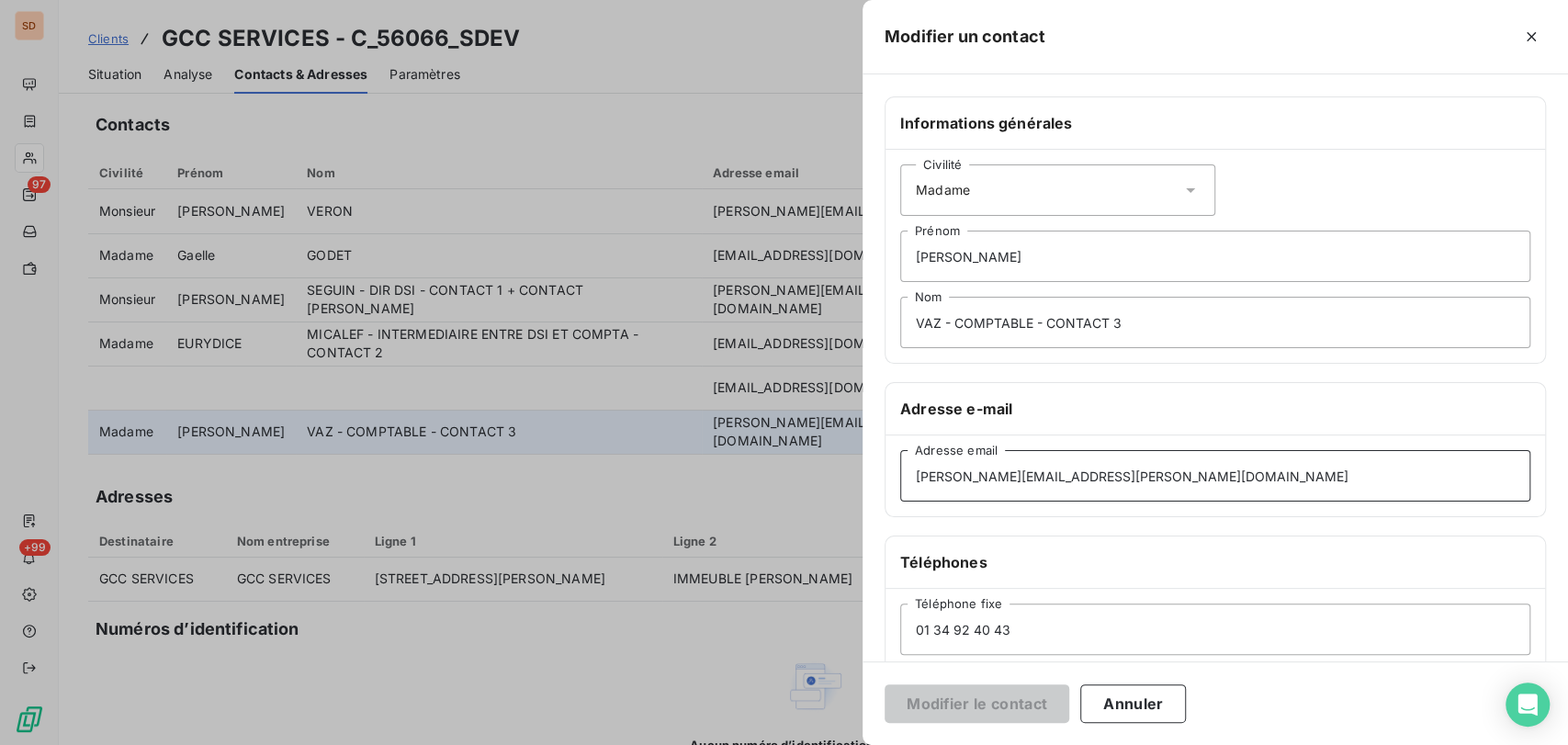
click at [1064, 466] on input "[PERSON_NAME][EMAIL_ADDRESS][PERSON_NAME][DOMAIN_NAME]" at bounding box center [1214, 476] width 630 height 52
click at [1120, 464] on input "[PERSON_NAME][EMAIL_ADDRESS][PERSON_NAME][DOMAIN_NAME];" at bounding box center [1214, 476] width 630 height 52
paste input "[EMAIL_ADDRESS][DOMAIN_NAME]"
drag, startPoint x: 1168, startPoint y: 475, endPoint x: 1040, endPoint y: 479, distance: 128.1
click at [1040, 479] on input "[PERSON_NAME][EMAIL_ADDRESS][PERSON_NAME][DOMAIN_NAME];[DOMAIN_NAME][EMAIL_ADDR…" at bounding box center [1214, 476] width 630 height 52
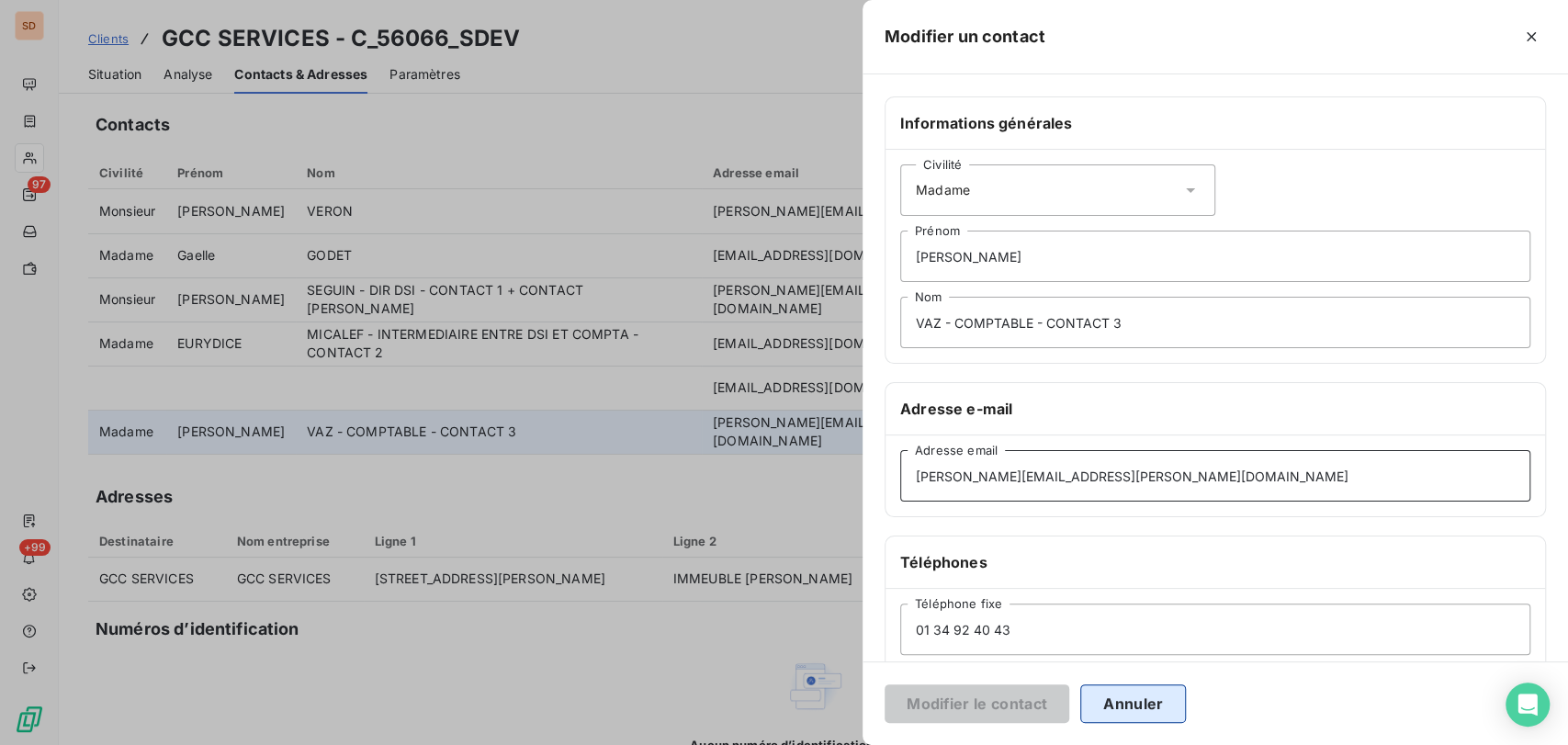
type input "[PERSON_NAME][EMAIL_ADDRESS][PERSON_NAME][DOMAIN_NAME]"
click at [1145, 705] on button "Annuler" at bounding box center [1133, 703] width 106 height 38
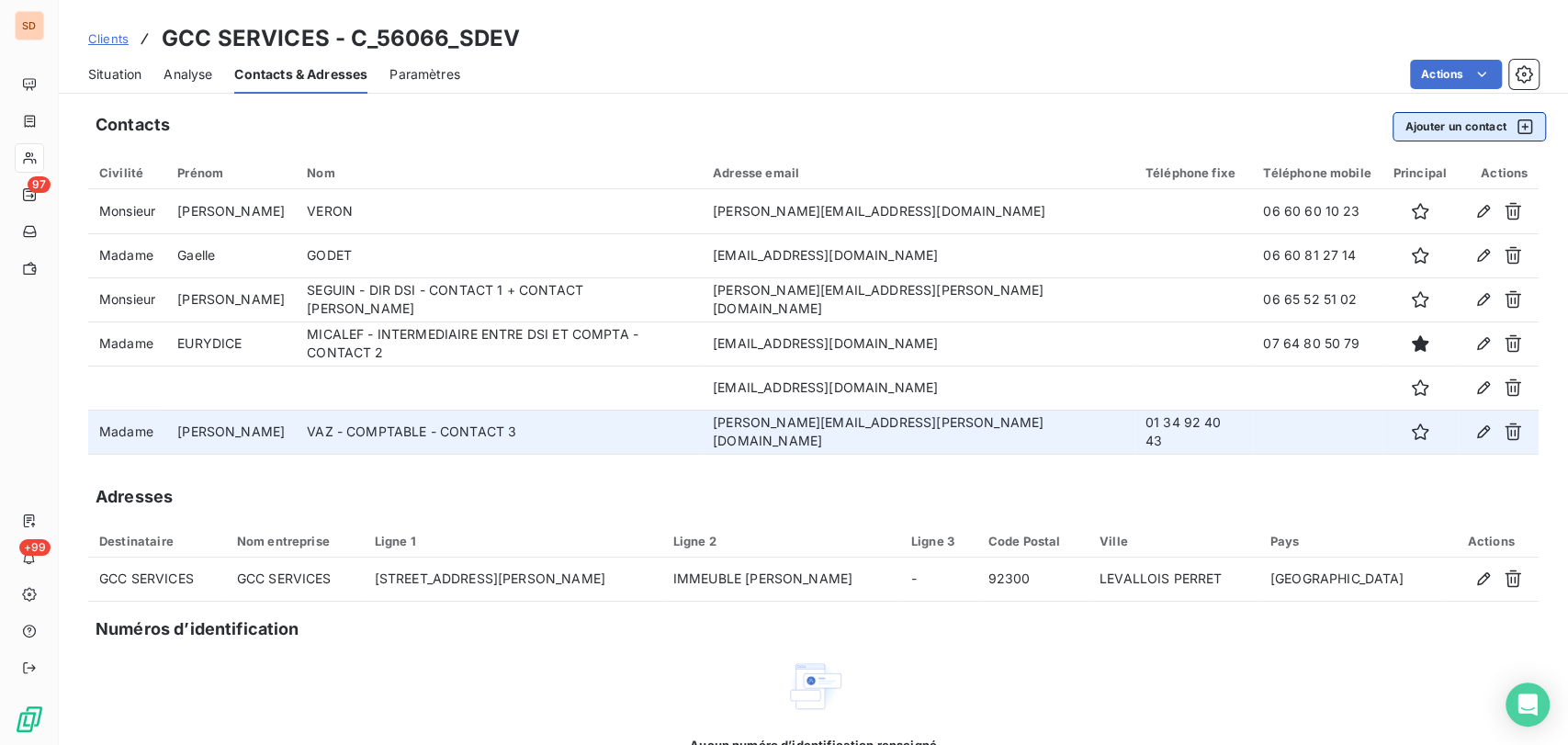
click at [1450, 118] on button "Ajouter un contact" at bounding box center [1469, 126] width 153 height 29
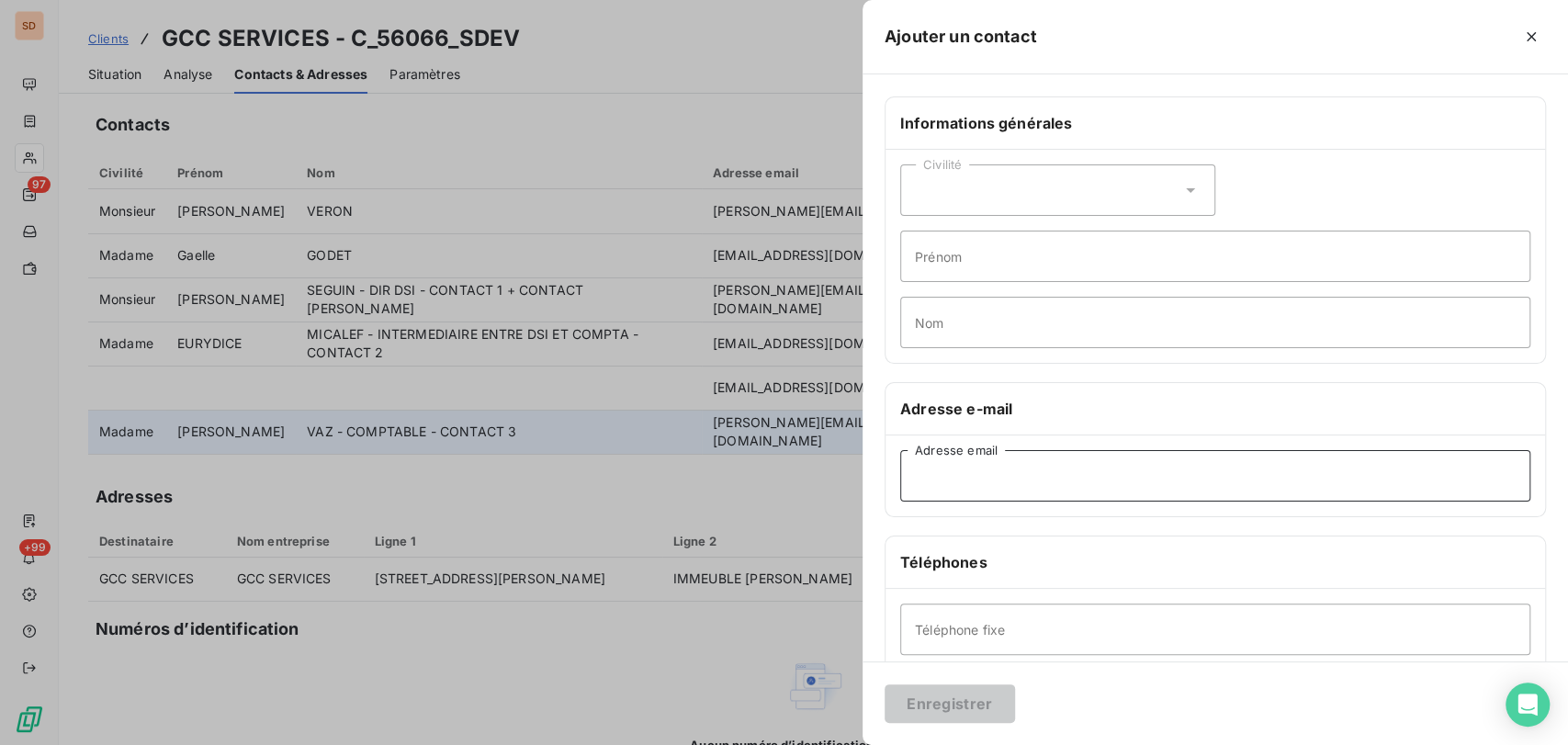
click at [974, 493] on input "Adresse email" at bounding box center [1214, 476] width 630 height 52
paste input "[EMAIL_ADDRESS][DOMAIN_NAME]"
type input "[EMAIL_ADDRESS][DOMAIN_NAME]"
click at [956, 700] on button "Enregistrer" at bounding box center [949, 703] width 130 height 38
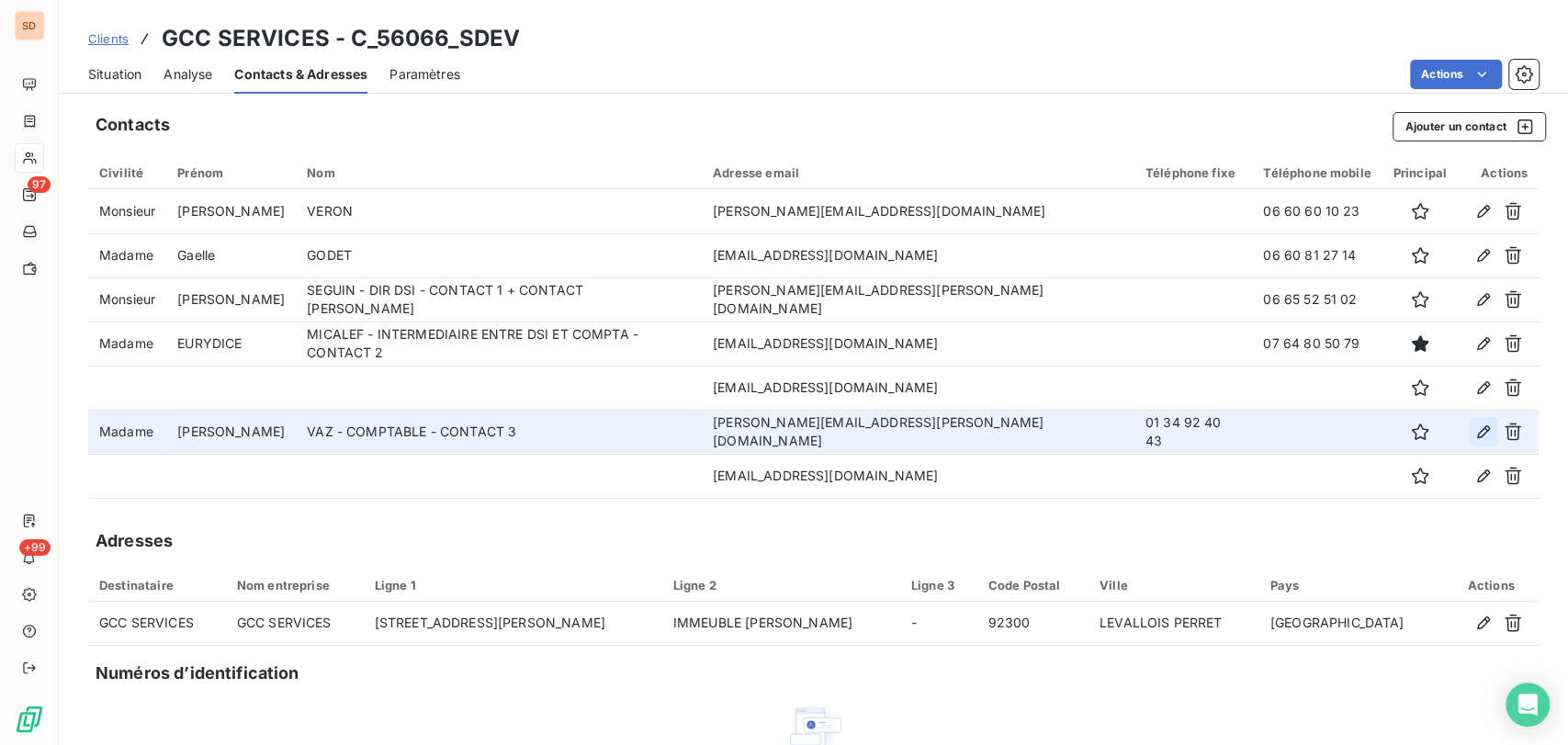
click at [1474, 434] on icon "button" at bounding box center [1484, 432] width 19 height 19
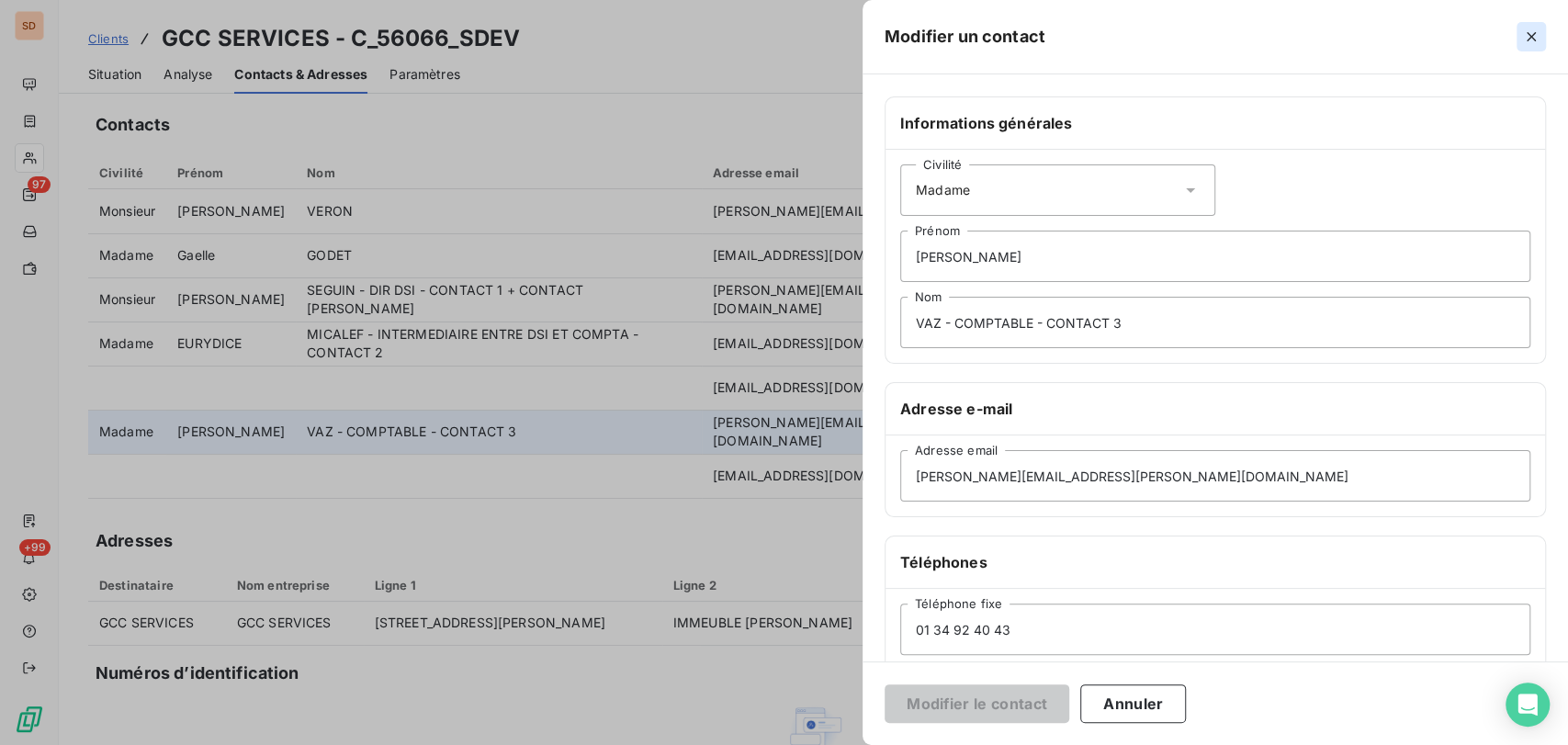
click at [1525, 38] on icon "button" at bounding box center [1531, 37] width 19 height 19
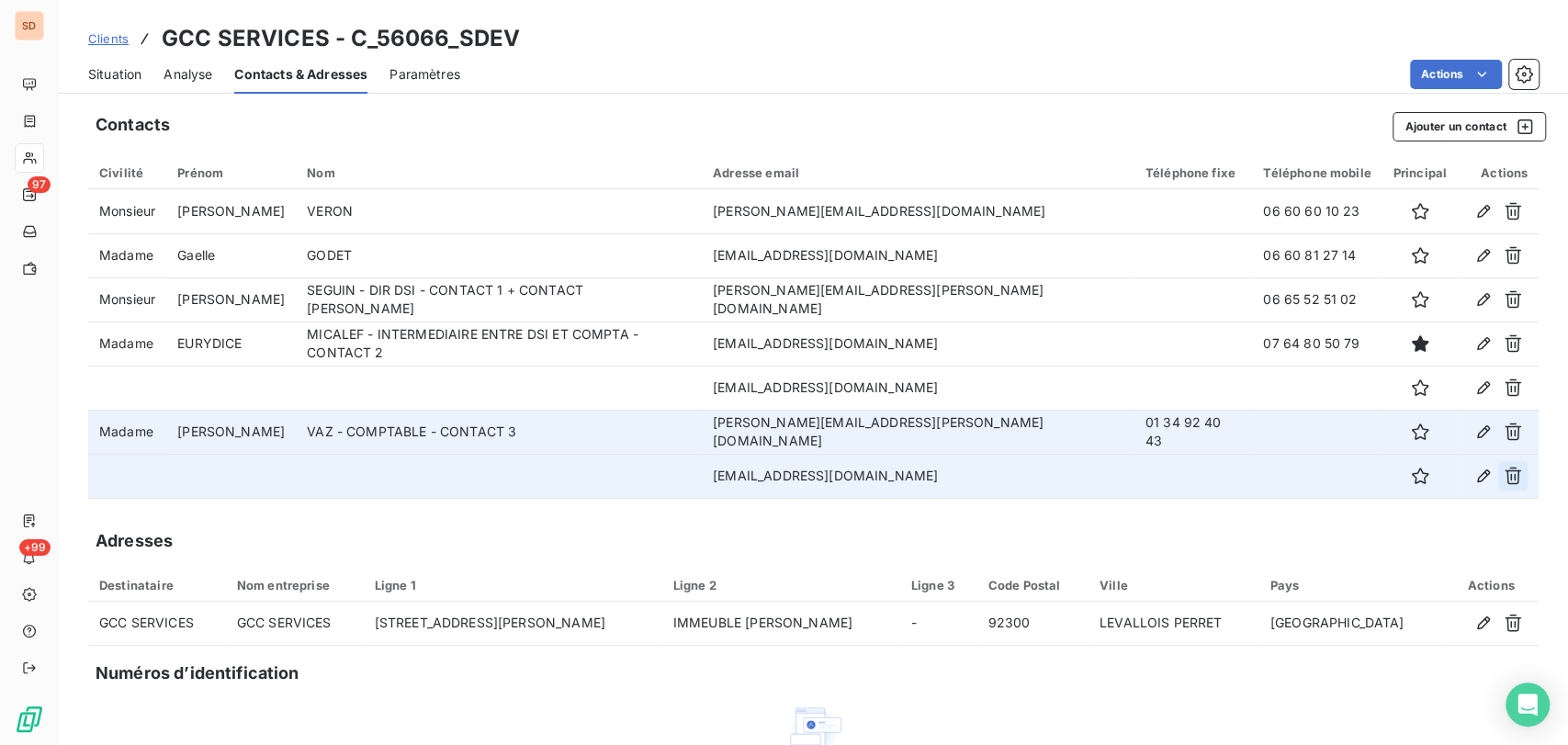
click at [1504, 475] on icon "button" at bounding box center [1513, 476] width 17 height 18
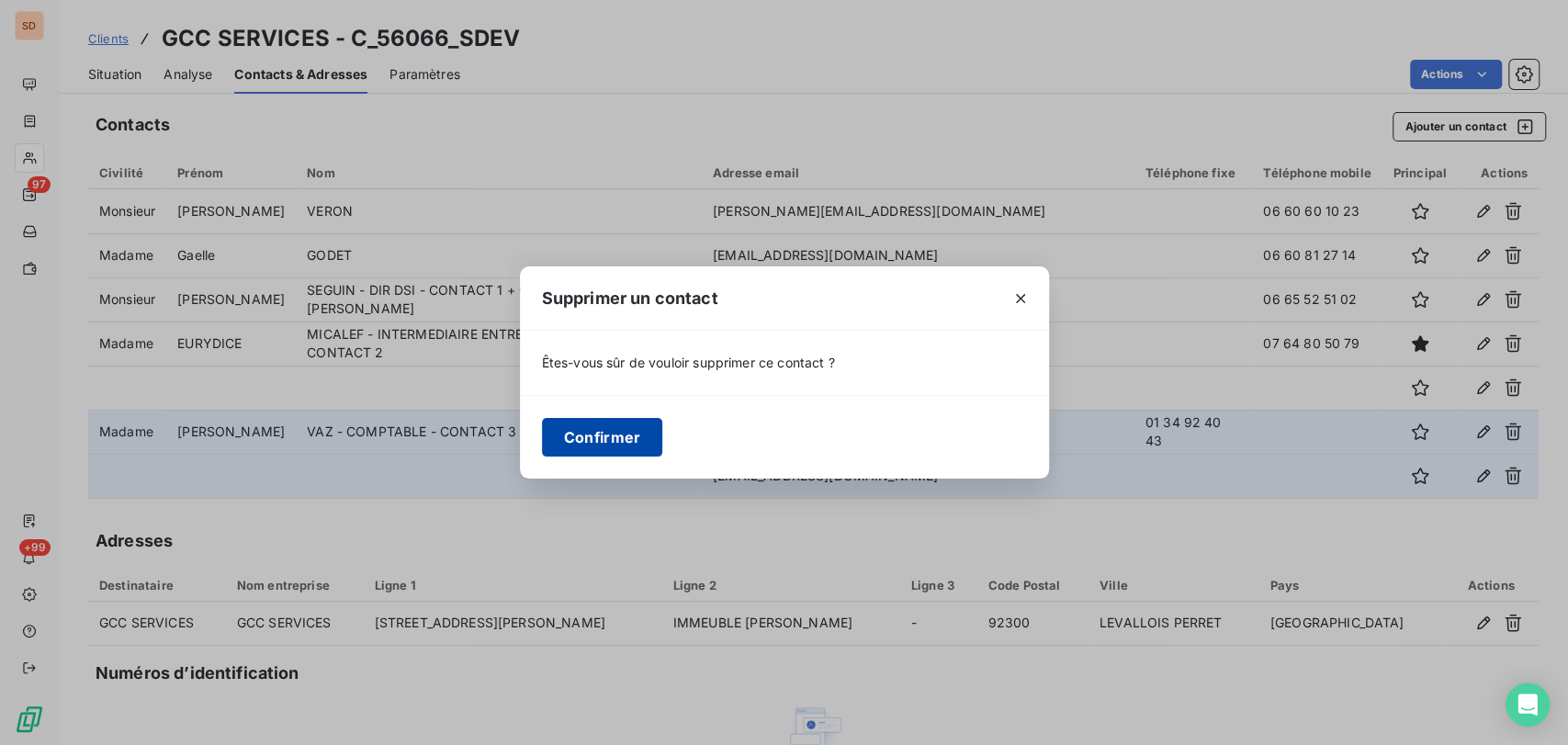
click at [630, 438] on button "Confirmer" at bounding box center [601, 436] width 121 height 38
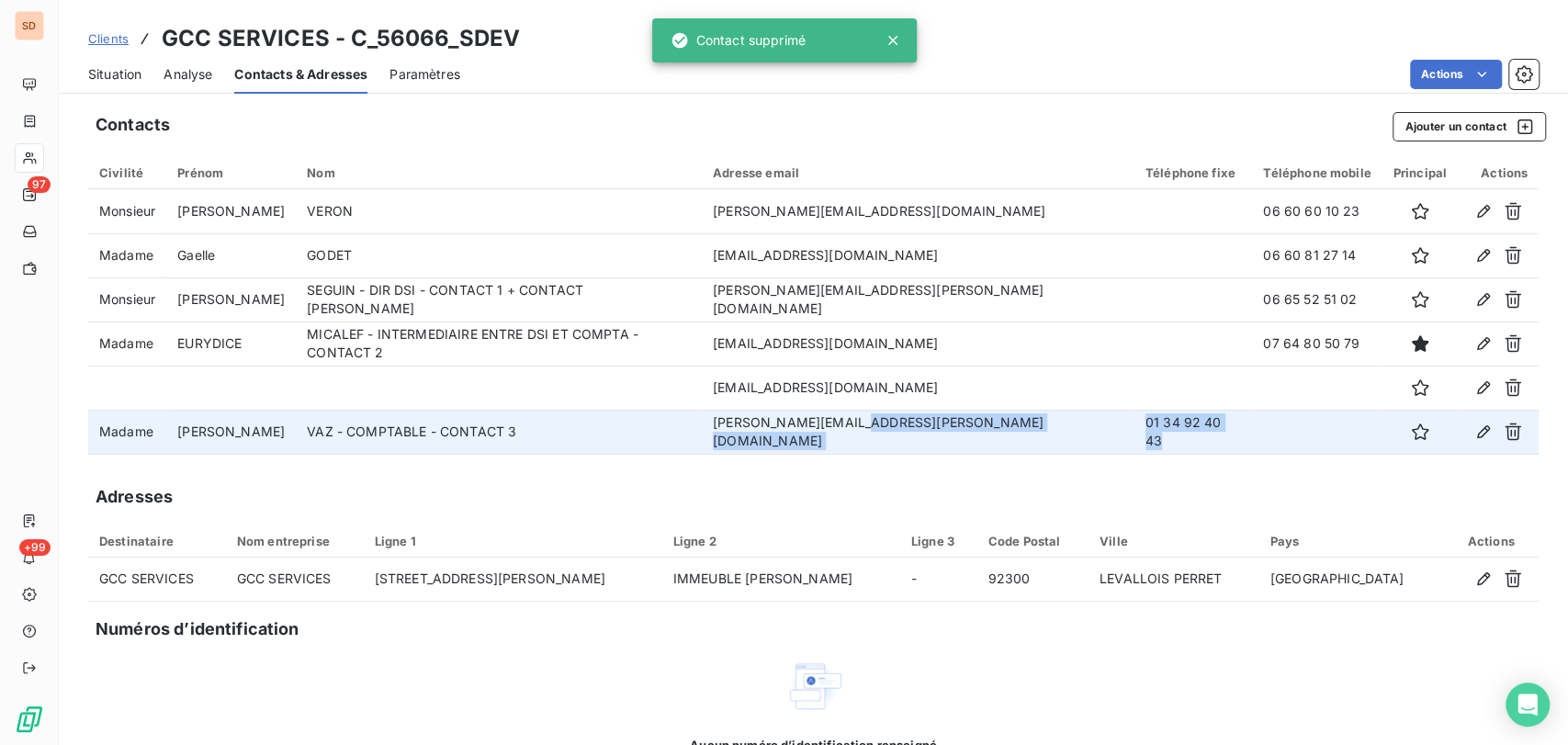
drag, startPoint x: 1185, startPoint y: 428, endPoint x: 1004, endPoint y: 438, distance: 181.3
click at [1004, 438] on tr "Madame [PERSON_NAME] - COMPTABLE - CONTACT 3 [PERSON_NAME][EMAIL_ADDRESS][PERSO…" at bounding box center [813, 431] width 1450 height 44
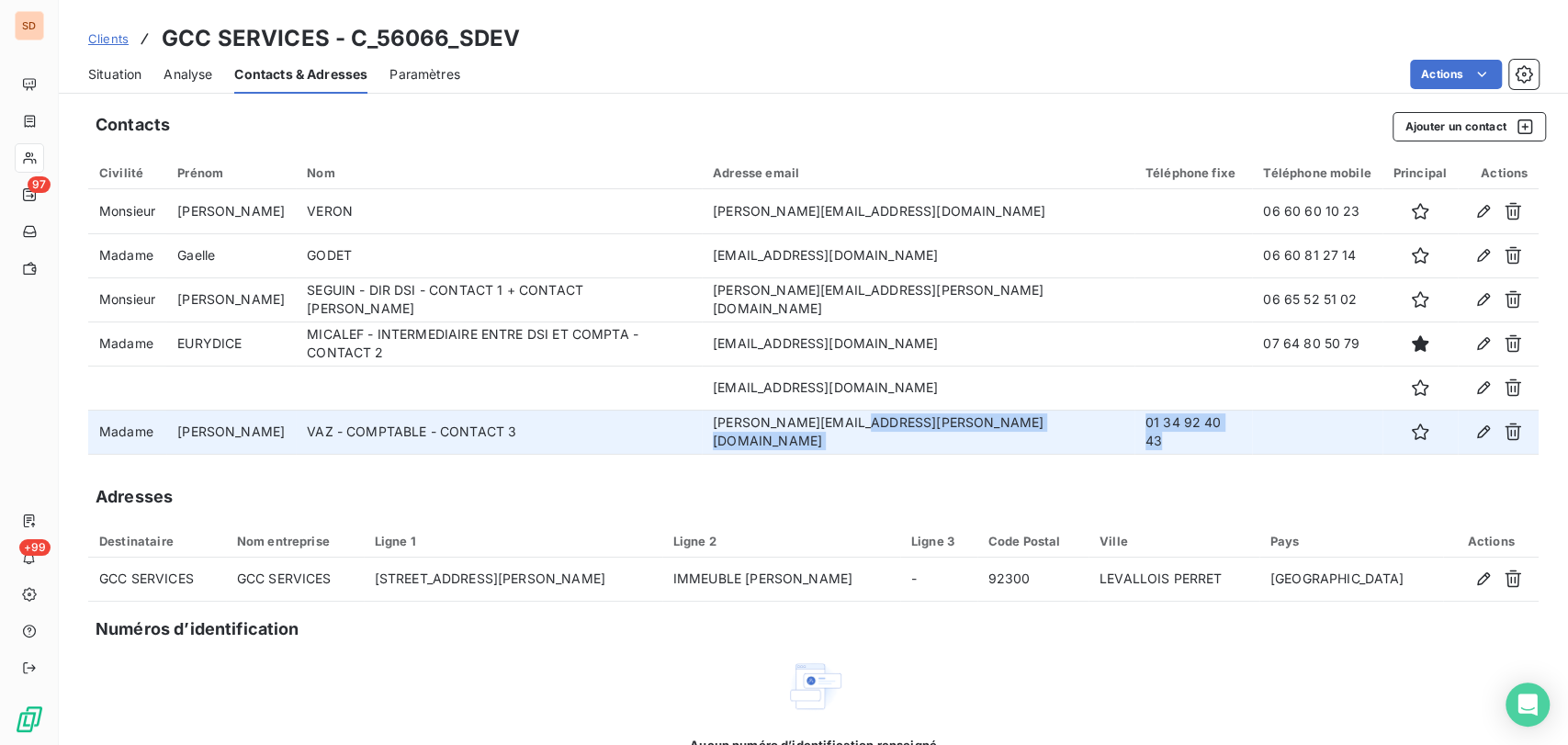
copy tr "01 34 92 40 43"
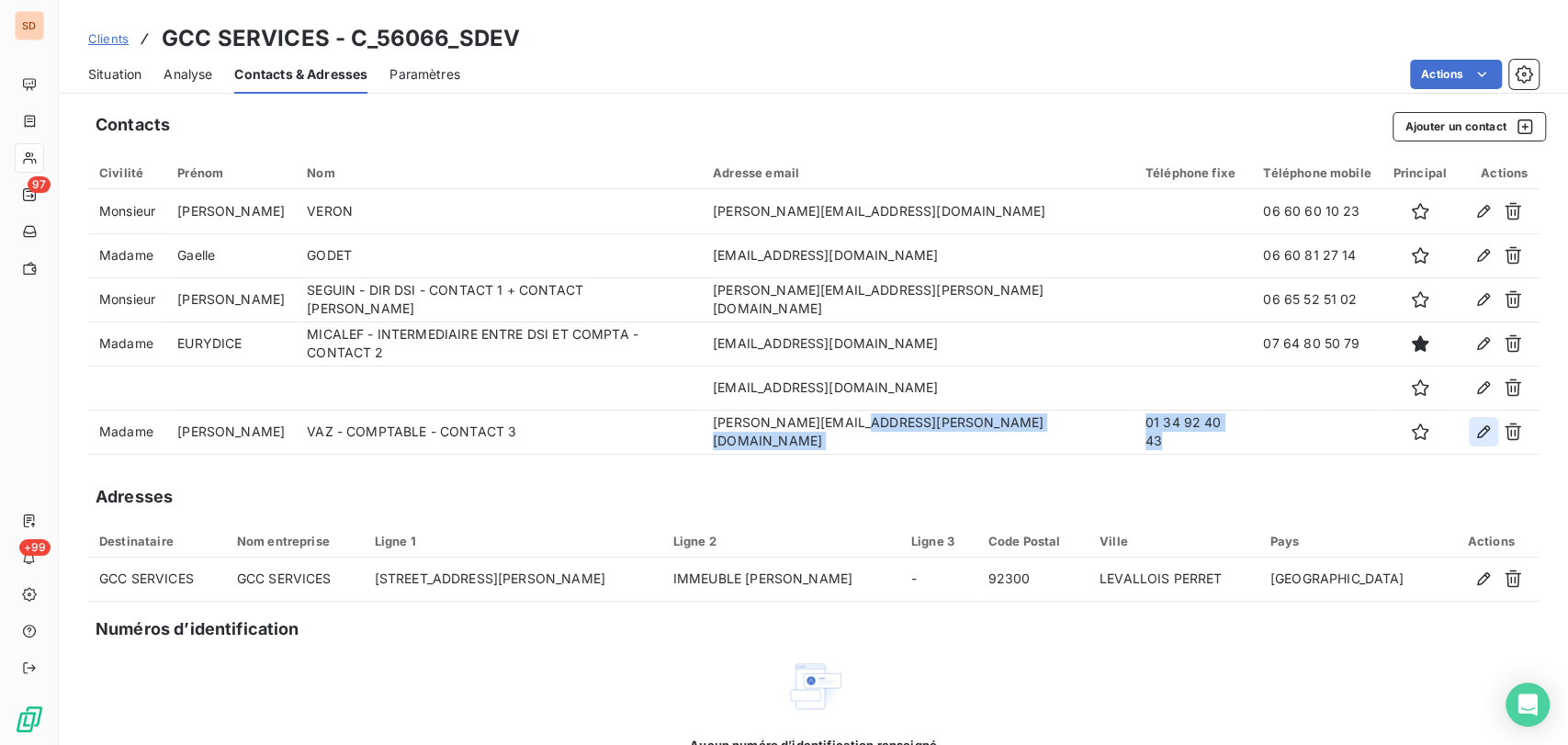
click at [1477, 431] on icon "button" at bounding box center [1484, 432] width 13 height 13
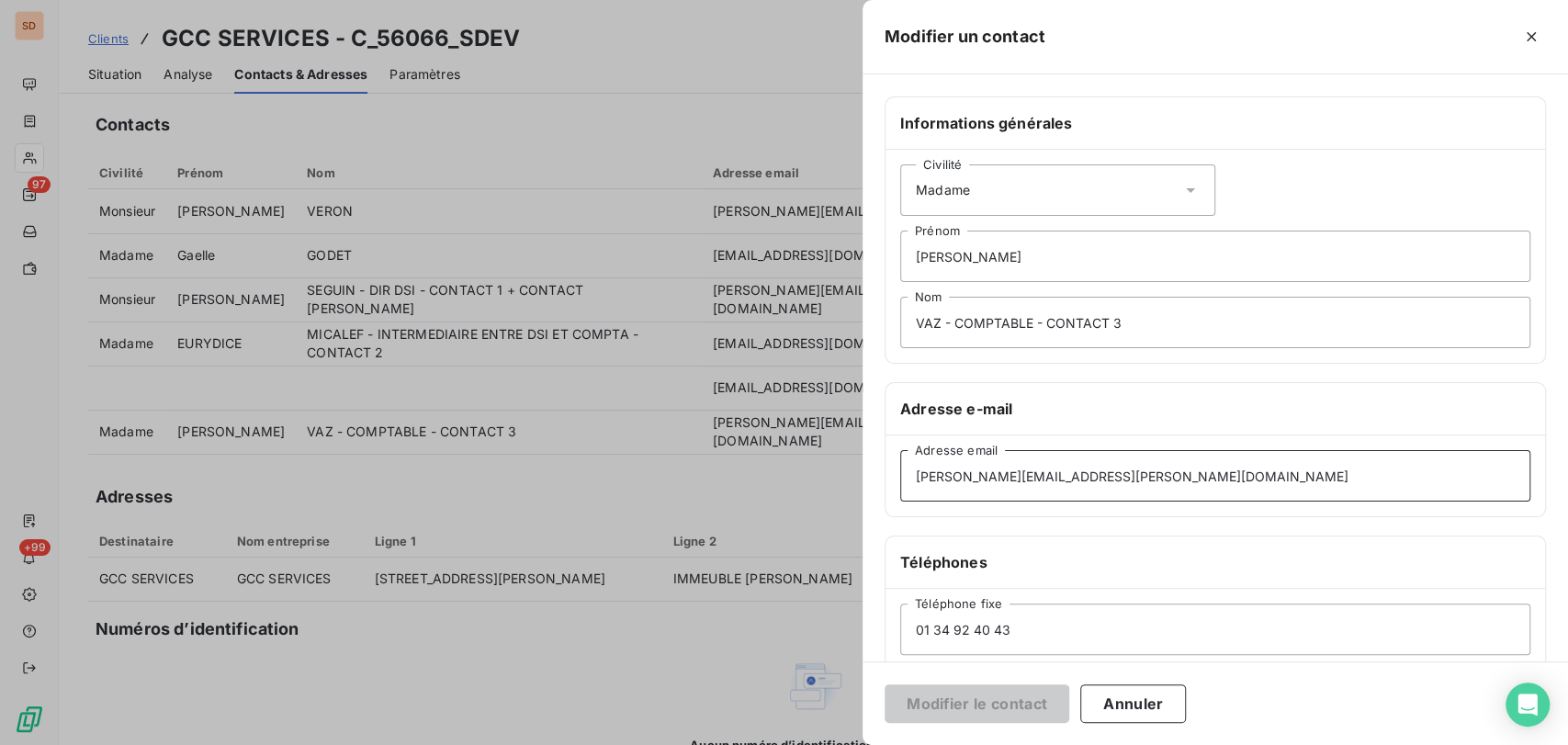
click at [927, 475] on input "[PERSON_NAME][EMAIL_ADDRESS][PERSON_NAME][DOMAIN_NAME]" at bounding box center [1214, 476] width 630 height 52
type input "[PERSON_NAME][EMAIL_ADDRESS][PERSON_NAME][DOMAIN_NAME]"
click at [1028, 701] on button "Modifier le contact" at bounding box center [976, 703] width 185 height 38
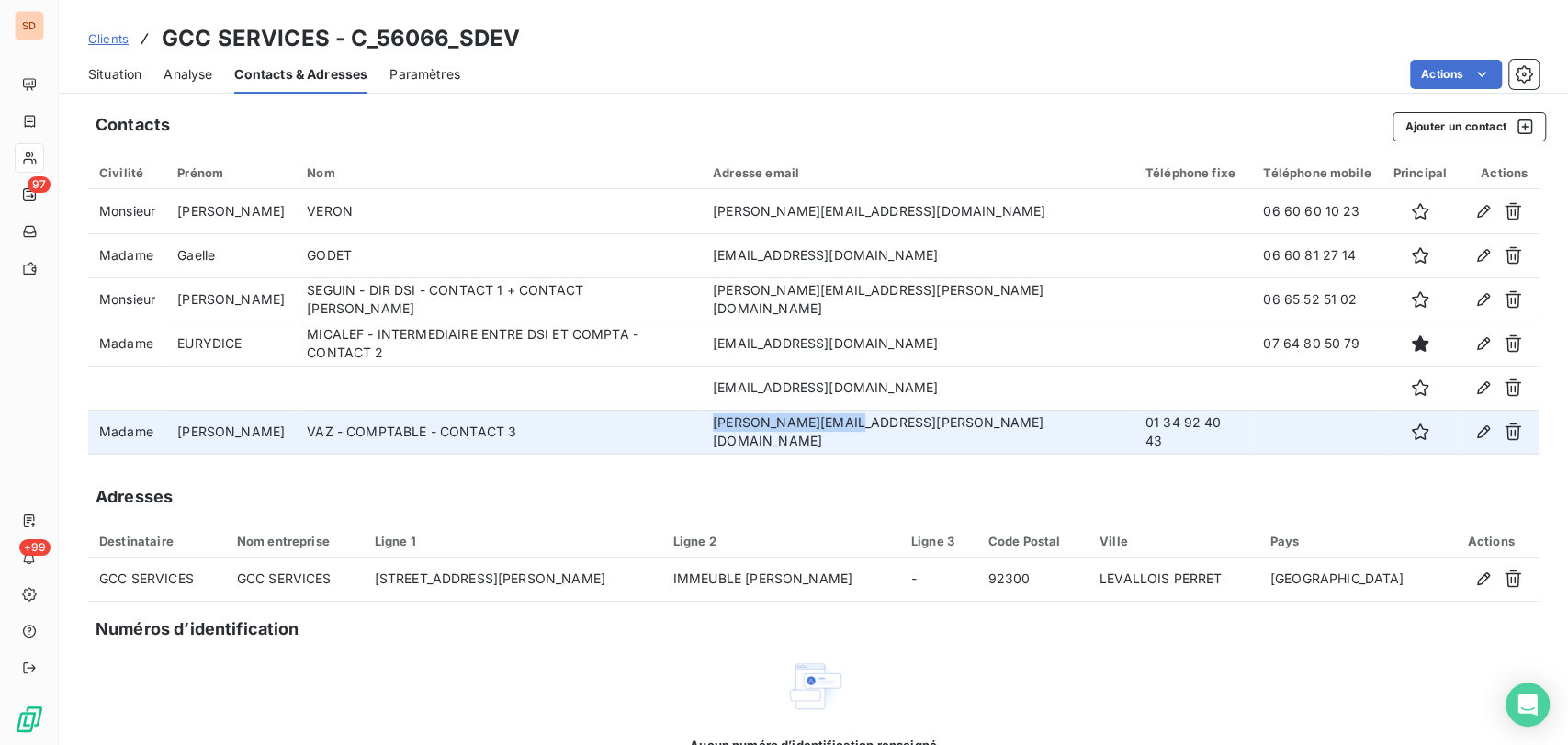
drag, startPoint x: 898, startPoint y: 430, endPoint x: 739, endPoint y: 429, distance: 159.0
click at [745, 428] on tr "Madame [PERSON_NAME] - COMPTABLE - CONTACT 3 [PERSON_NAME][EMAIL_ADDRESS][PERSO…" at bounding box center [813, 431] width 1450 height 44
copy tr "[PERSON_NAME][EMAIL_ADDRESS][PERSON_NAME][DOMAIN_NAME]"
